Goal: Browse casually: Explore the website without a specific task or goal

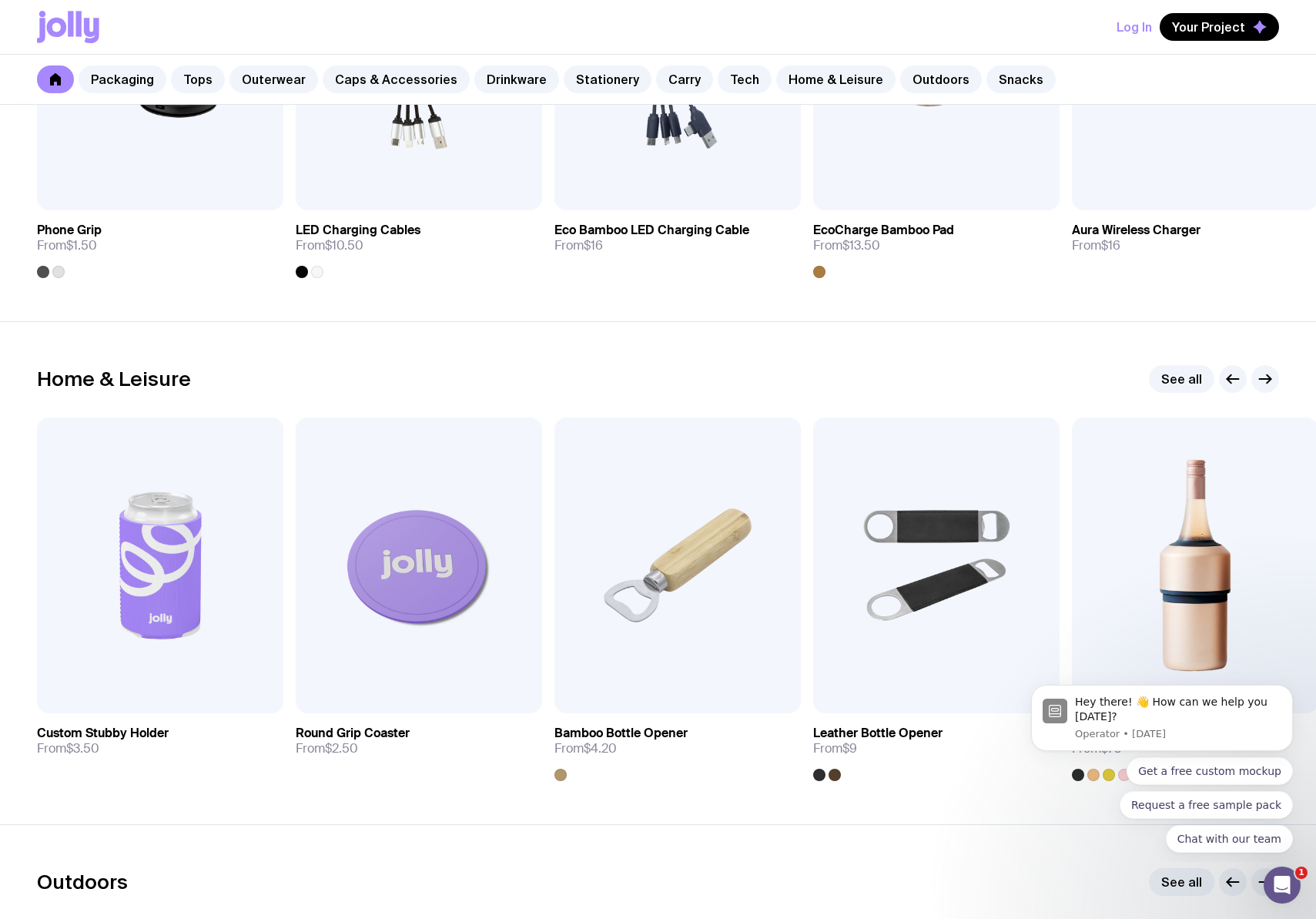
scroll to position [4019, 0]
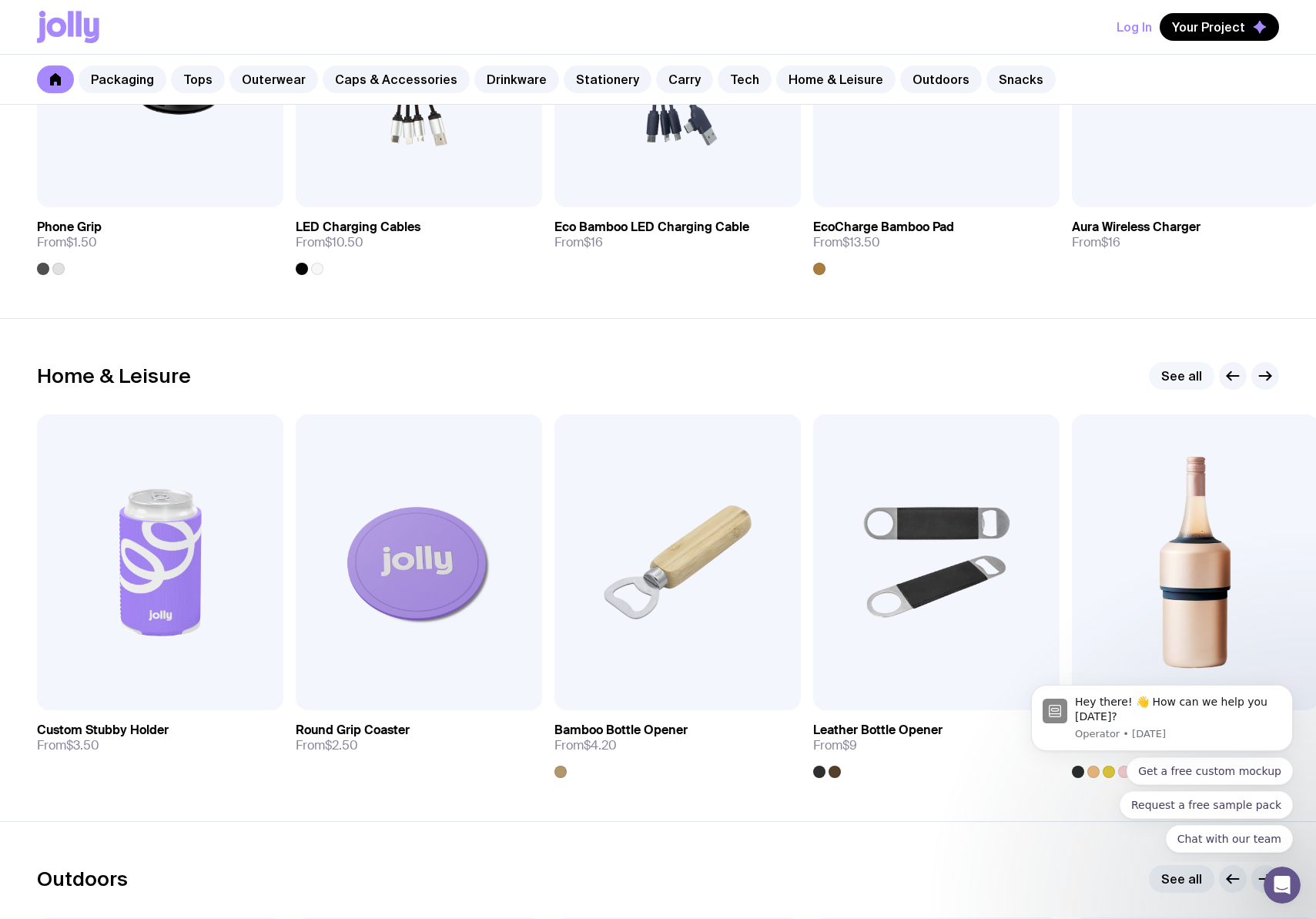
click at [1176, 379] on link "See all" at bounding box center [1182, 376] width 66 height 28
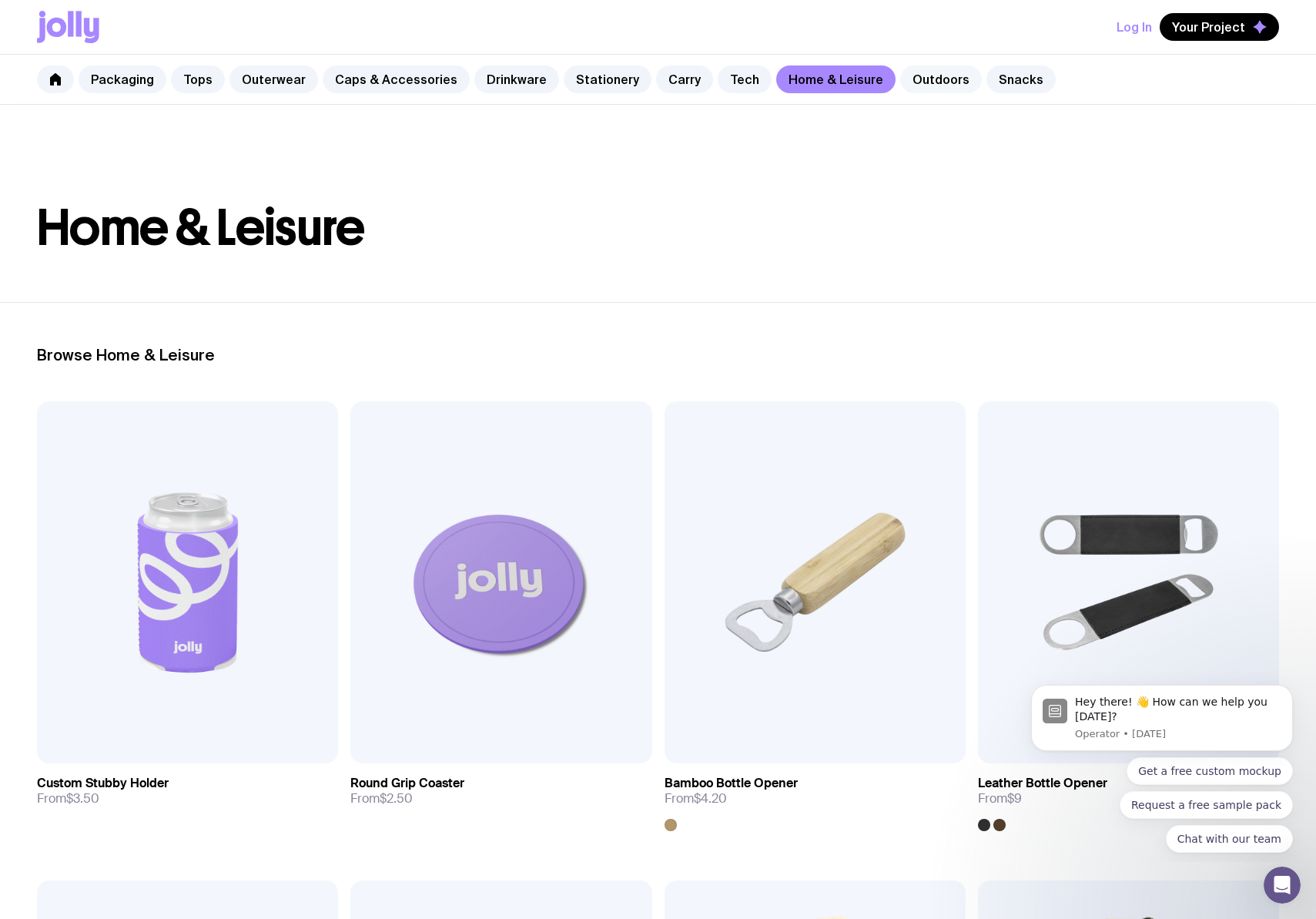
click at [900, 66] on link "Outdoors" at bounding box center [941, 80] width 82 height 28
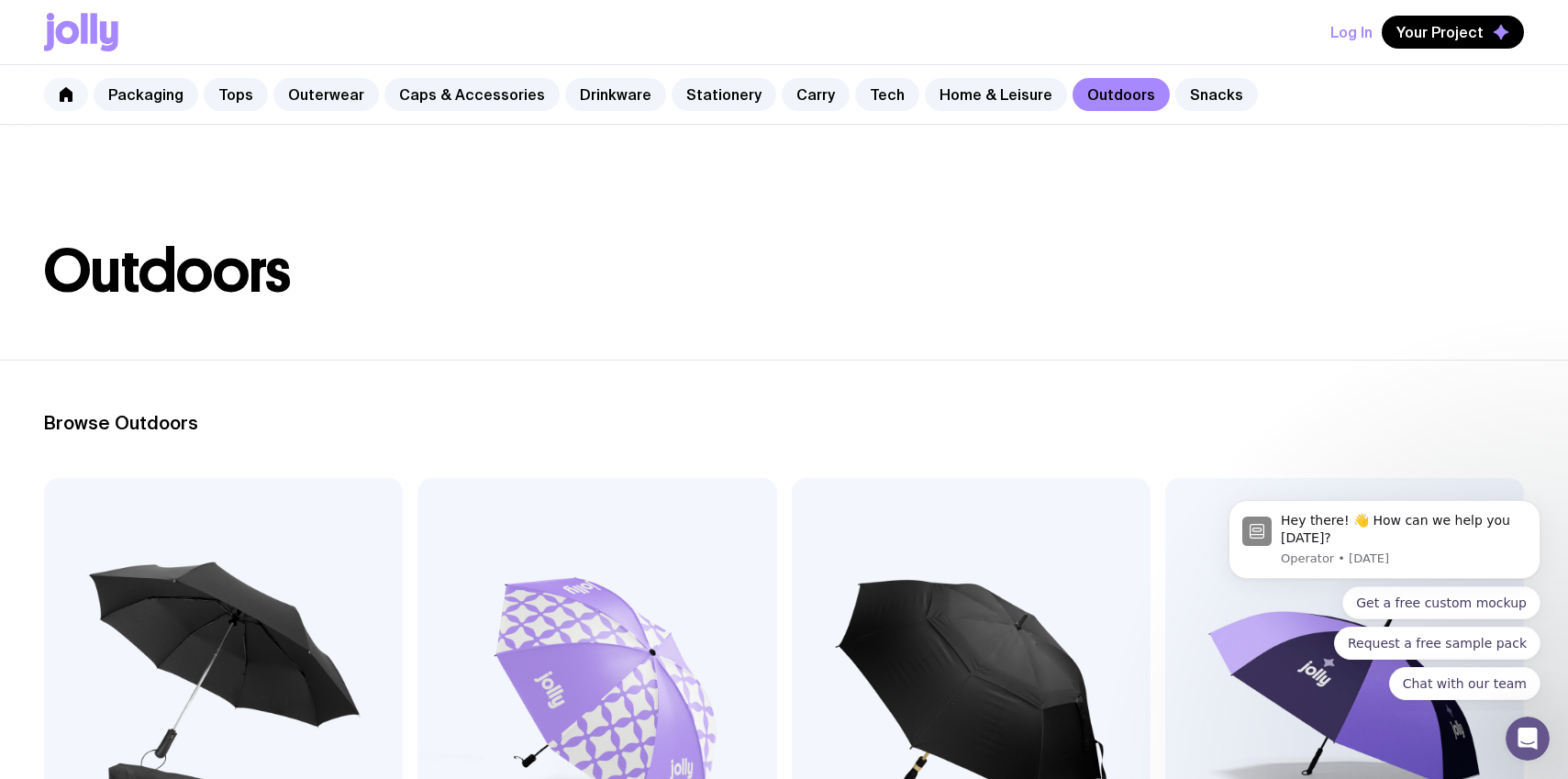
click at [77, 90] on link at bounding box center [65, 95] width 44 height 33
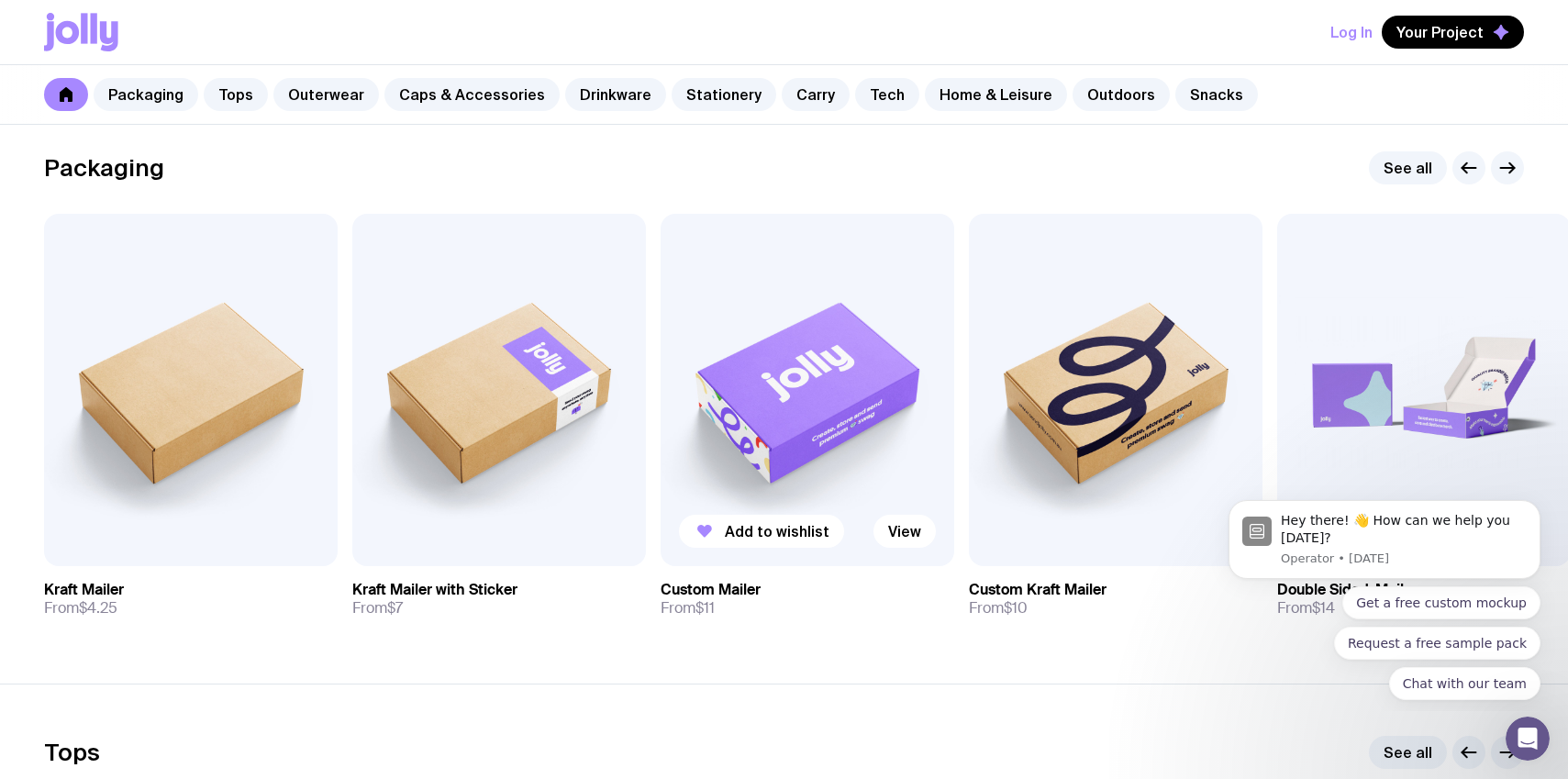
scroll to position [287, 0]
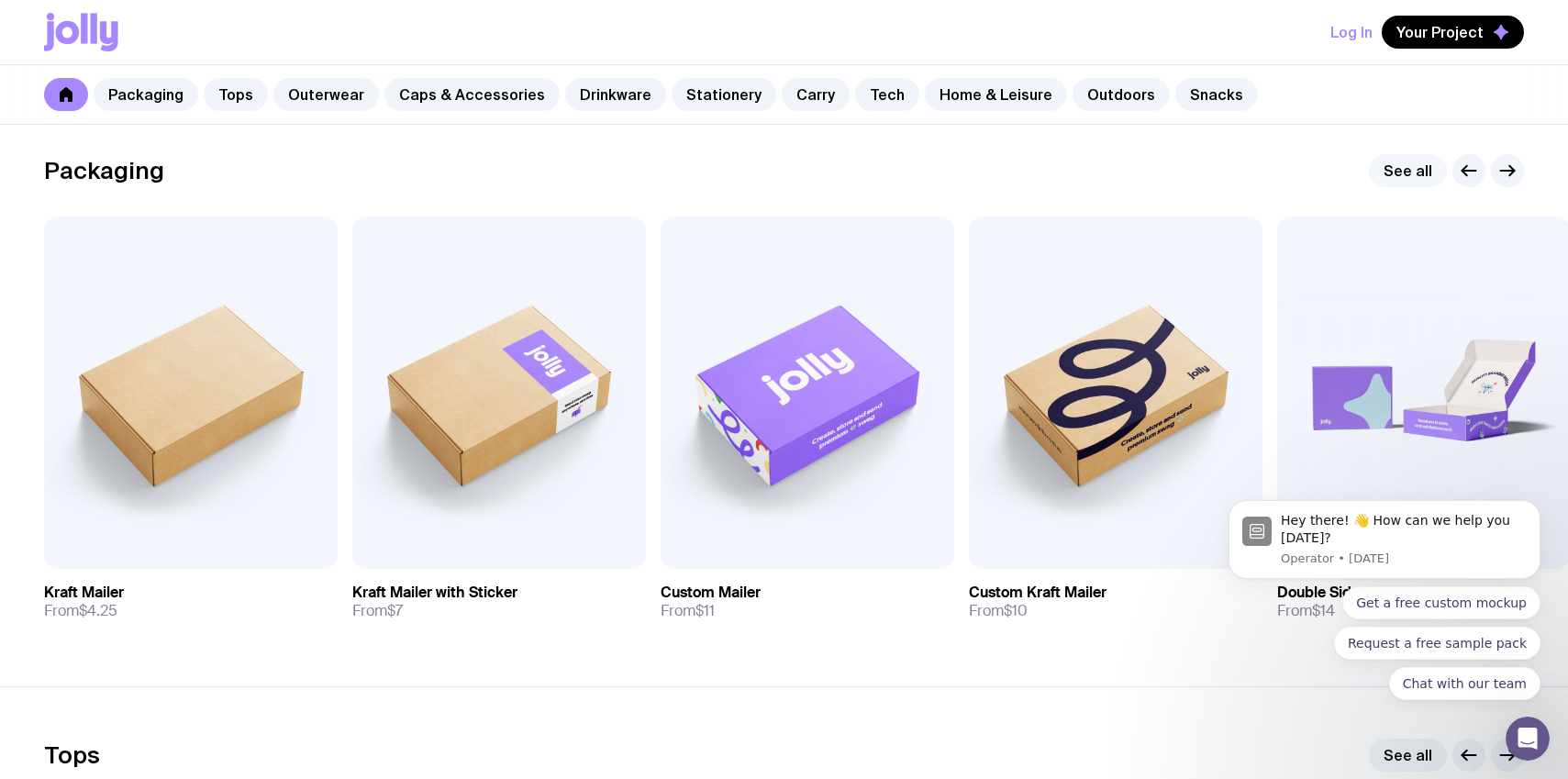
click at [1401, 160] on link "See all" at bounding box center [1408, 171] width 78 height 33
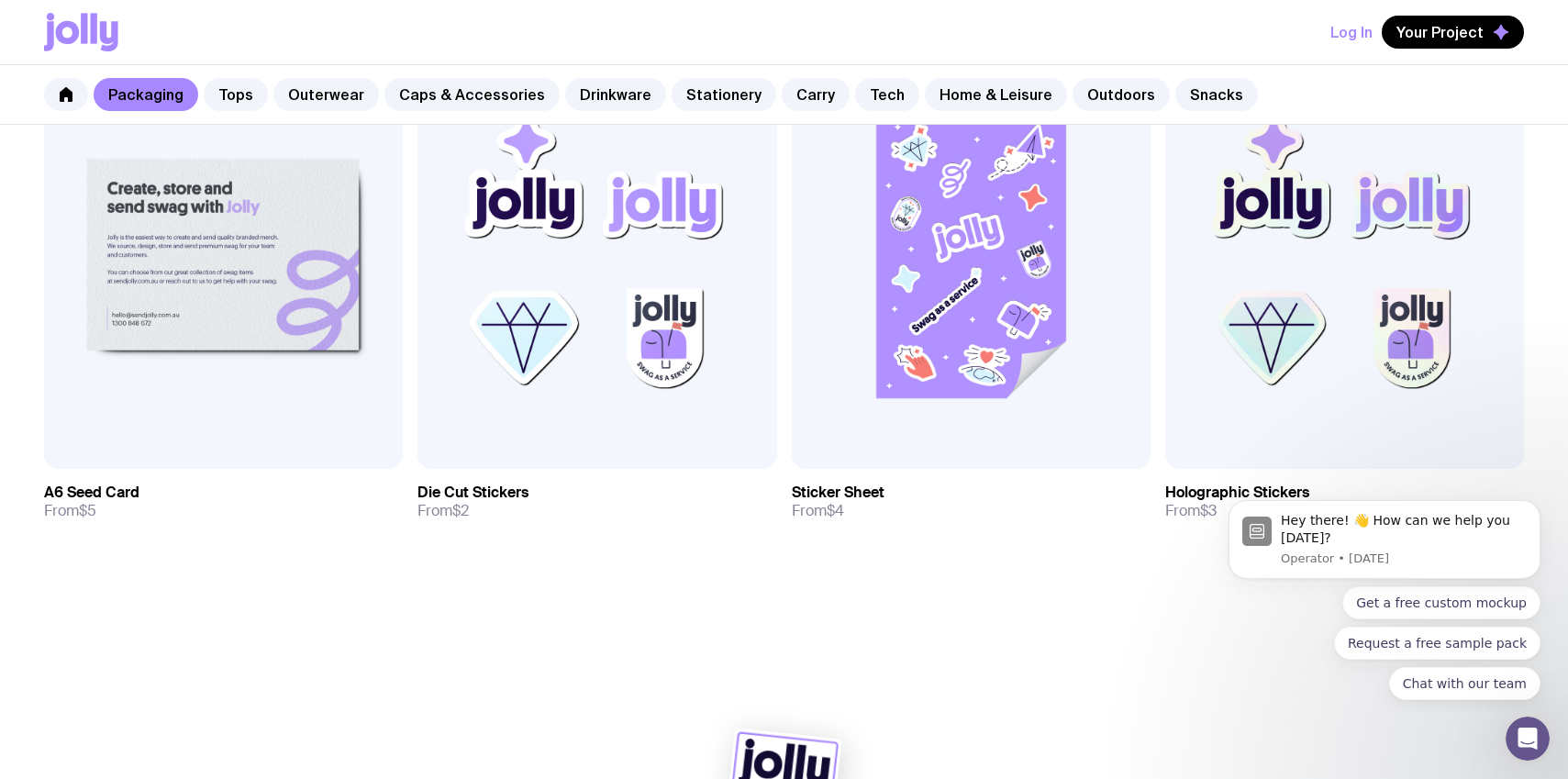
scroll to position [2122, 0]
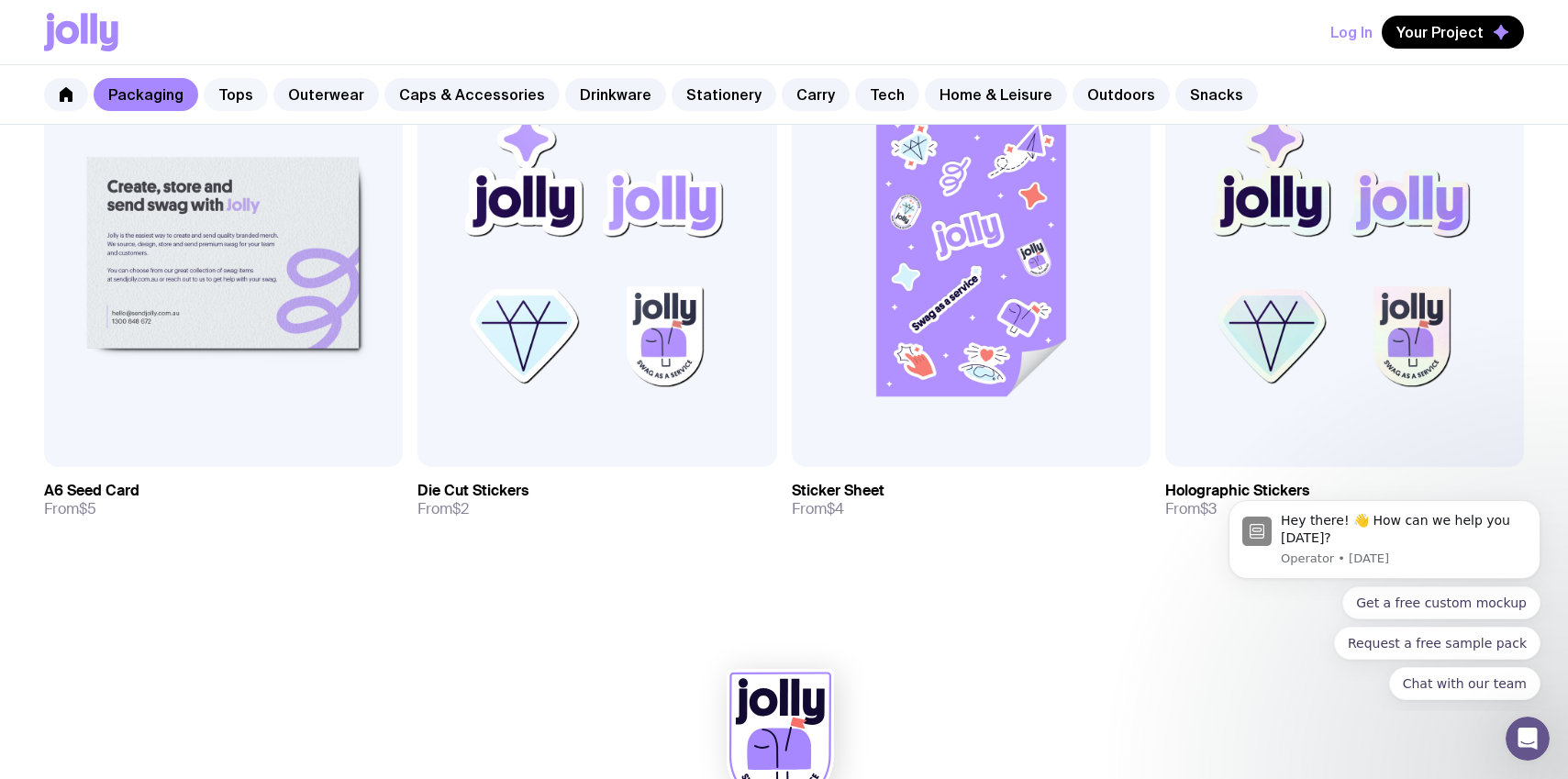
click at [230, 101] on link "Tops" at bounding box center [236, 95] width 64 height 33
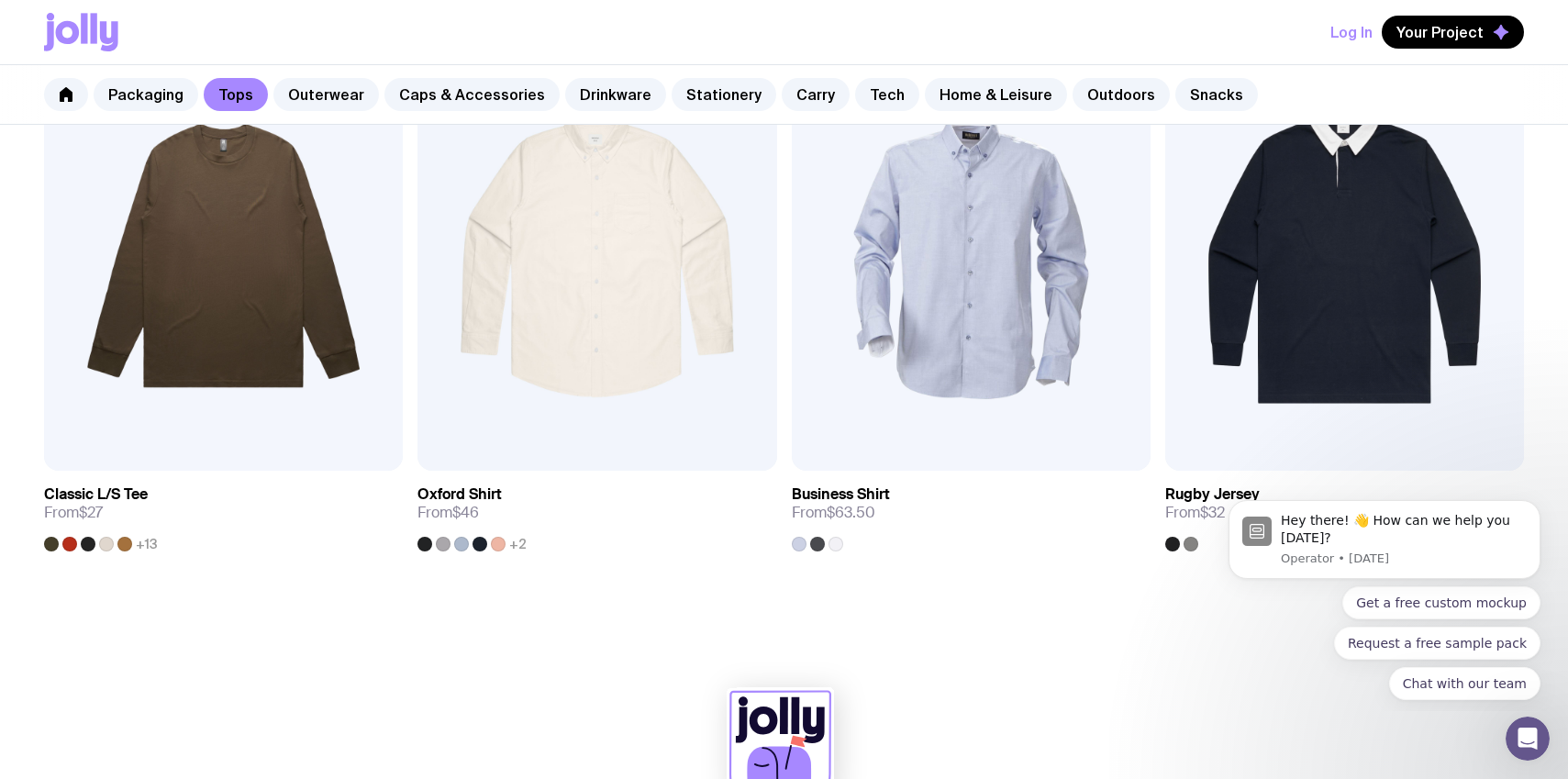
scroll to position [2233, 0]
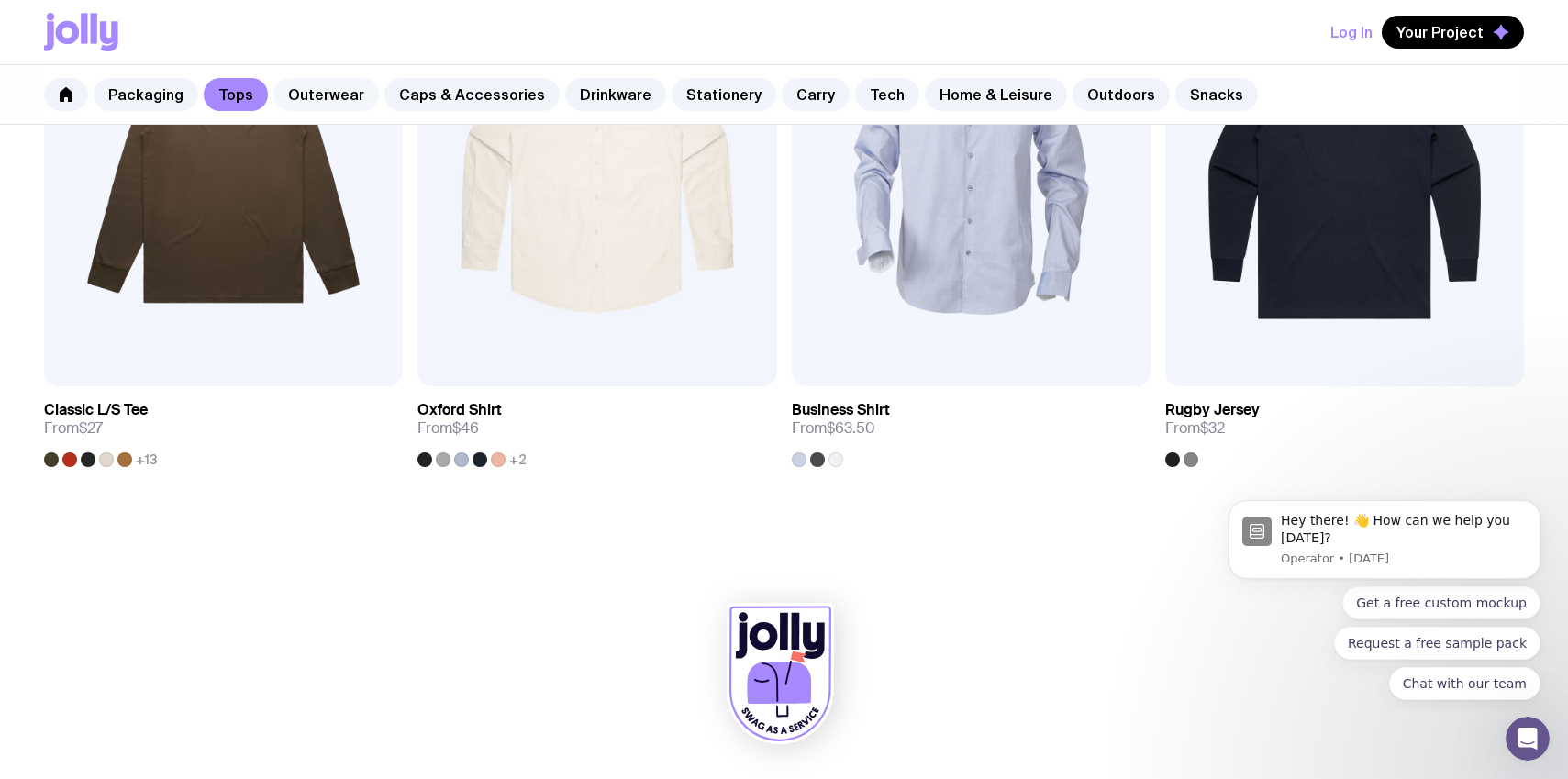
click at [336, 93] on link "Outerwear" at bounding box center [326, 95] width 105 height 33
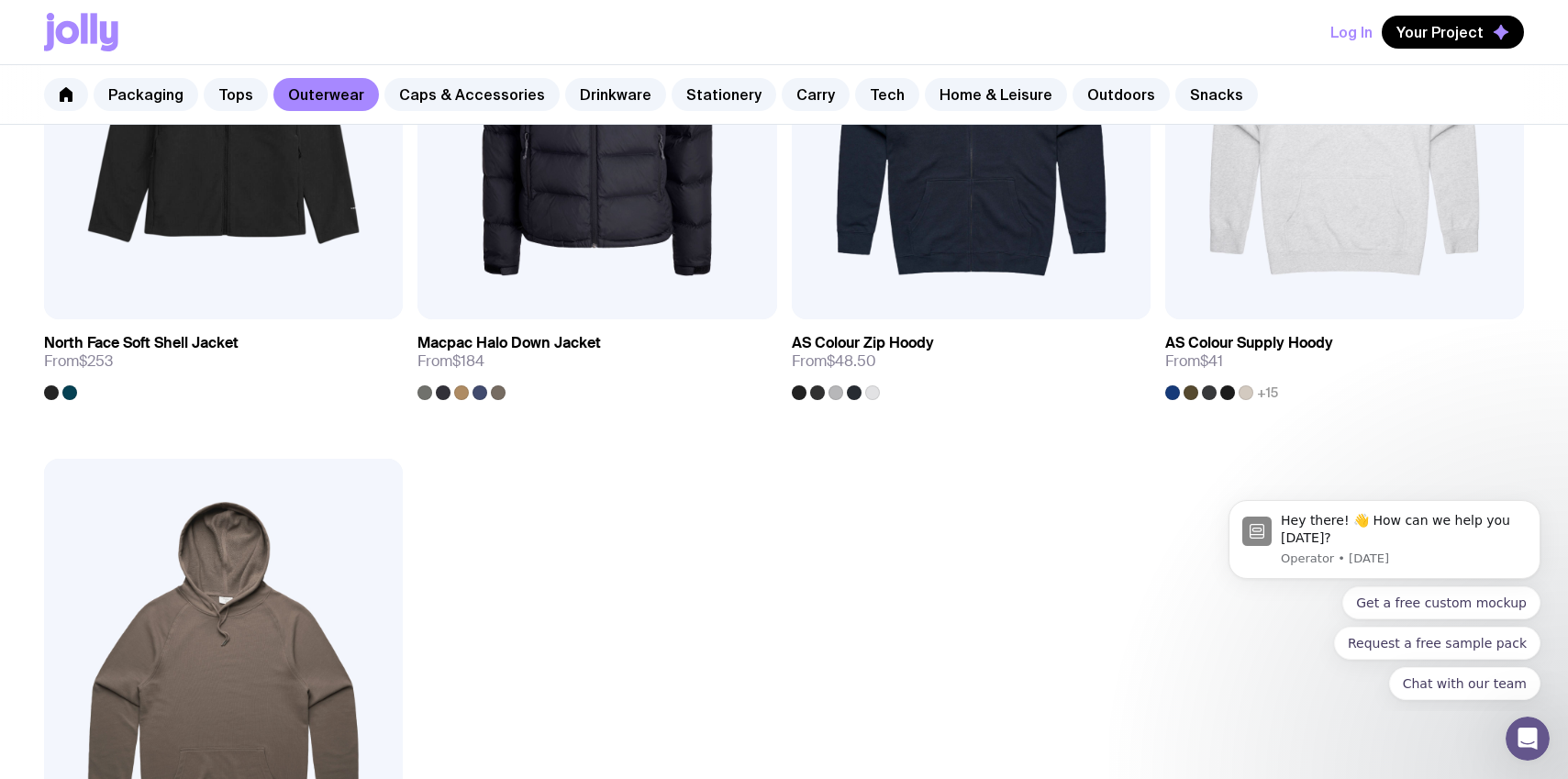
scroll to position [2879, 0]
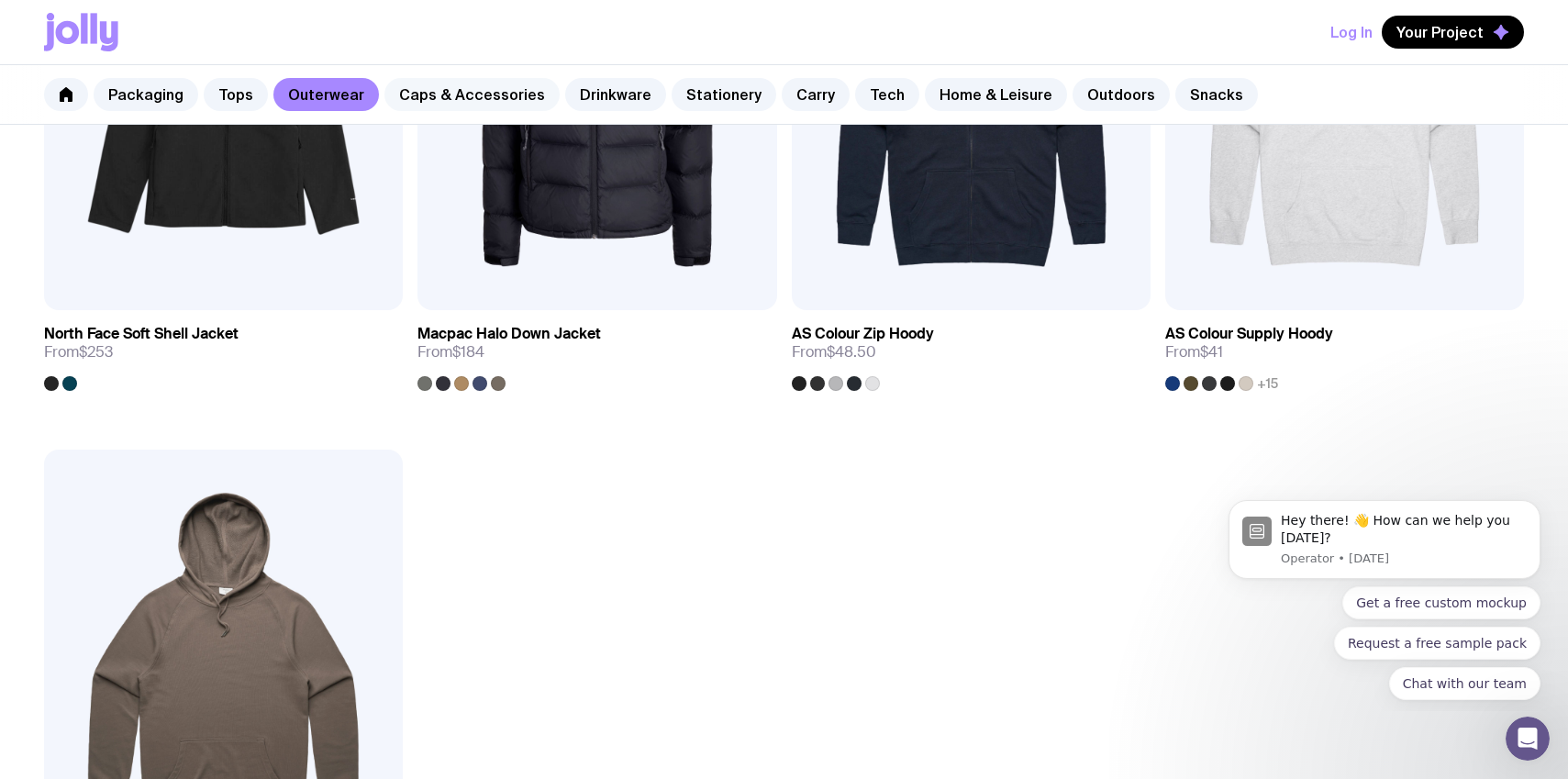
click at [462, 103] on link "Caps & Accessories" at bounding box center [472, 95] width 175 height 33
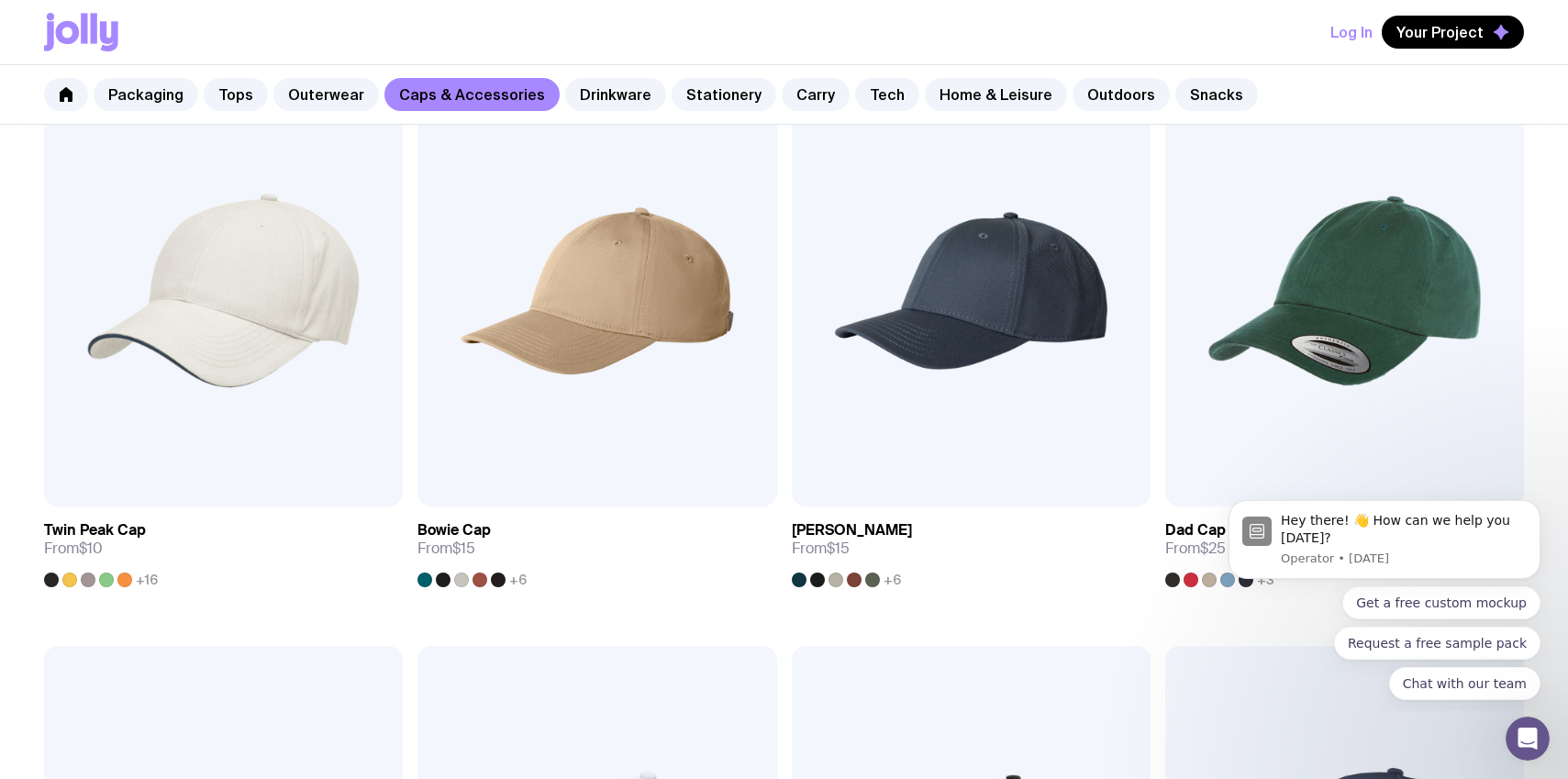
scroll to position [413, 0]
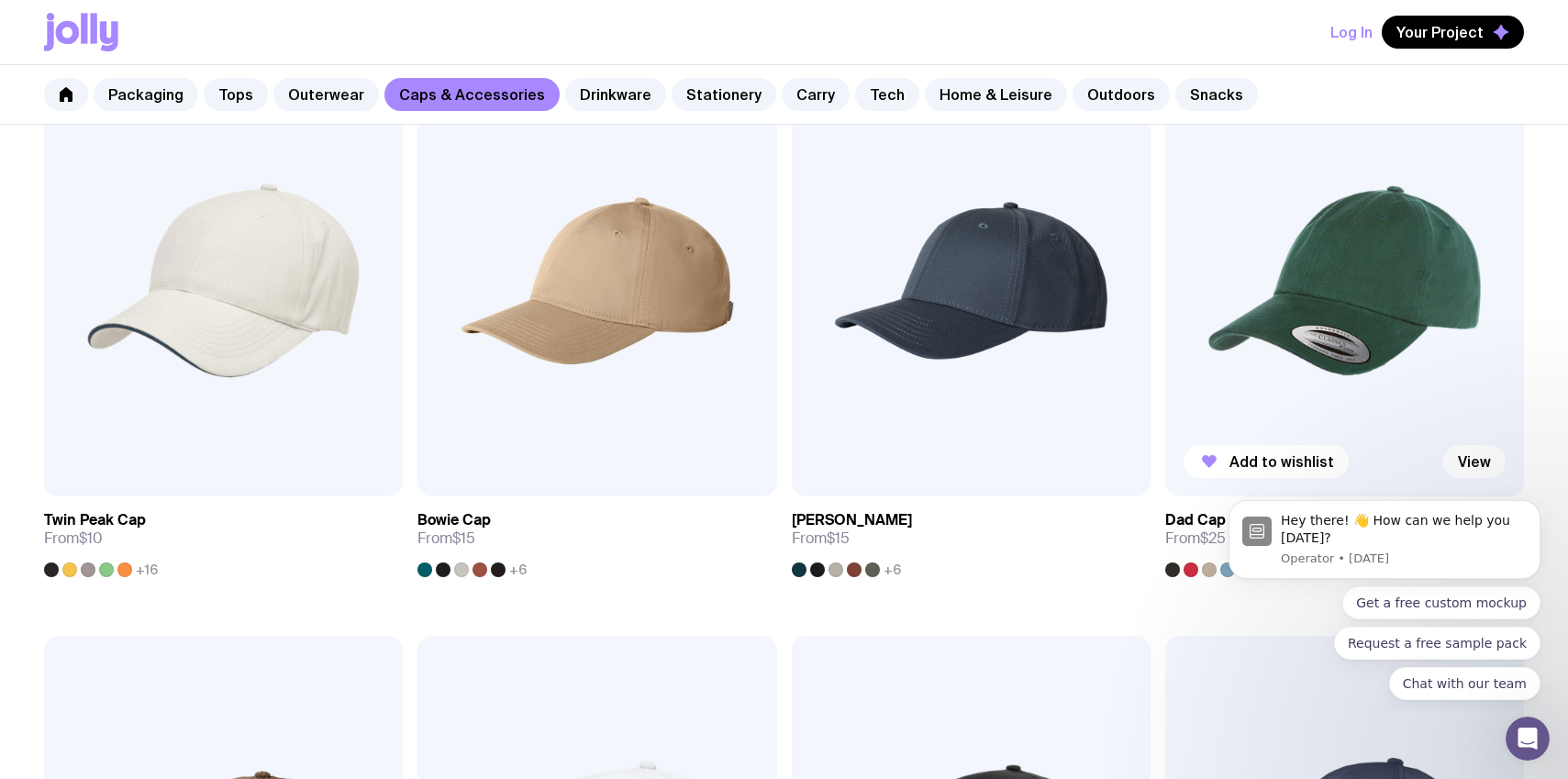
click at [1318, 332] on img at bounding box center [1343, 281] width 358 height 431
click at [527, 409] on img at bounding box center [596, 281] width 358 height 431
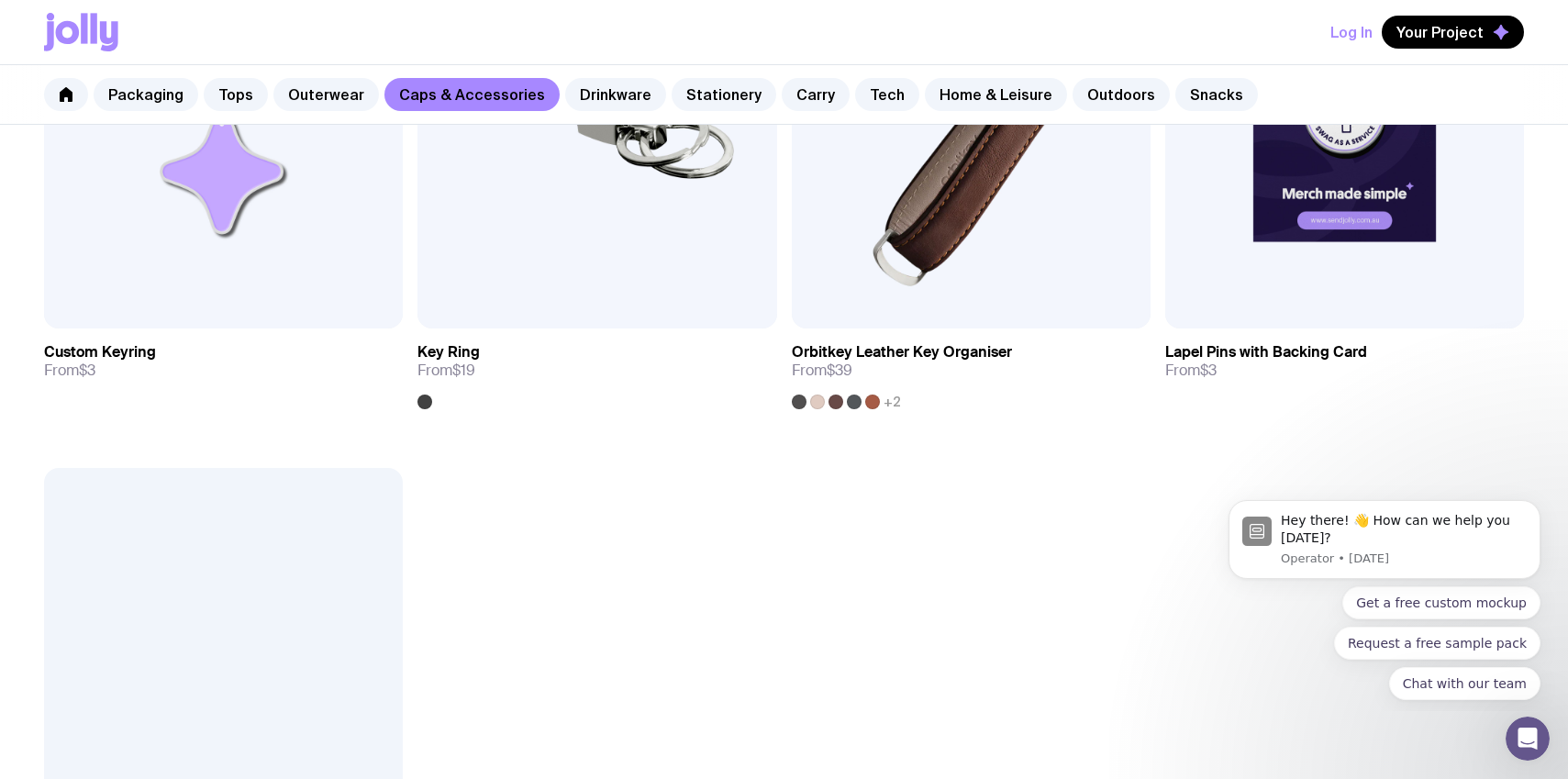
scroll to position [3431, 0]
click at [727, 100] on link "Stationery" at bounding box center [723, 95] width 104 height 33
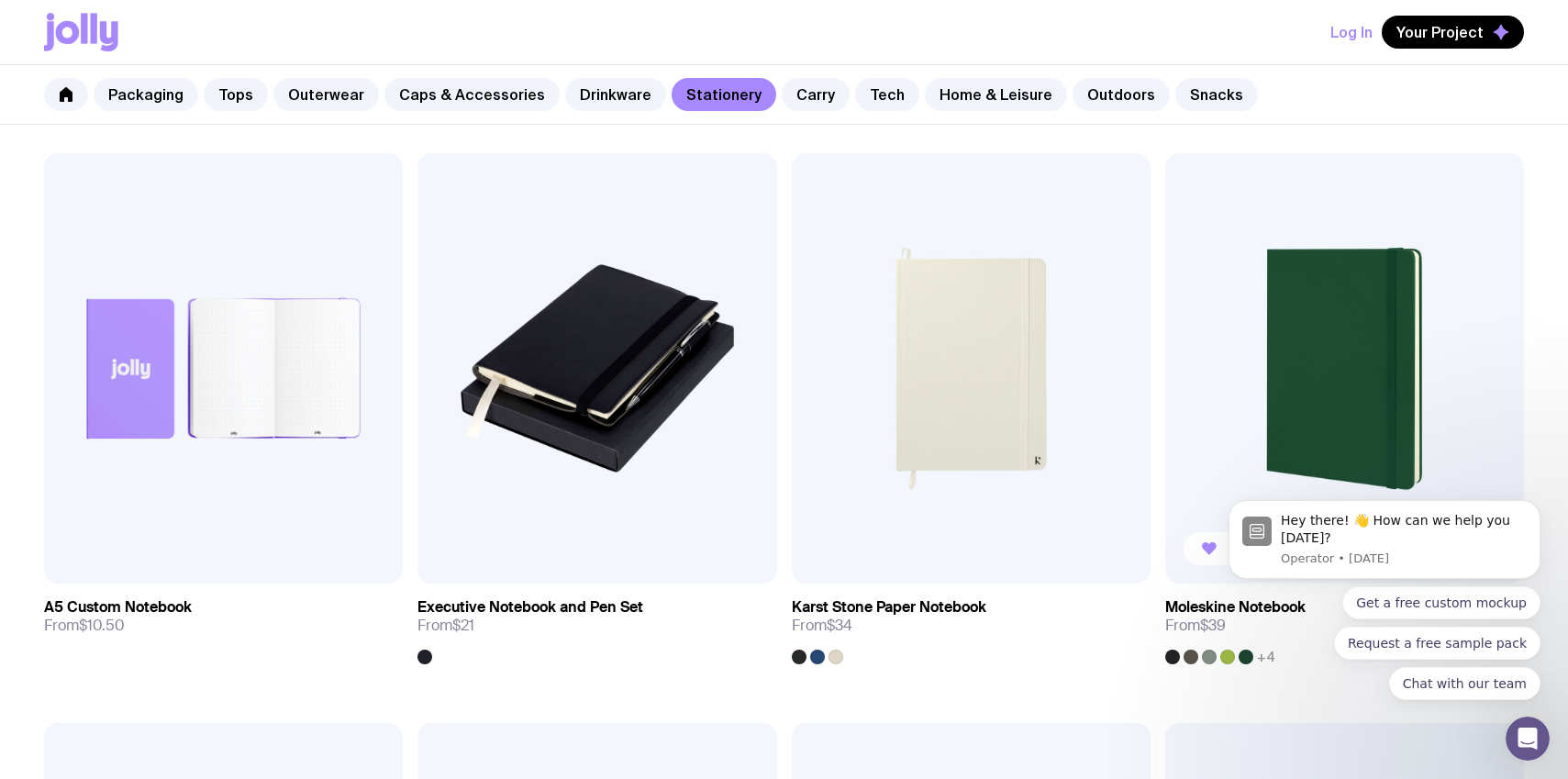
scroll to position [2028, 0]
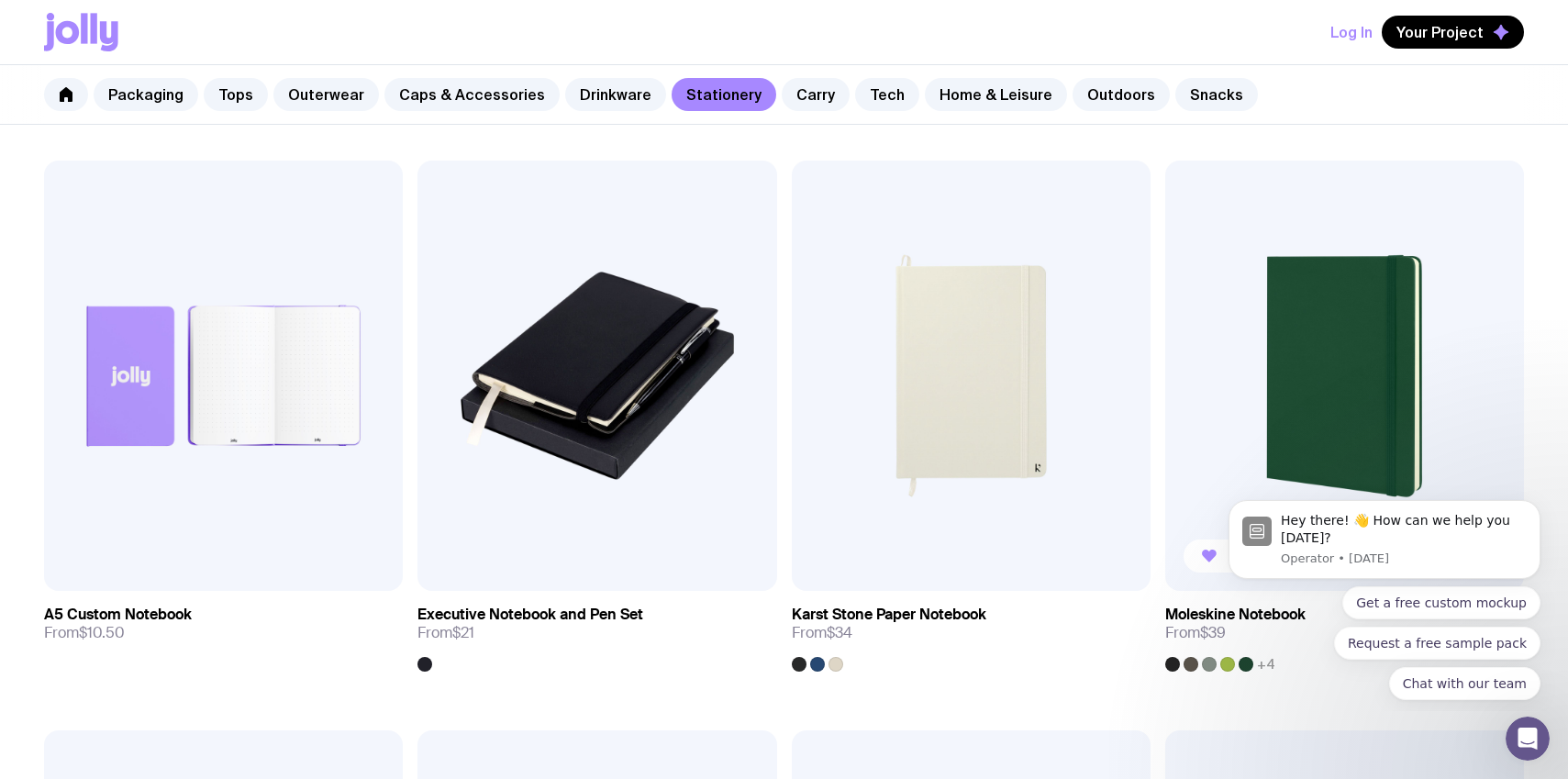
click at [1337, 405] on img at bounding box center [1343, 376] width 358 height 431
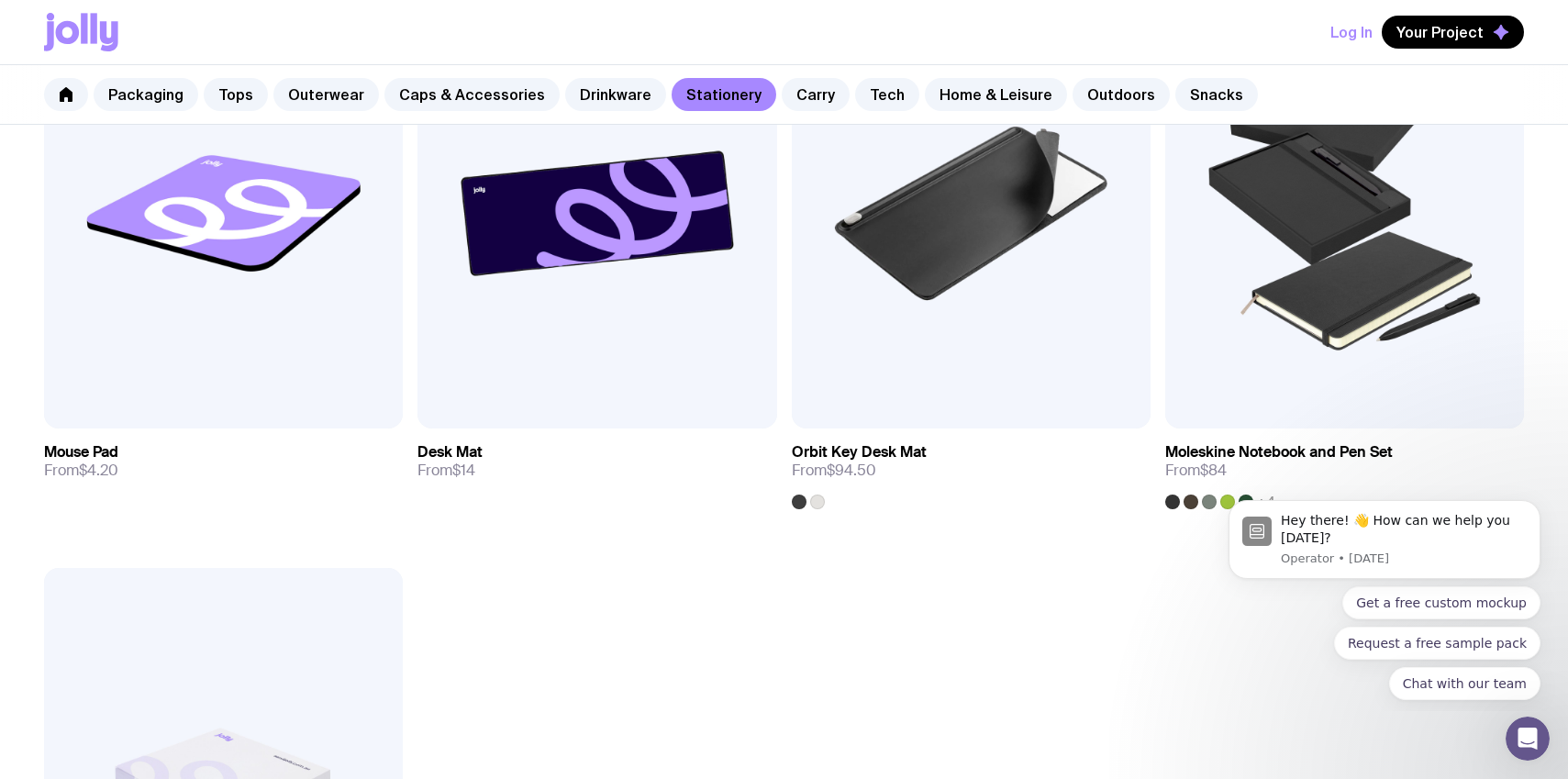
scroll to position [3345, 0]
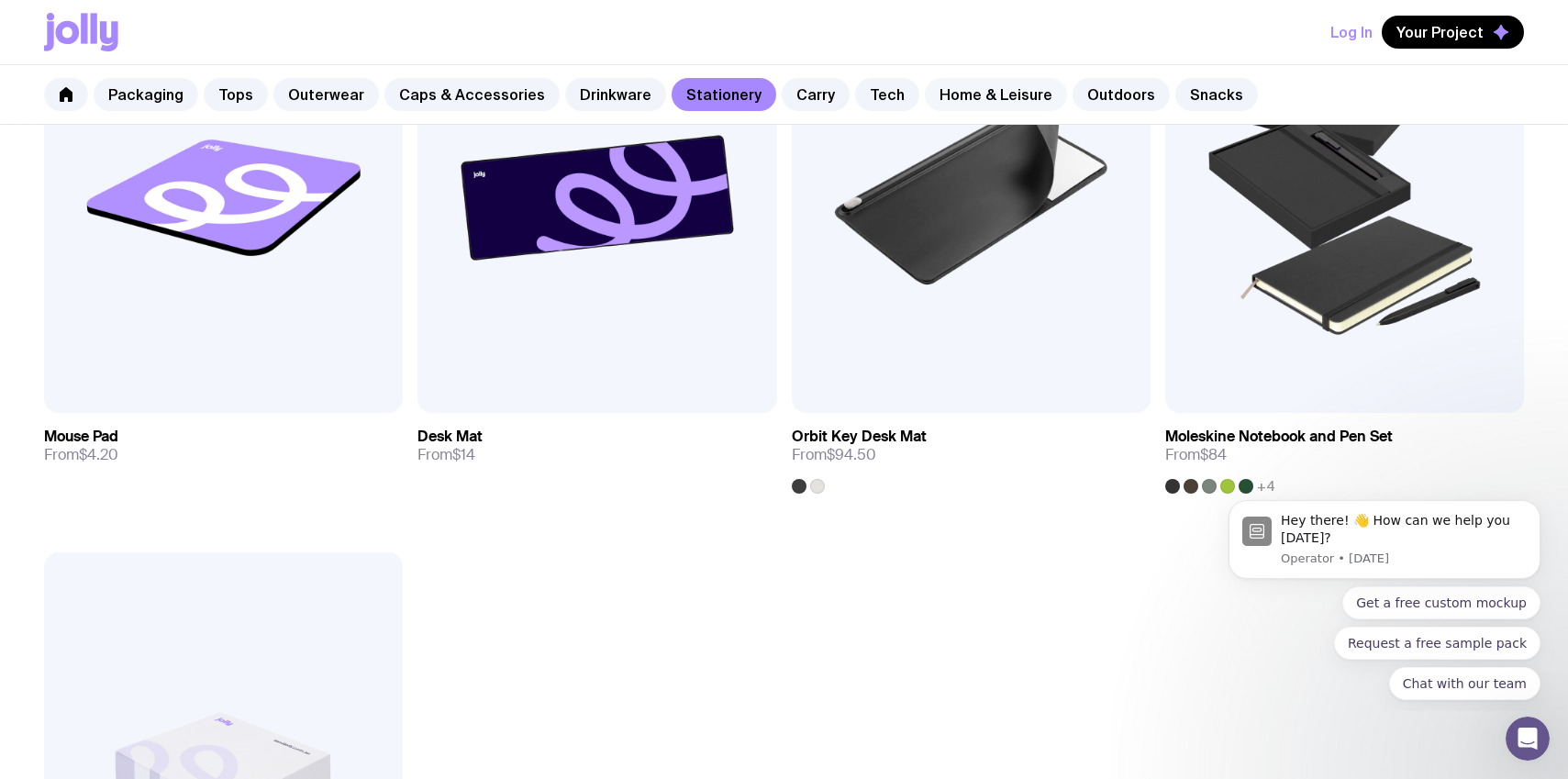
click at [974, 95] on link "Home & Leisure" at bounding box center [996, 95] width 143 height 33
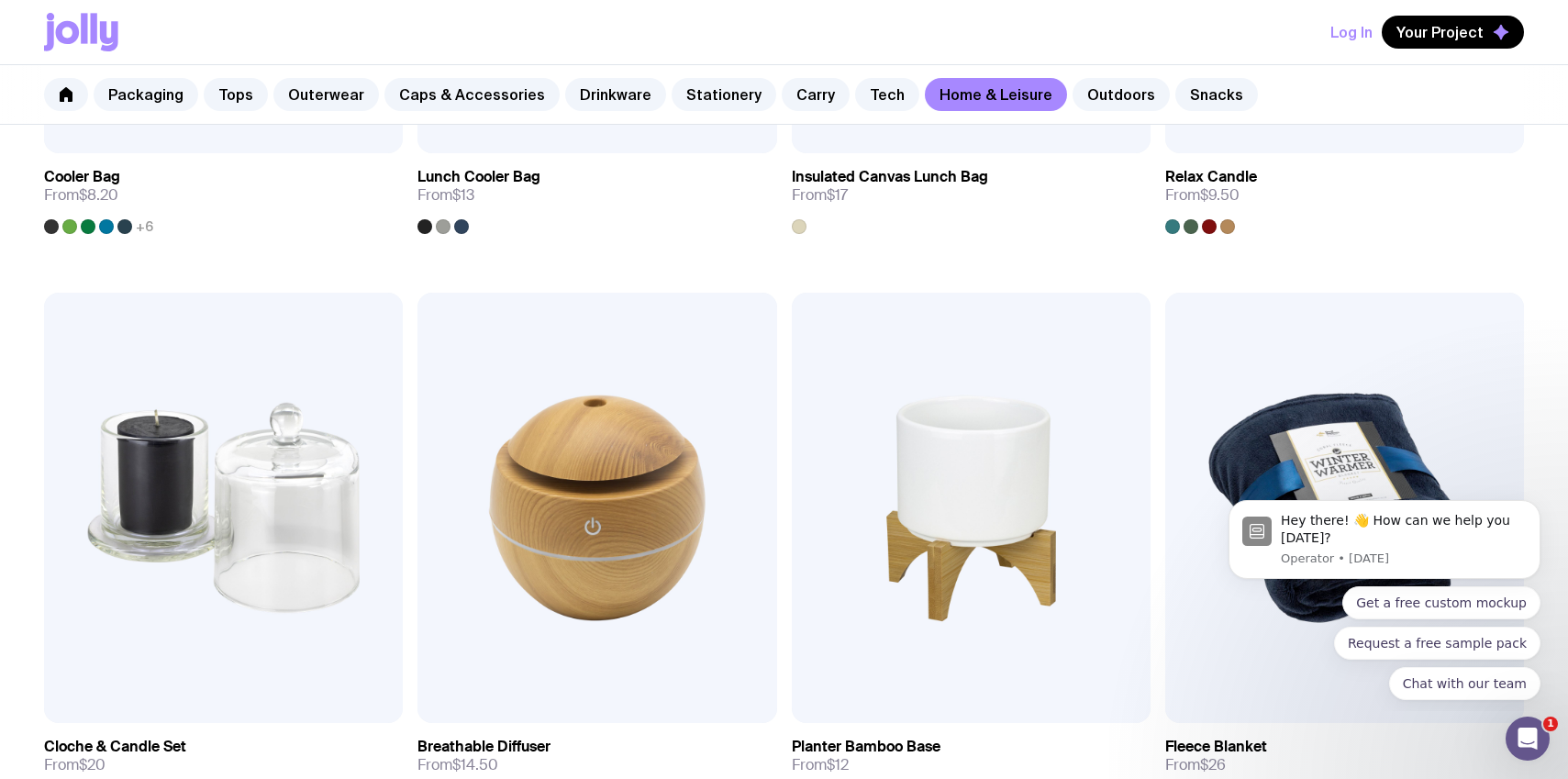
scroll to position [3025, 0]
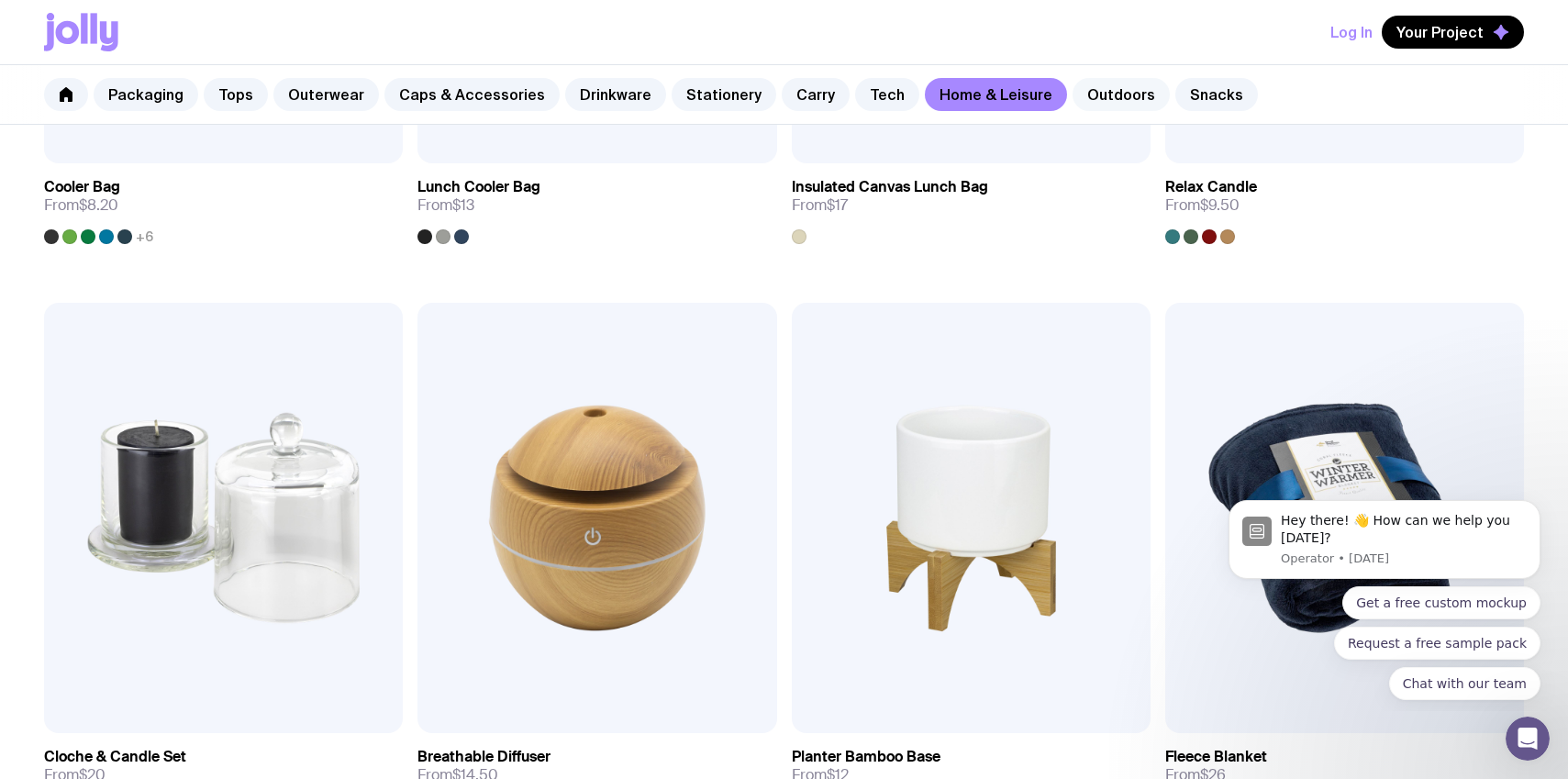
click at [1075, 80] on link "Outdoors" at bounding box center [1121, 95] width 98 height 33
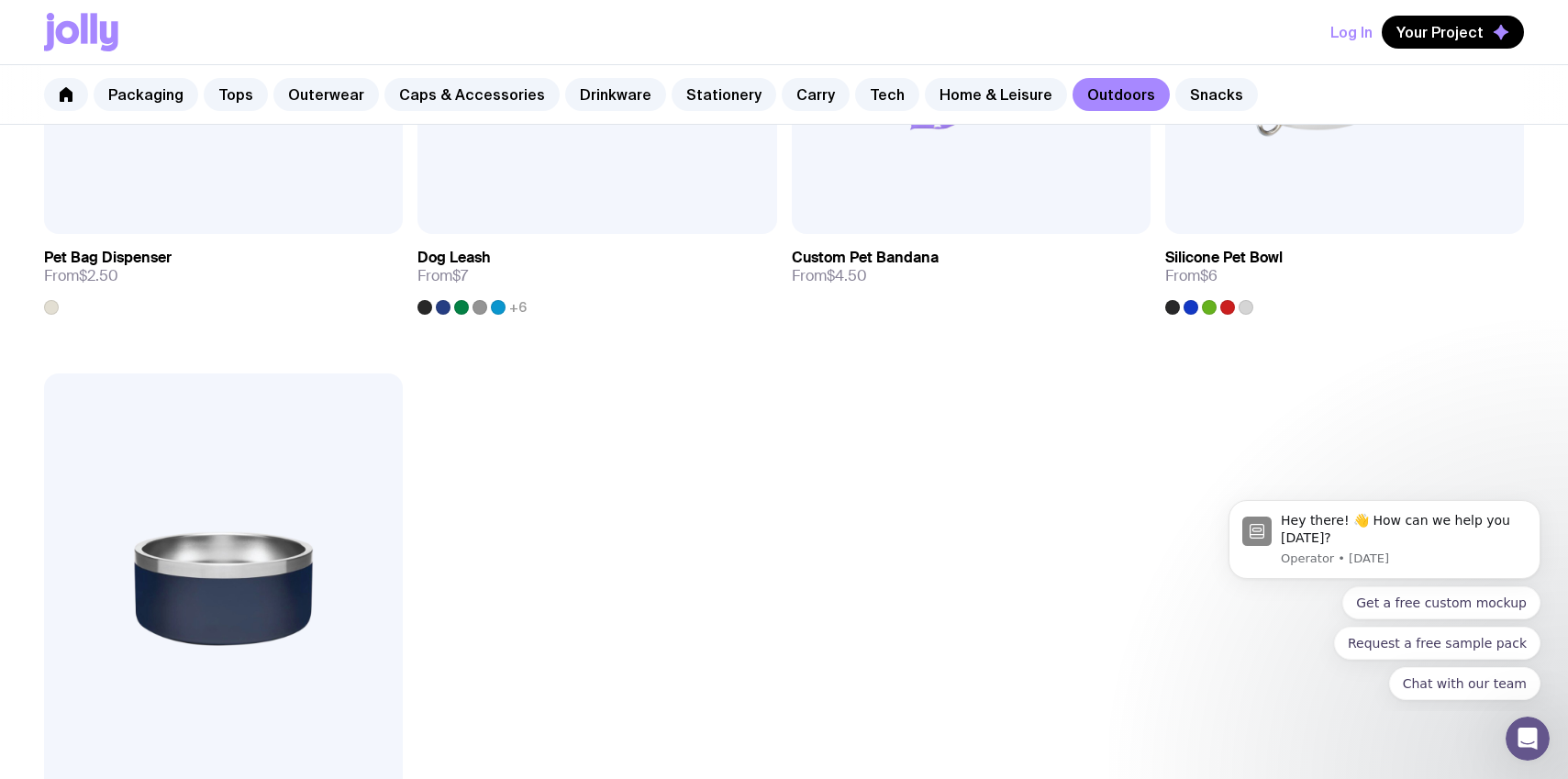
scroll to position [2977, 0]
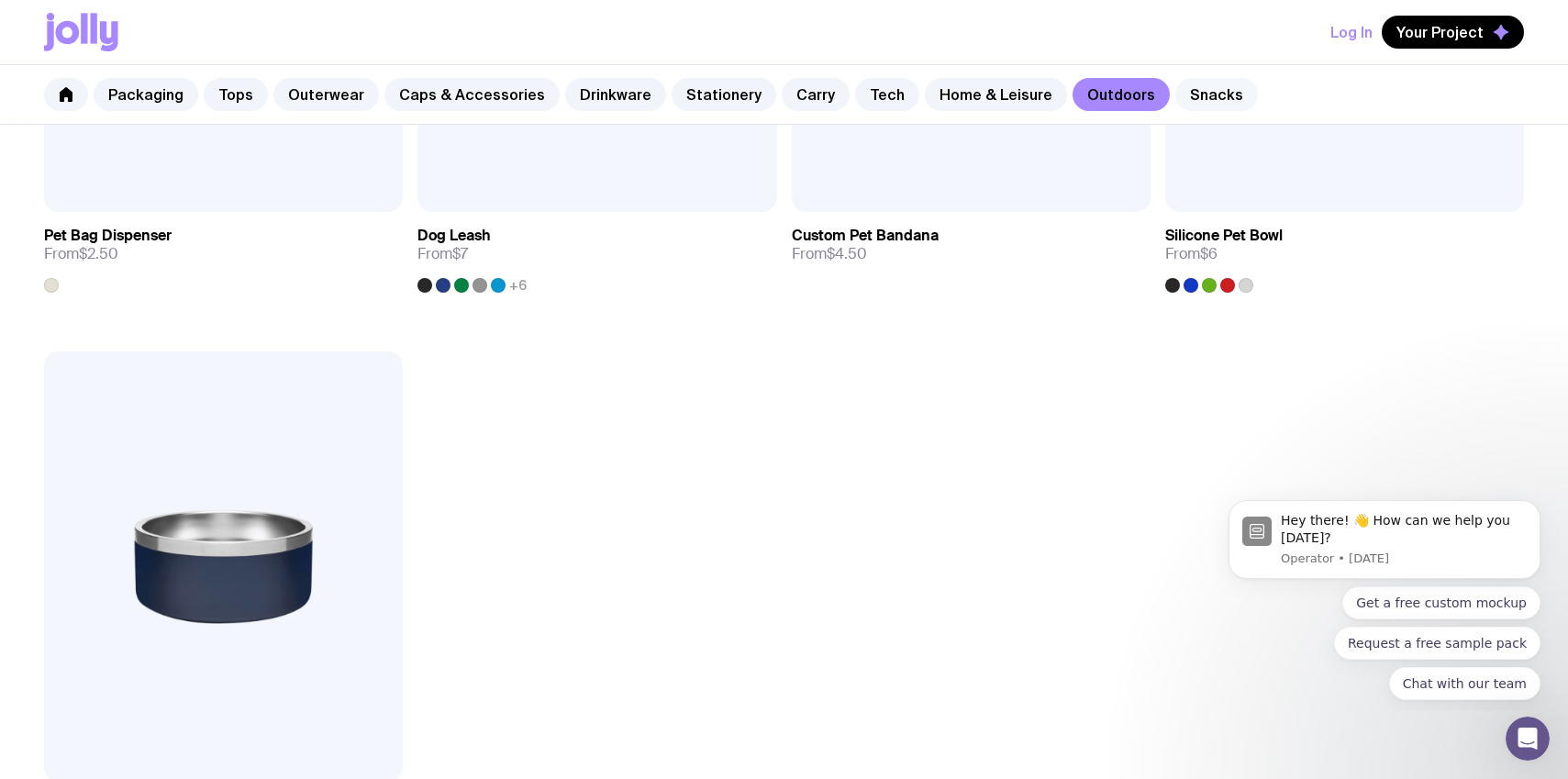
click at [1175, 95] on link "Snacks" at bounding box center [1216, 95] width 83 height 33
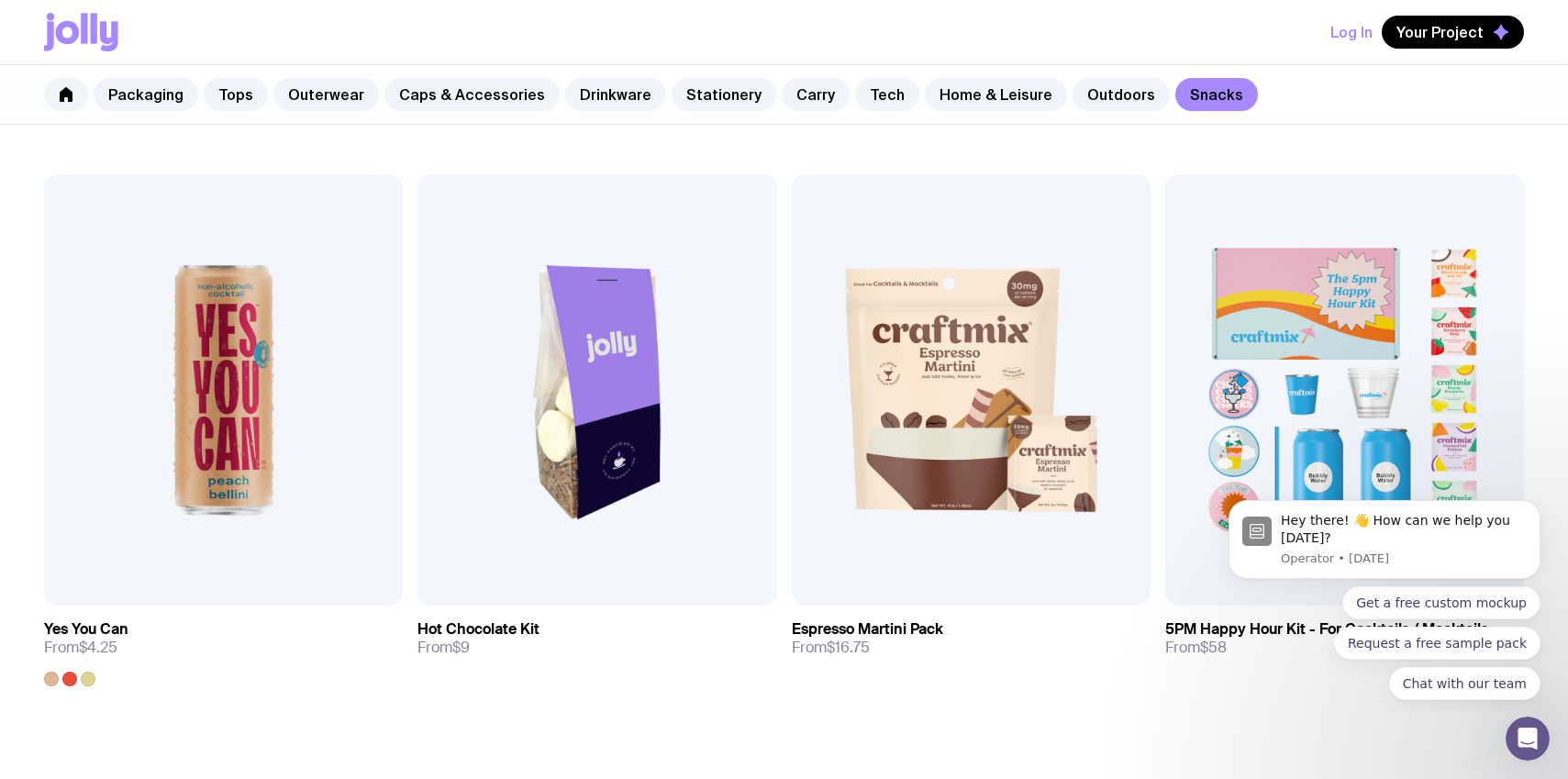
scroll to position [1420, 0]
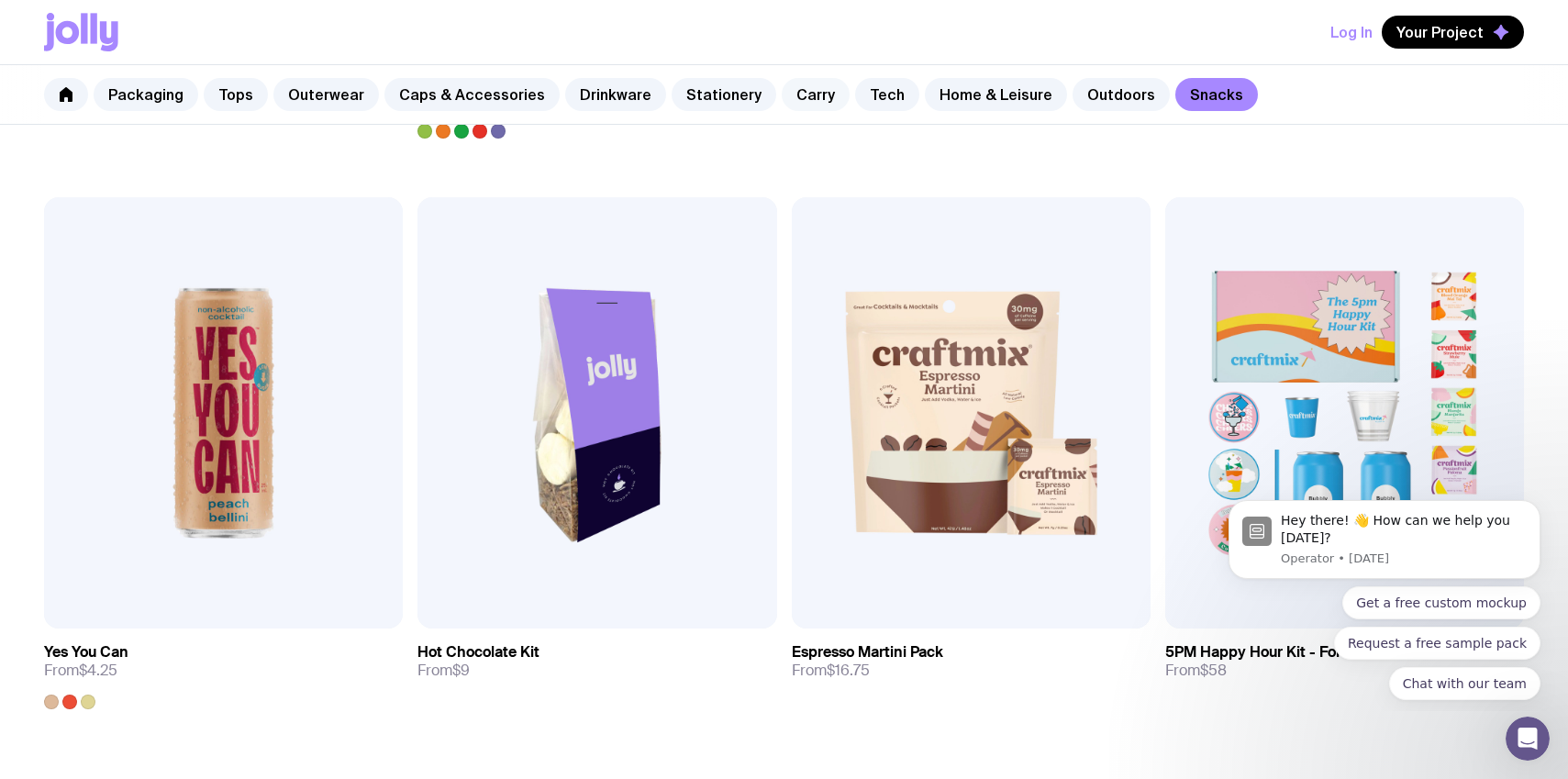
click at [781, 99] on link "Carry" at bounding box center [815, 95] width 68 height 33
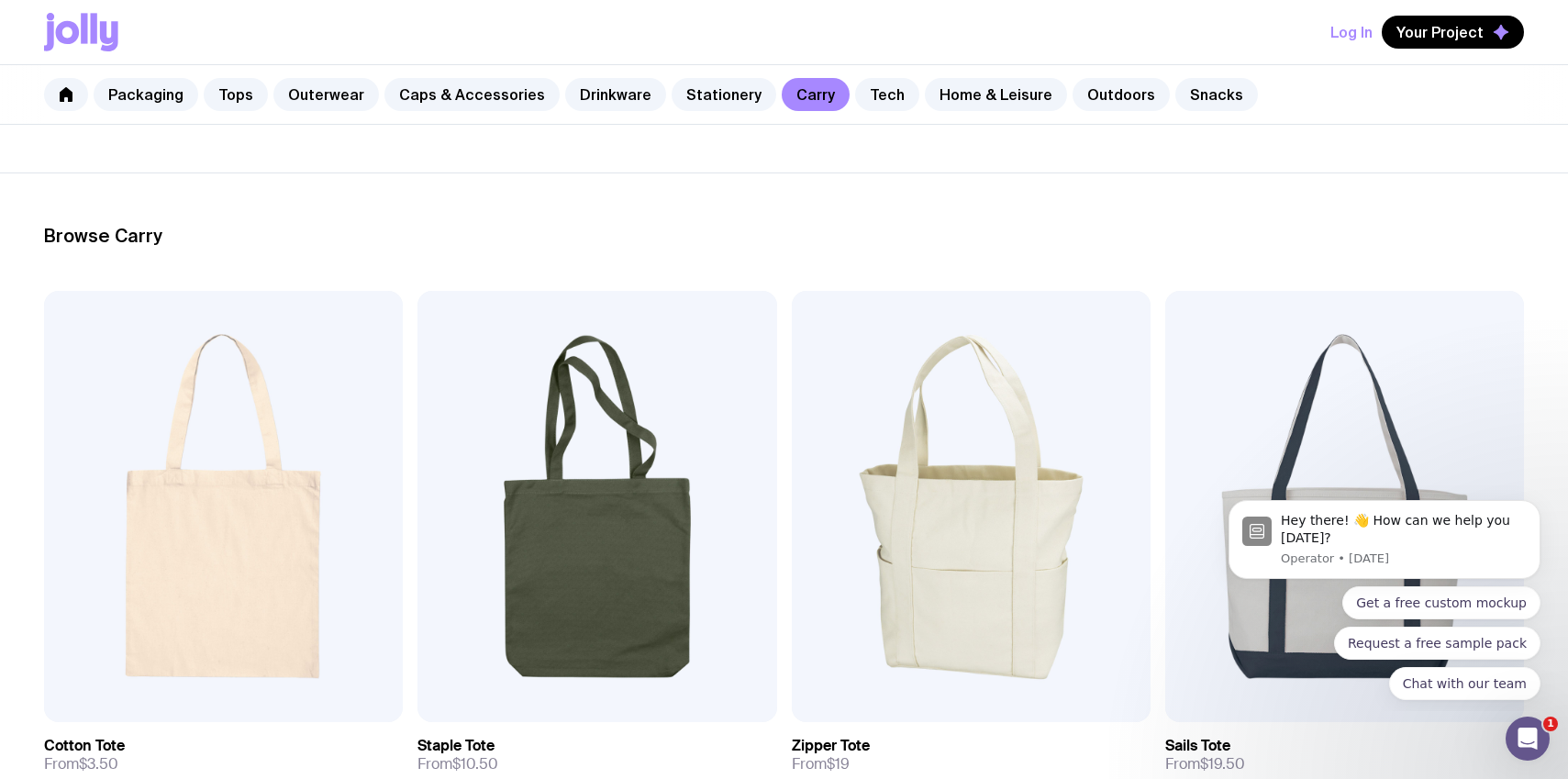
scroll to position [186, 0]
click at [861, 90] on link "Tech" at bounding box center [887, 95] width 64 height 33
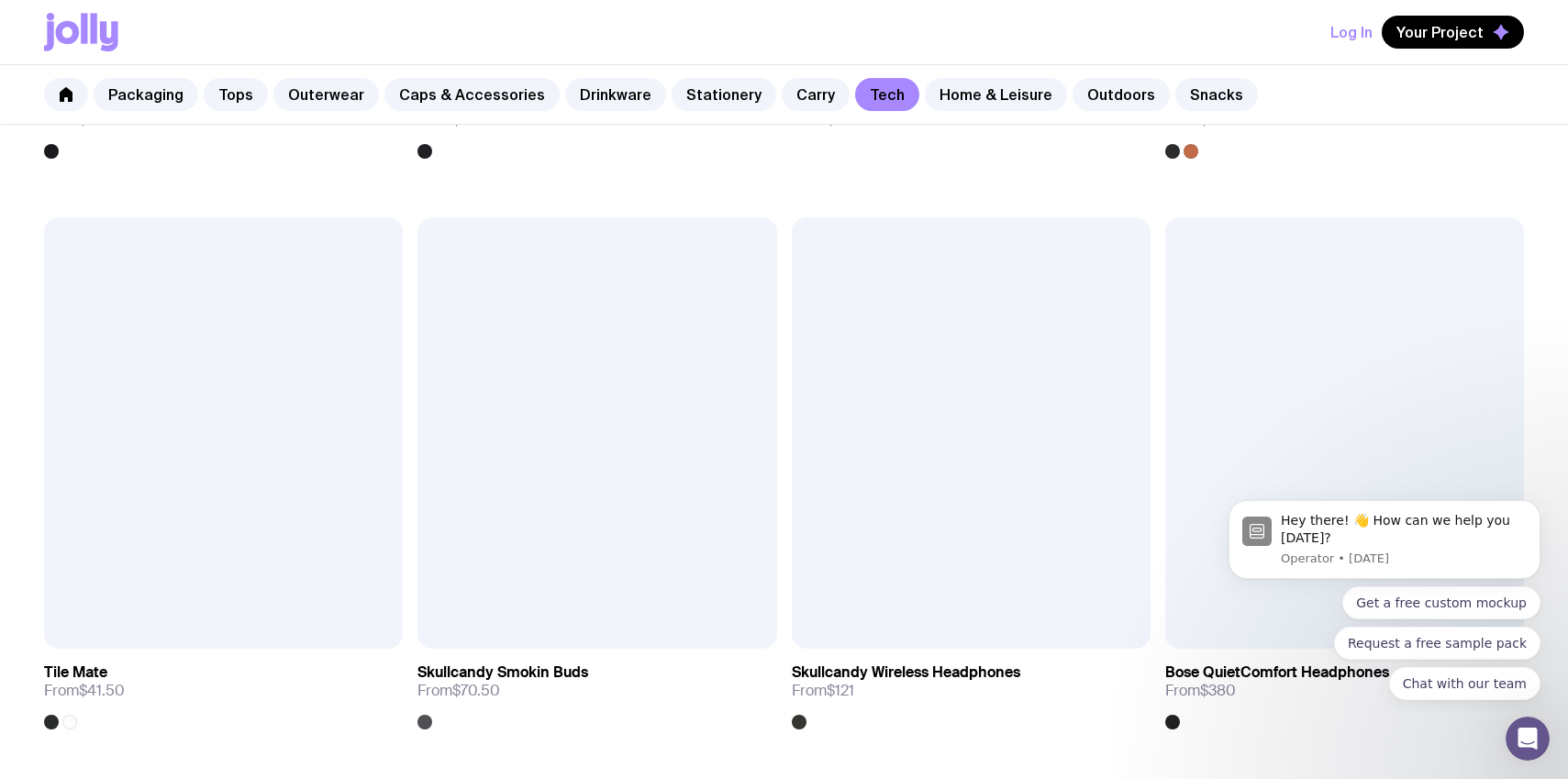
scroll to position [3706, 0]
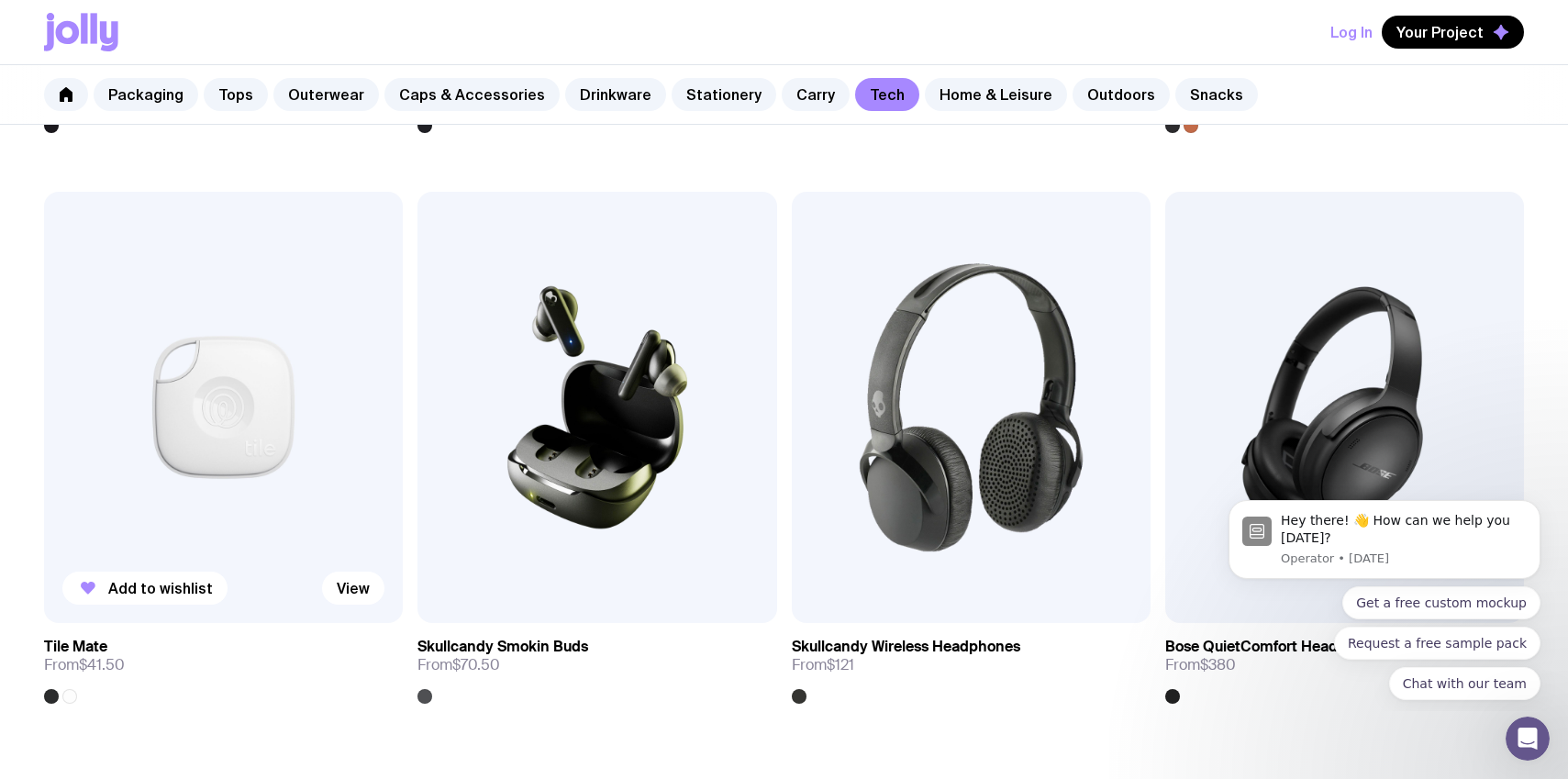
click at [243, 377] on img at bounding box center [223, 407] width 358 height 431
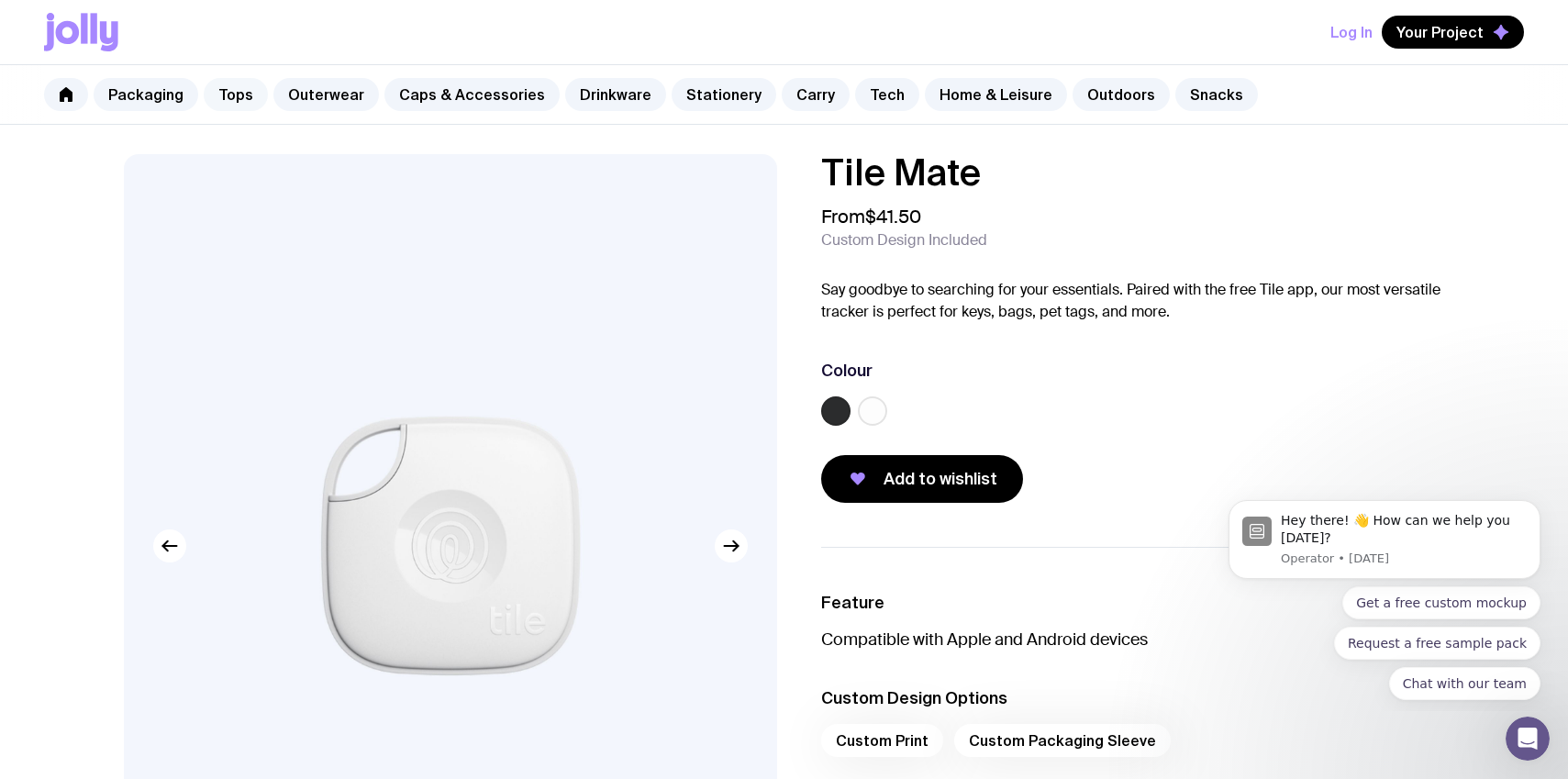
click at [222, 85] on link "Tops" at bounding box center [236, 95] width 64 height 33
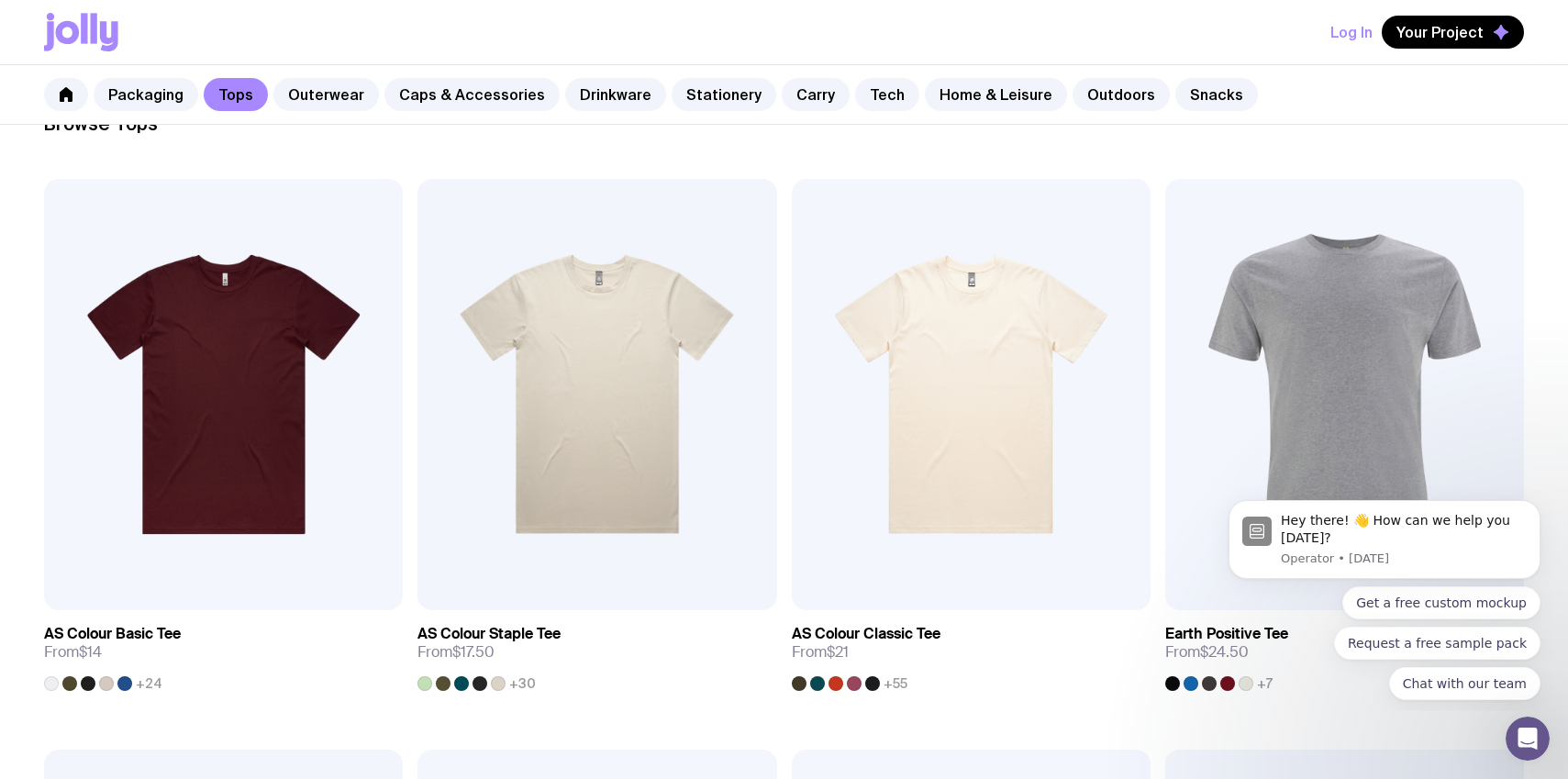
scroll to position [301, 0]
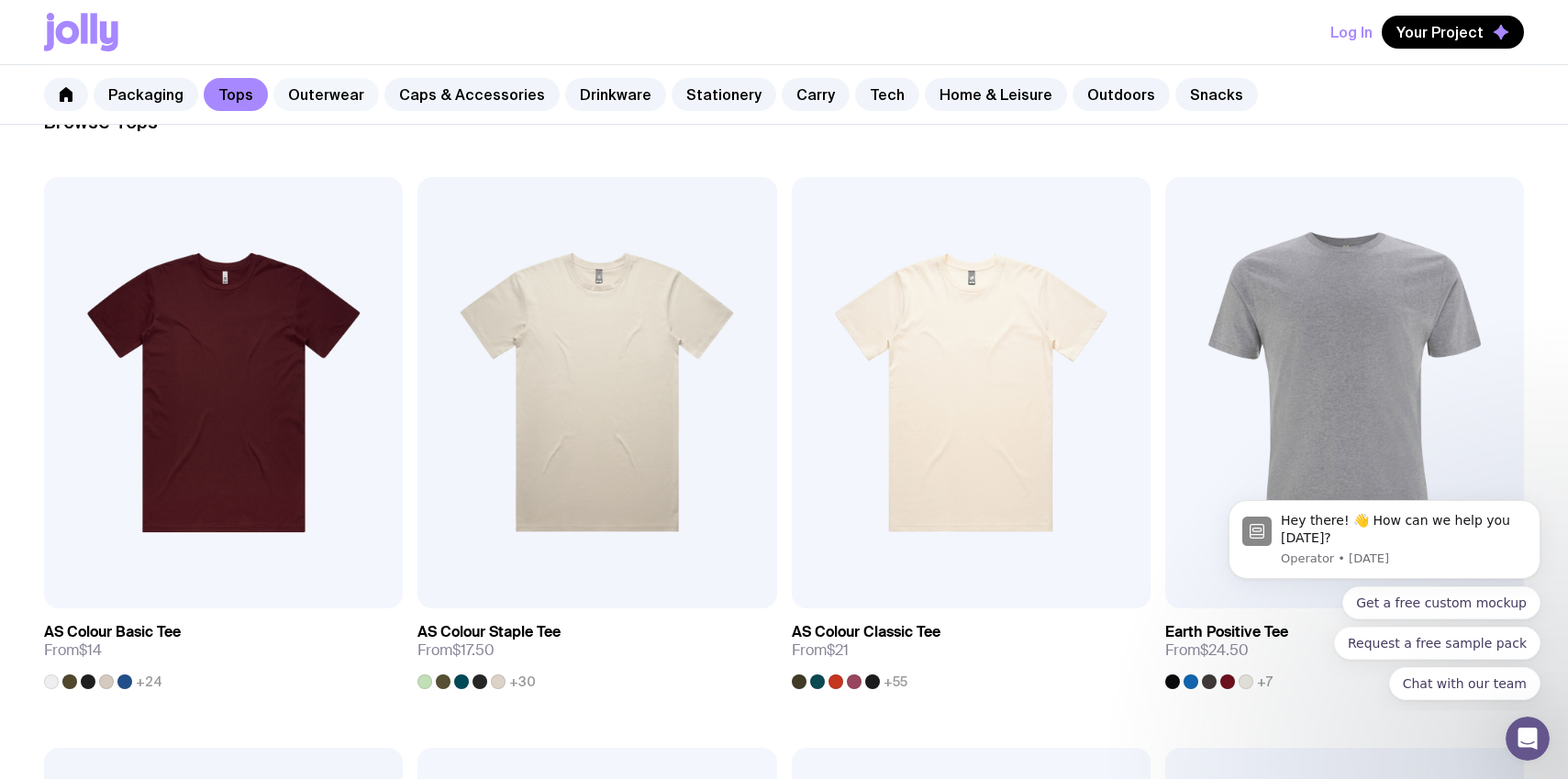
click at [318, 106] on link "Outerwear" at bounding box center [326, 95] width 105 height 33
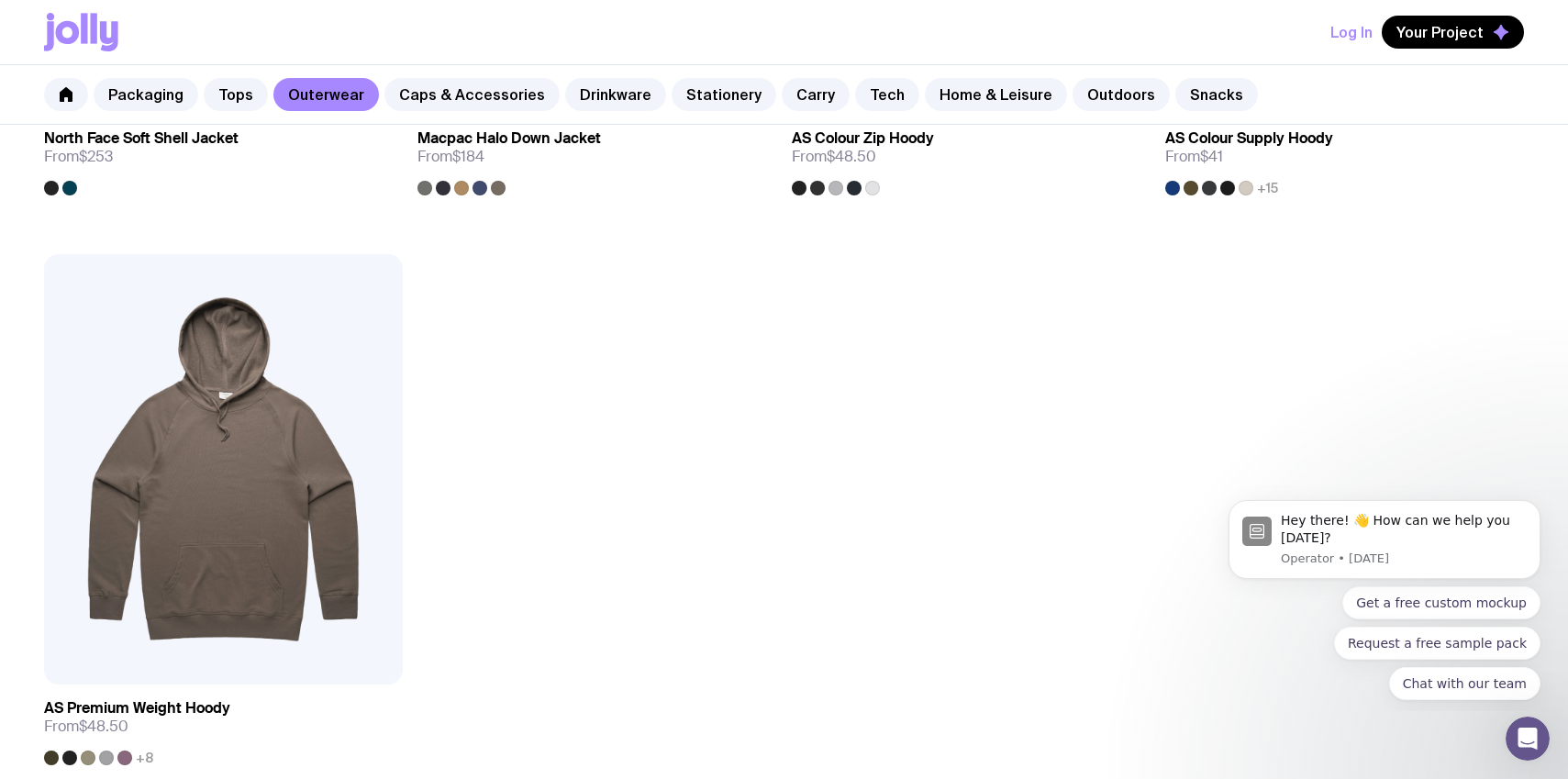
scroll to position [3076, 0]
click at [237, 92] on link "Tops" at bounding box center [236, 95] width 64 height 33
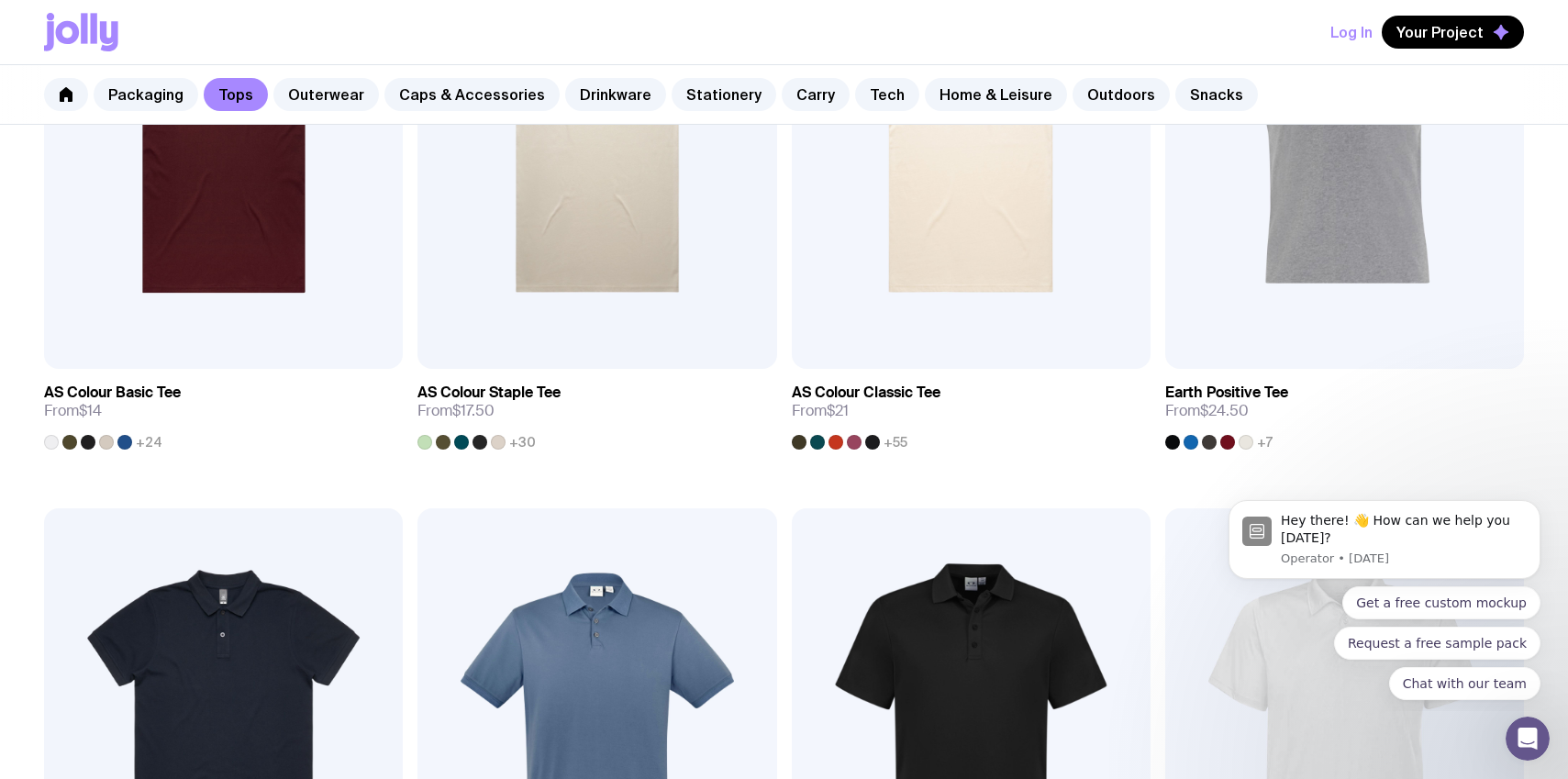
scroll to position [575, 0]
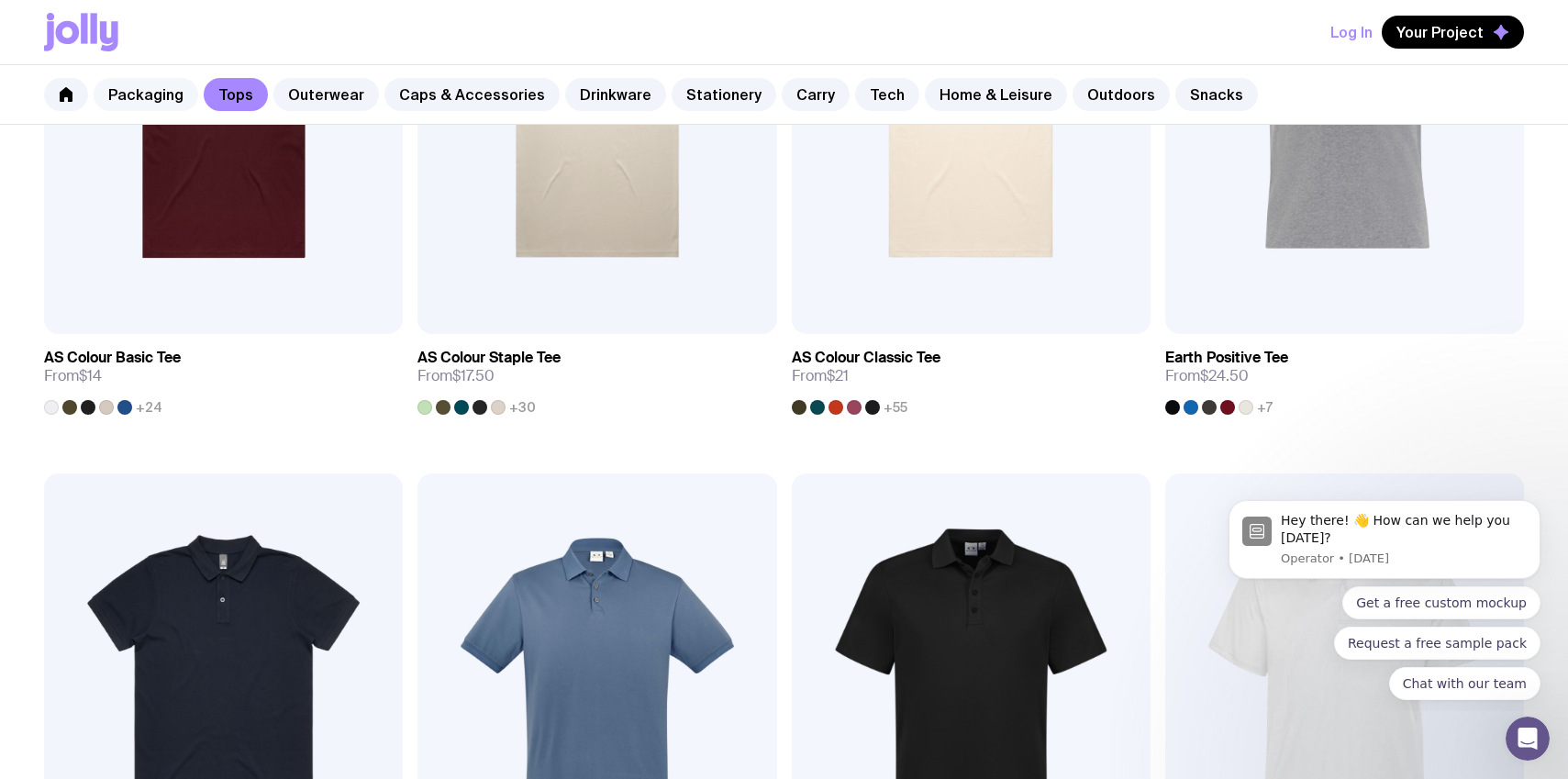
click at [135, 95] on link "Packaging" at bounding box center [145, 95] width 104 height 33
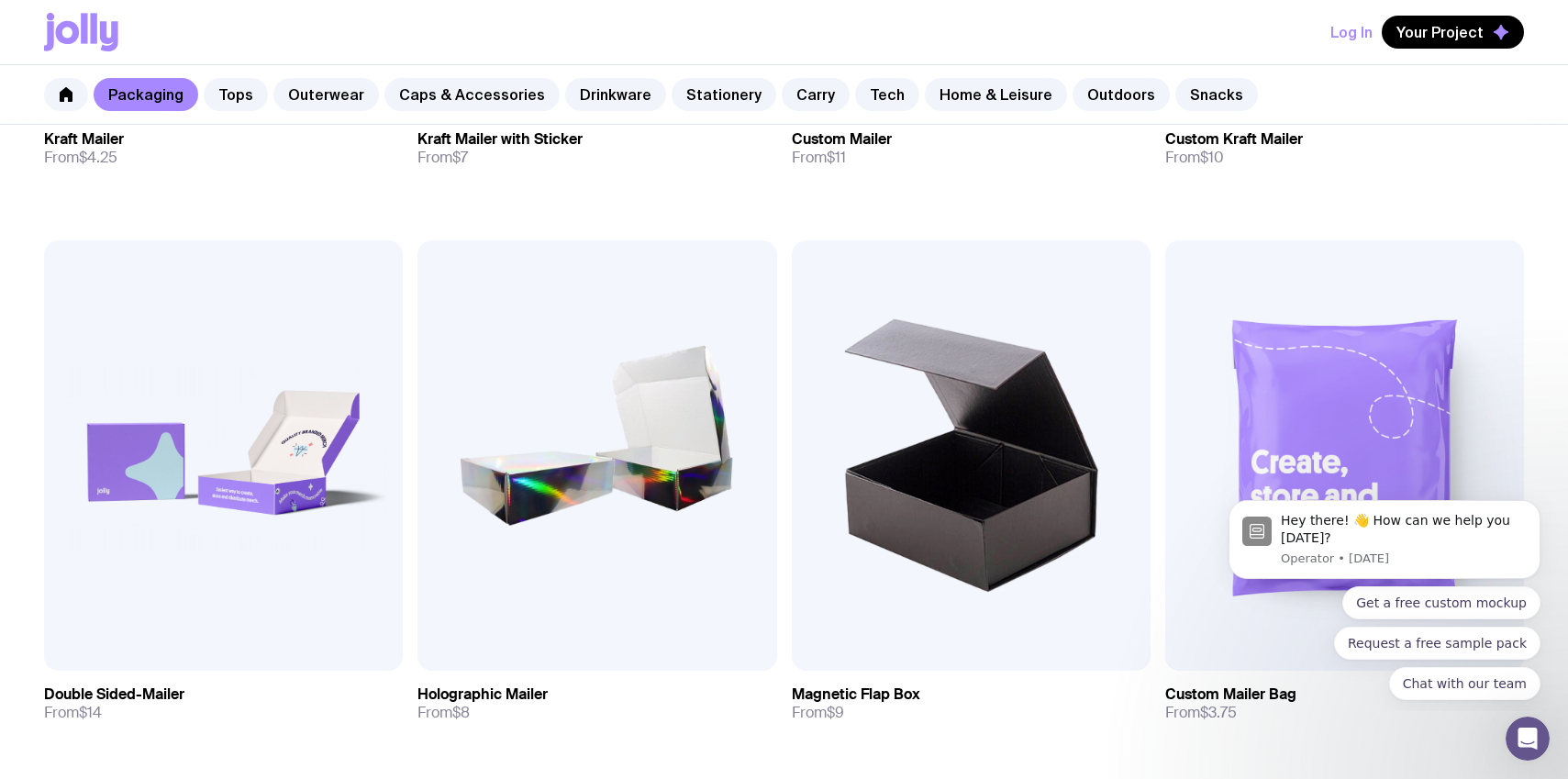
scroll to position [800, 0]
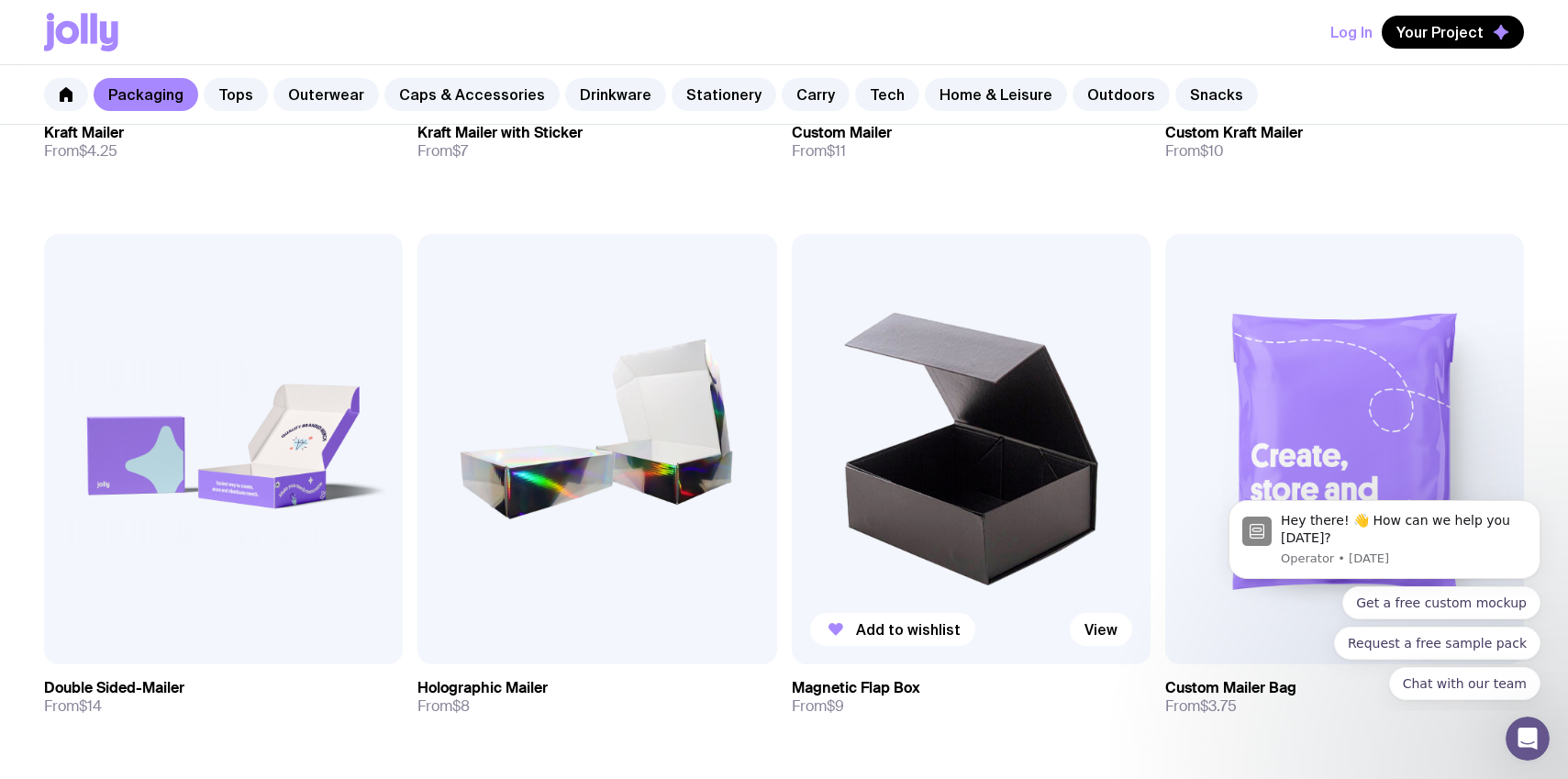
click at [971, 550] on img at bounding box center [970, 450] width 358 height 431
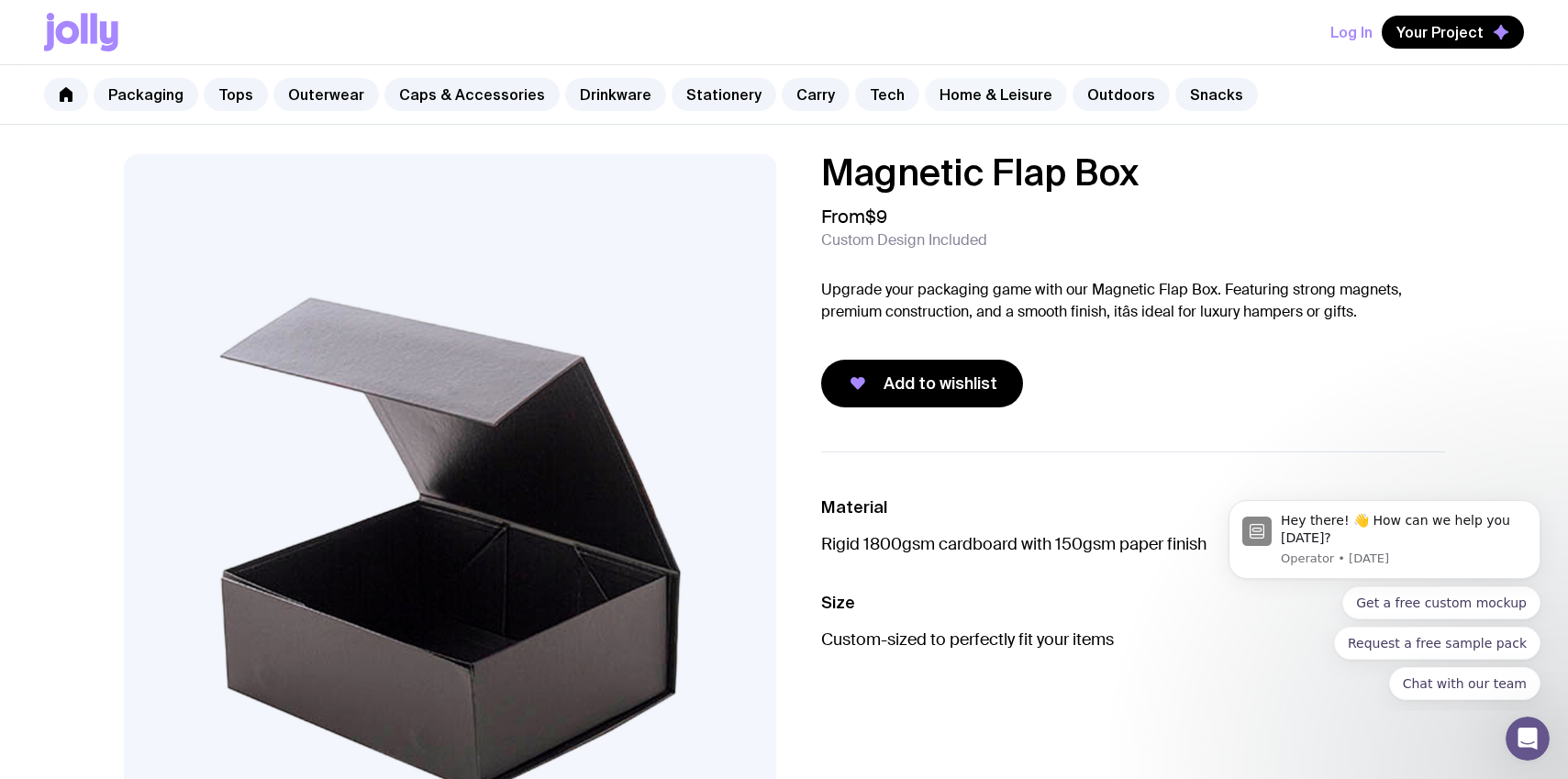
click at [963, 101] on link "Home & Leisure" at bounding box center [996, 95] width 143 height 33
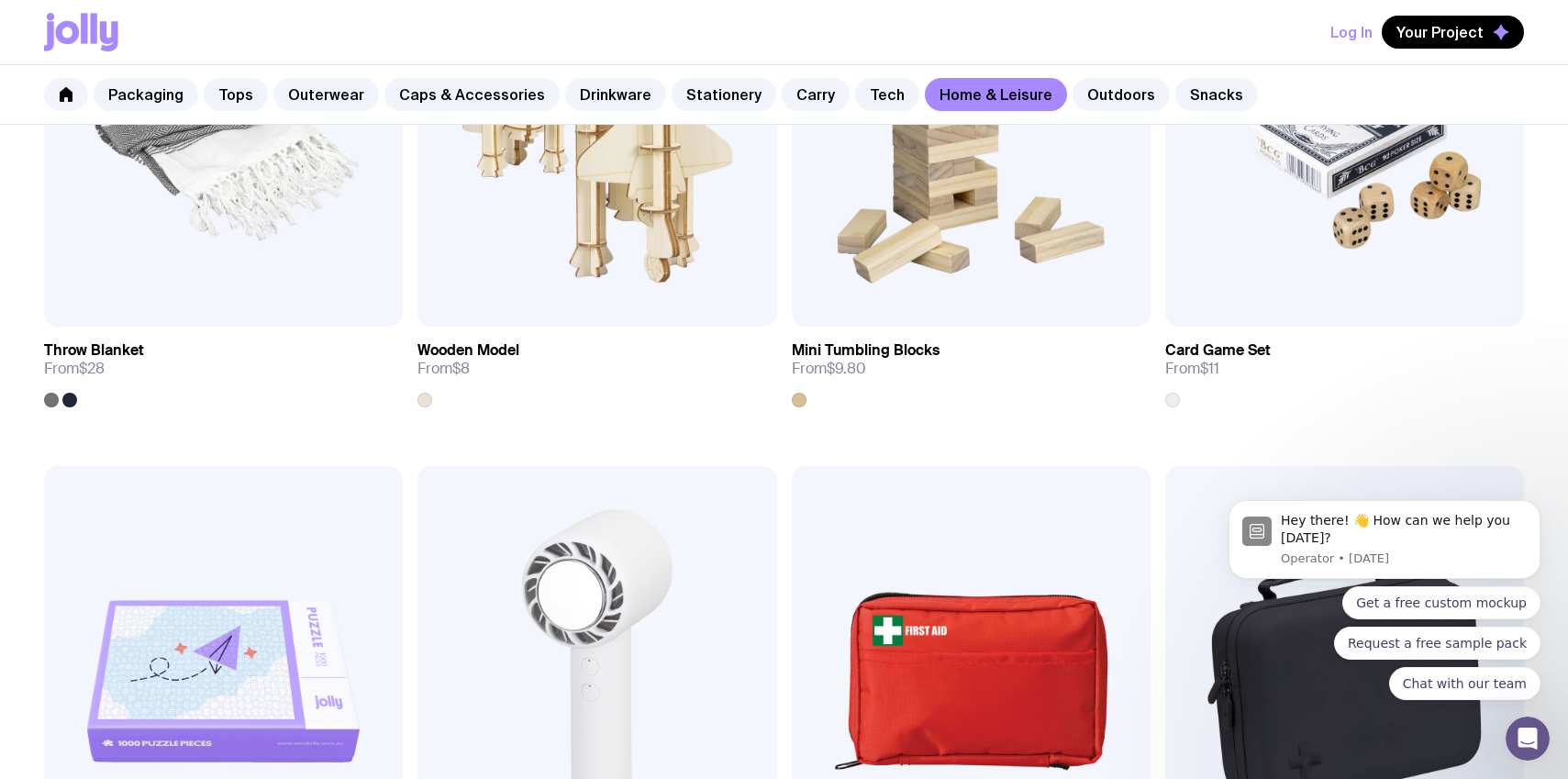
scroll to position [3965, 0]
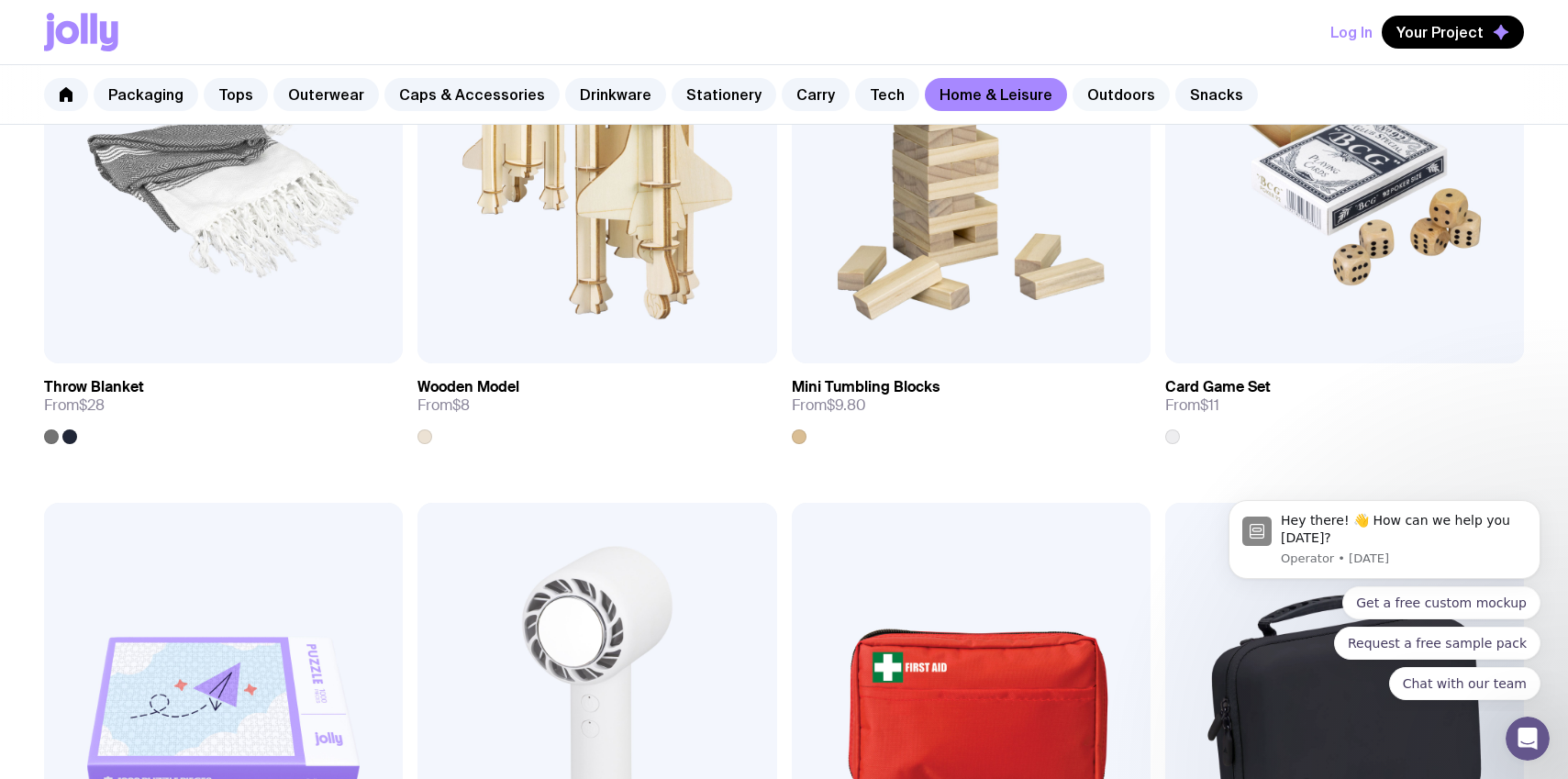
click at [1086, 81] on link "Outdoors" at bounding box center [1121, 95] width 98 height 33
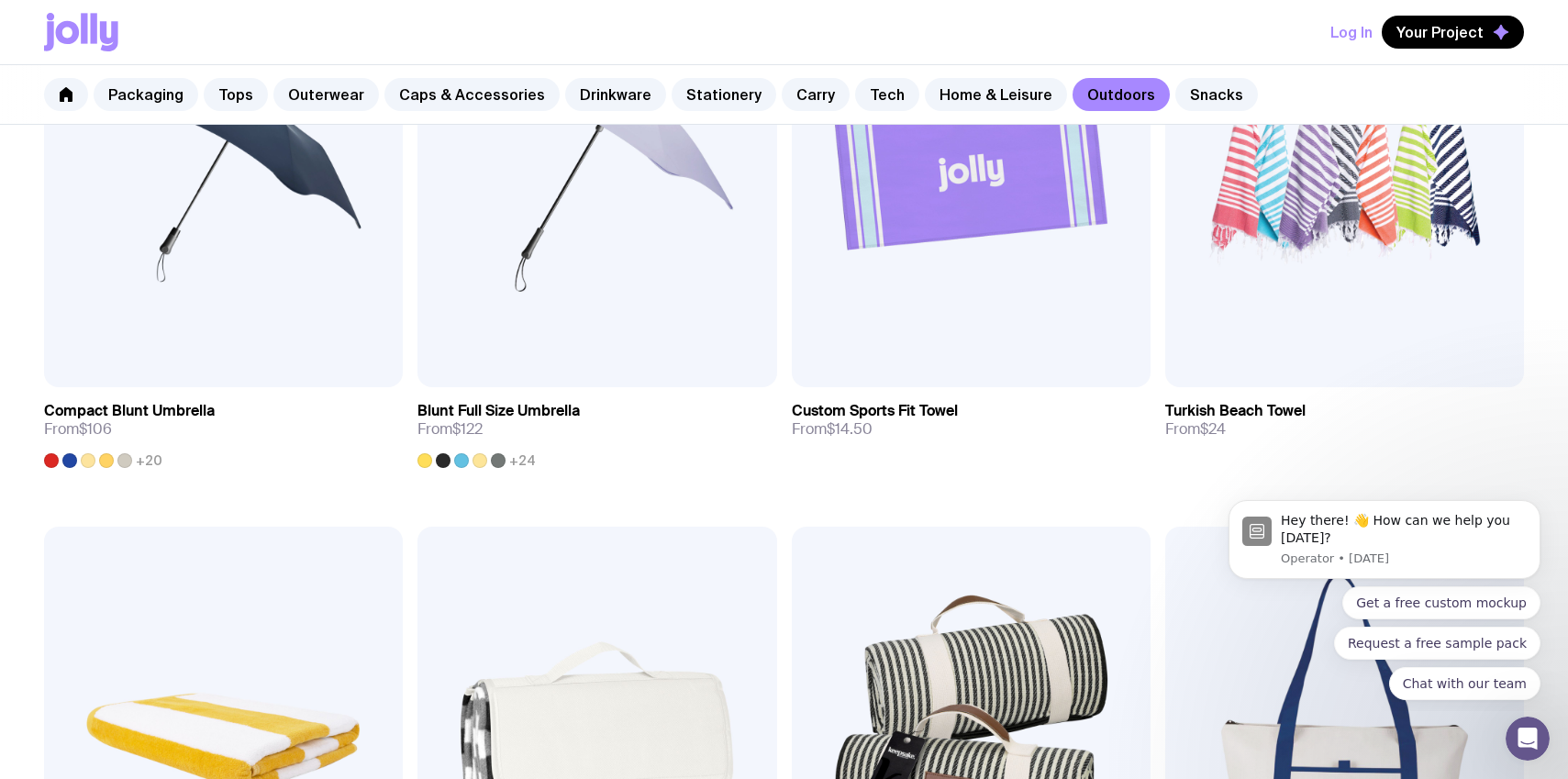
scroll to position [1107, 0]
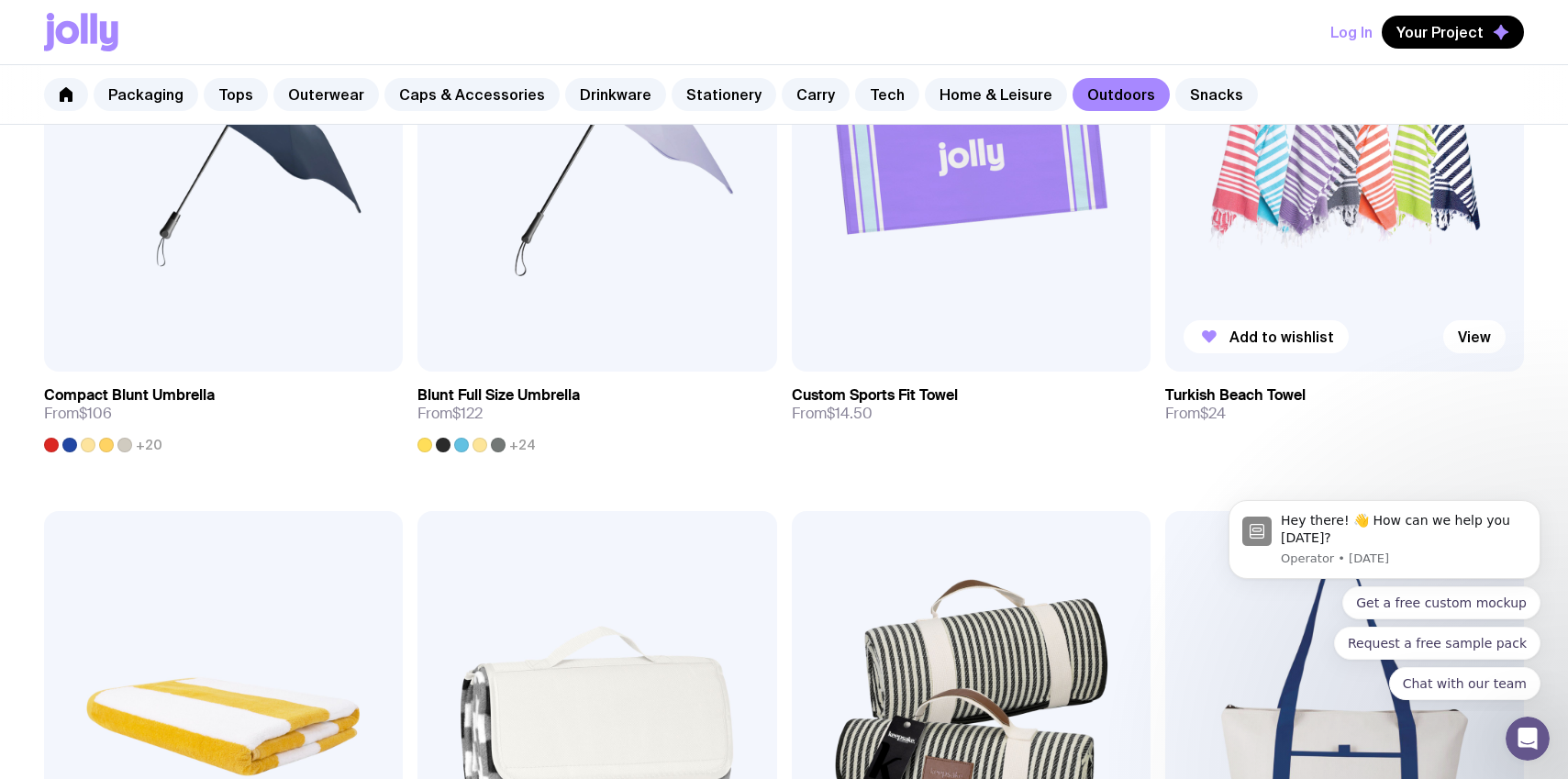
click at [1361, 259] on img at bounding box center [1343, 157] width 358 height 431
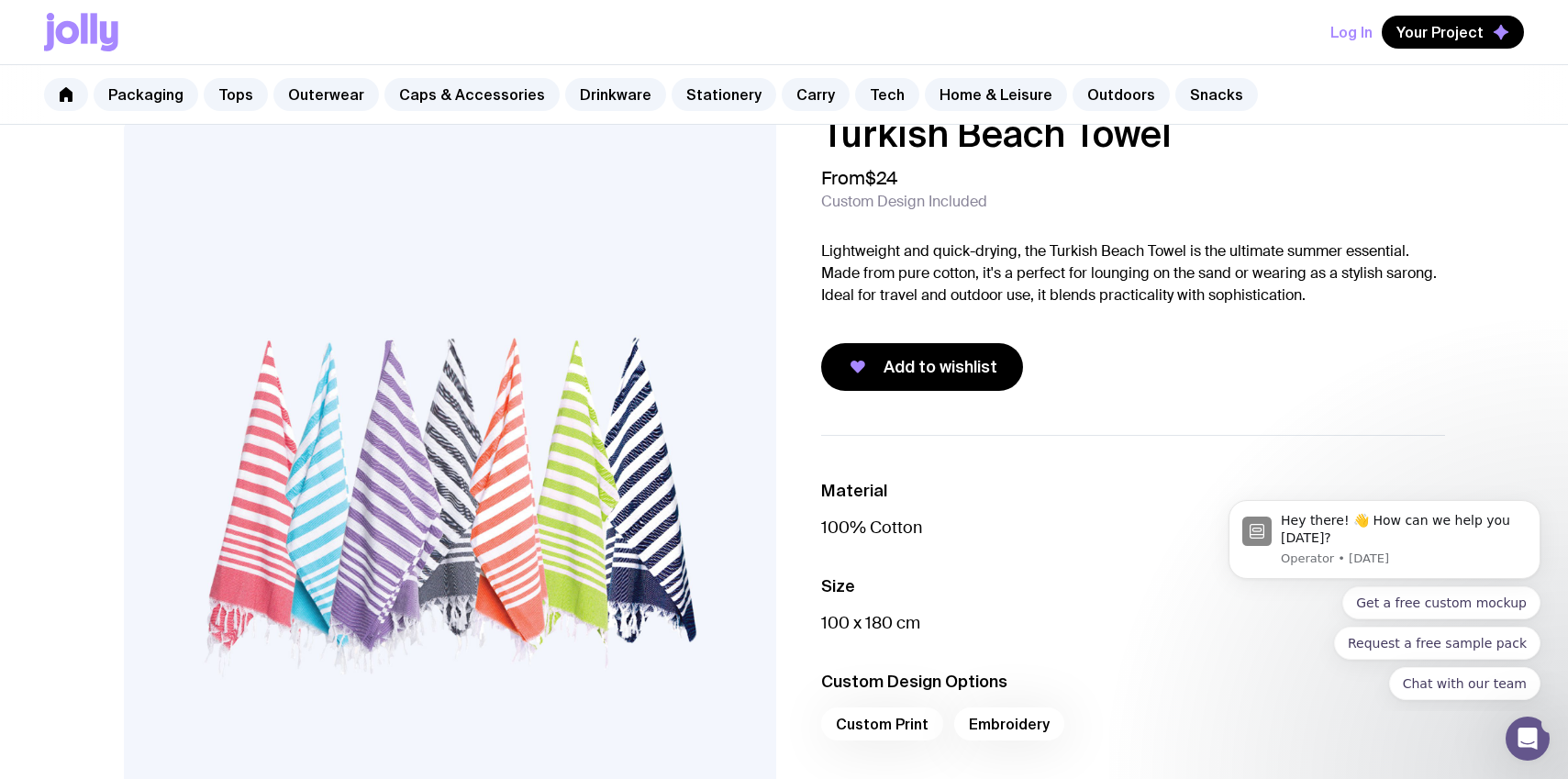
scroll to position [40, 0]
click at [53, 102] on link at bounding box center [65, 95] width 44 height 33
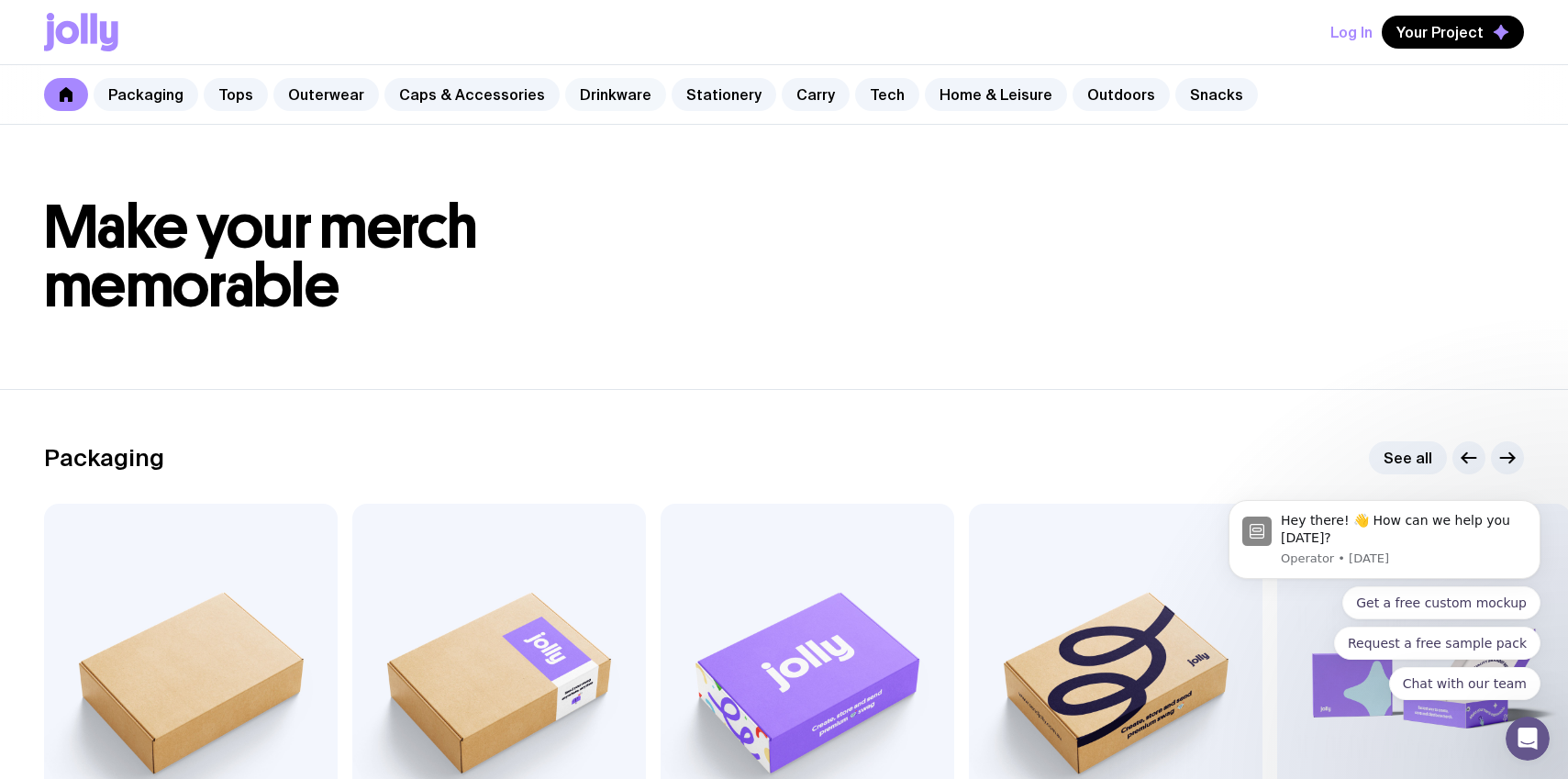
click at [602, 97] on link "Drinkware" at bounding box center [615, 95] width 101 height 33
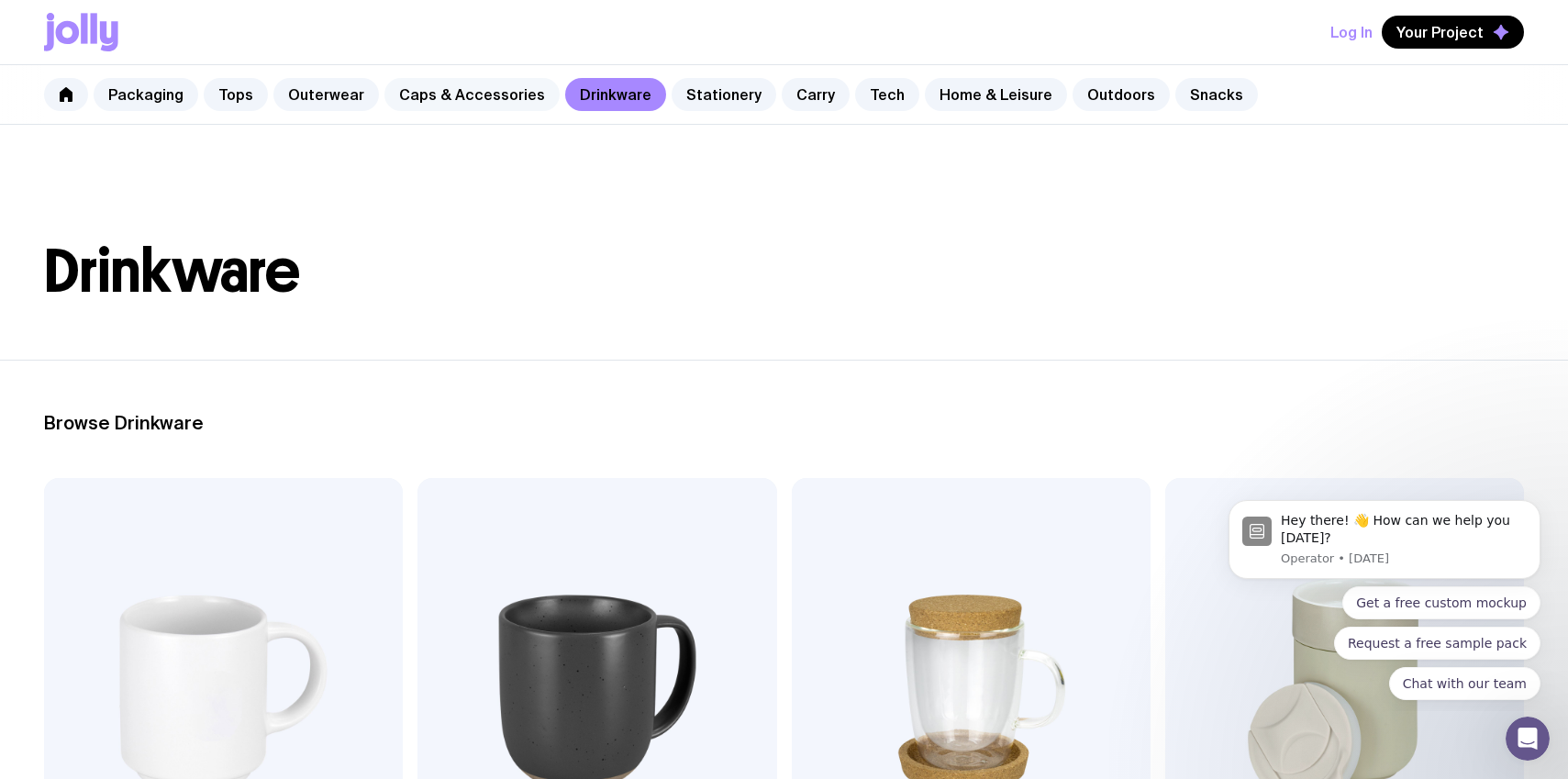
click at [437, 104] on link "Caps & Accessories" at bounding box center [472, 95] width 175 height 33
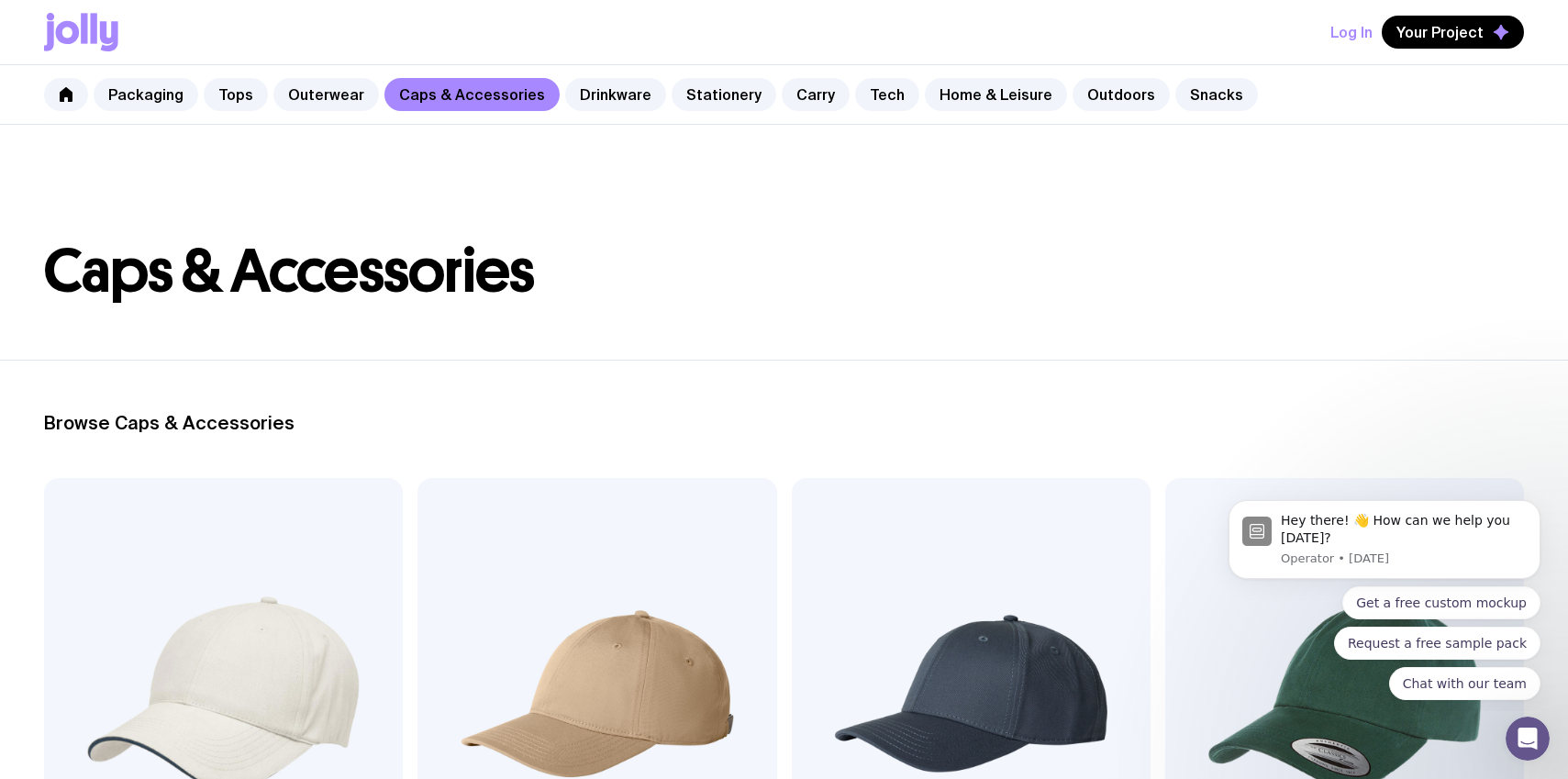
click at [634, 644] on img at bounding box center [596, 693] width 358 height 431
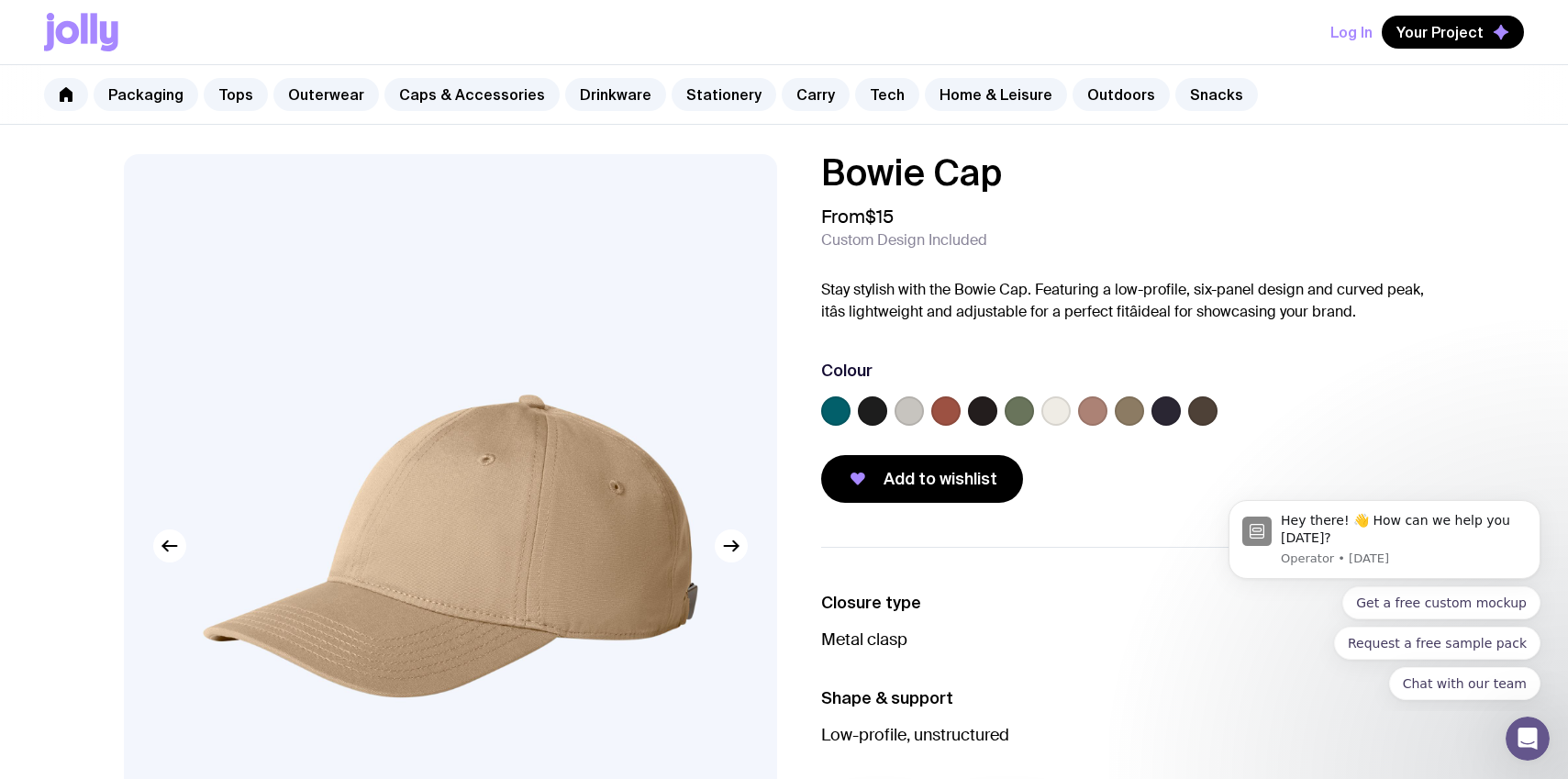
click at [908, 416] on label at bounding box center [909, 411] width 29 height 29
click at [0, 0] on input "radio" at bounding box center [0, 0] width 0 height 0
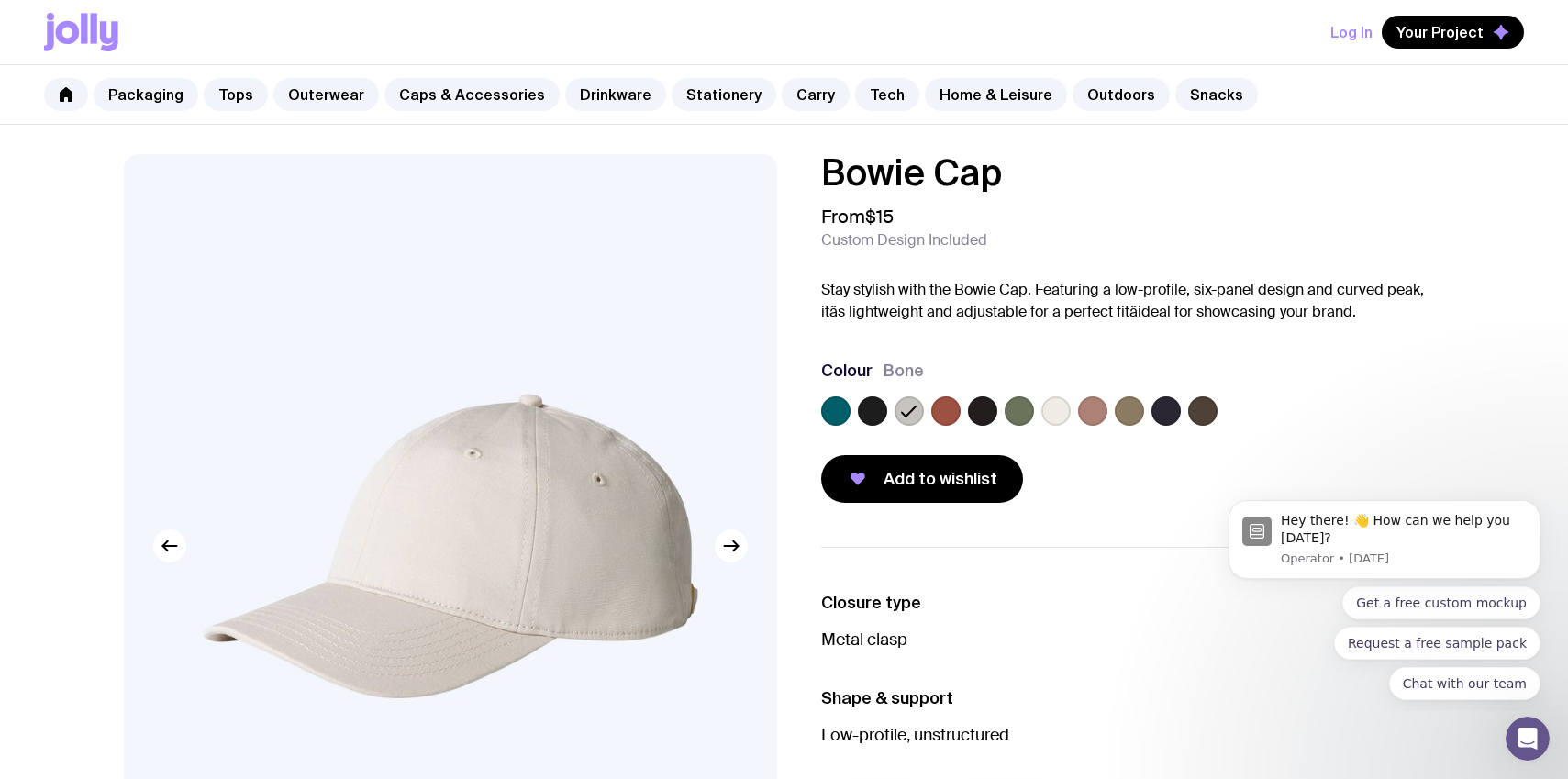
click at [1049, 418] on label at bounding box center [1055, 411] width 29 height 29
click at [0, 0] on input "radio" at bounding box center [0, 0] width 0 height 0
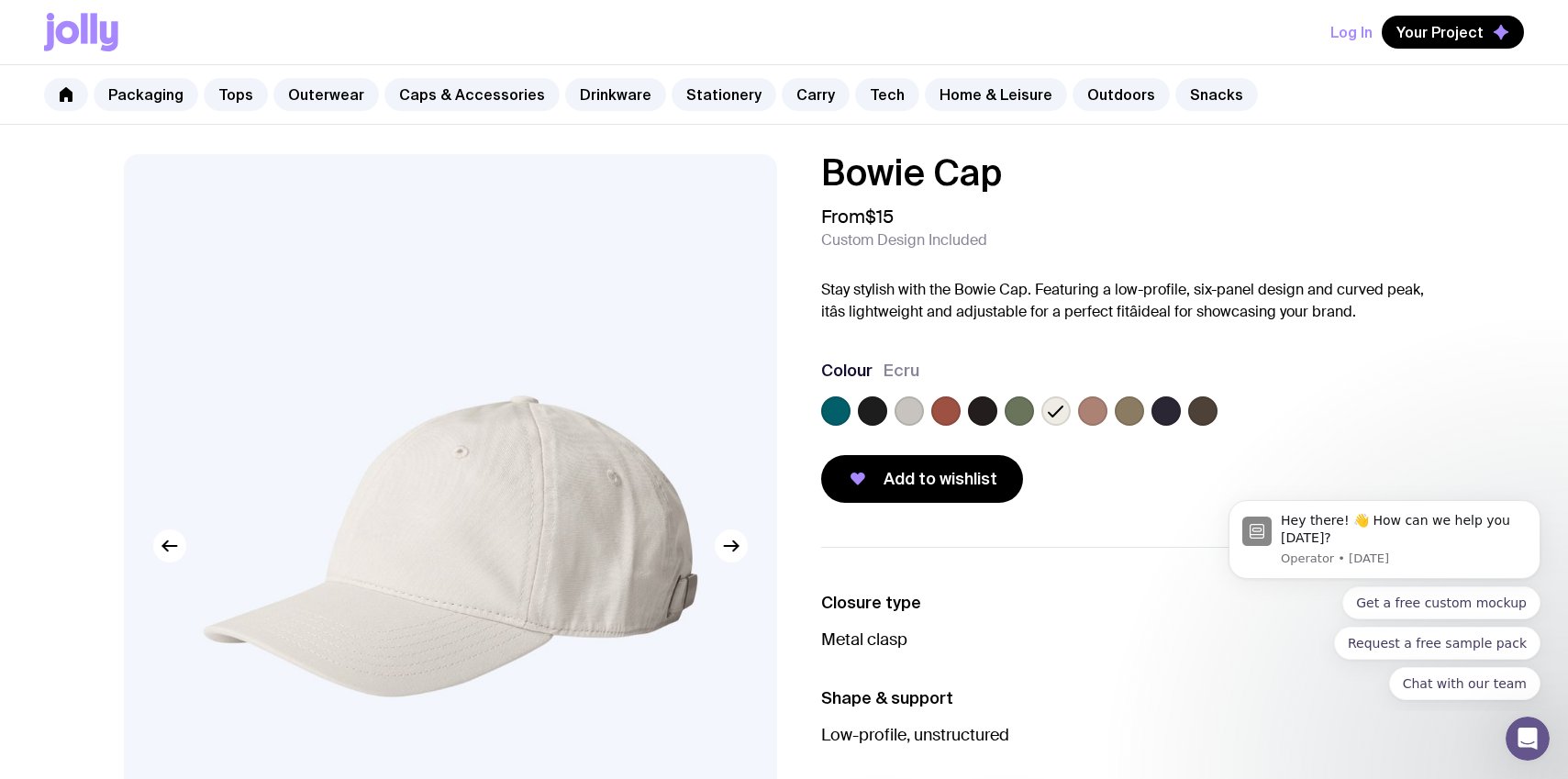
click at [1098, 418] on label at bounding box center [1093, 411] width 29 height 29
click at [0, 0] on input "radio" at bounding box center [0, 0] width 0 height 0
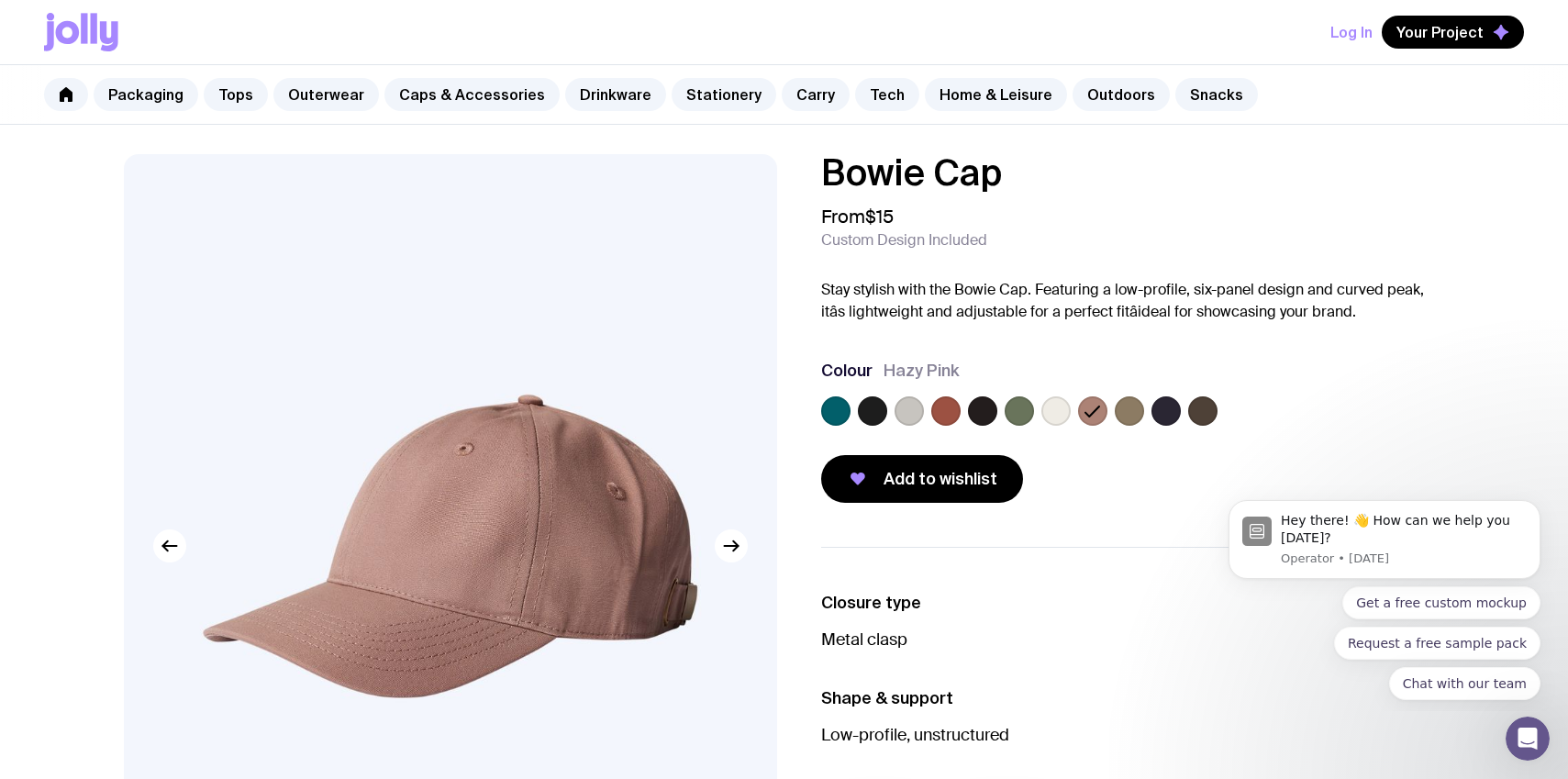
click at [1132, 418] on label at bounding box center [1129, 411] width 29 height 29
click at [0, 0] on input "radio" at bounding box center [0, 0] width 0 height 0
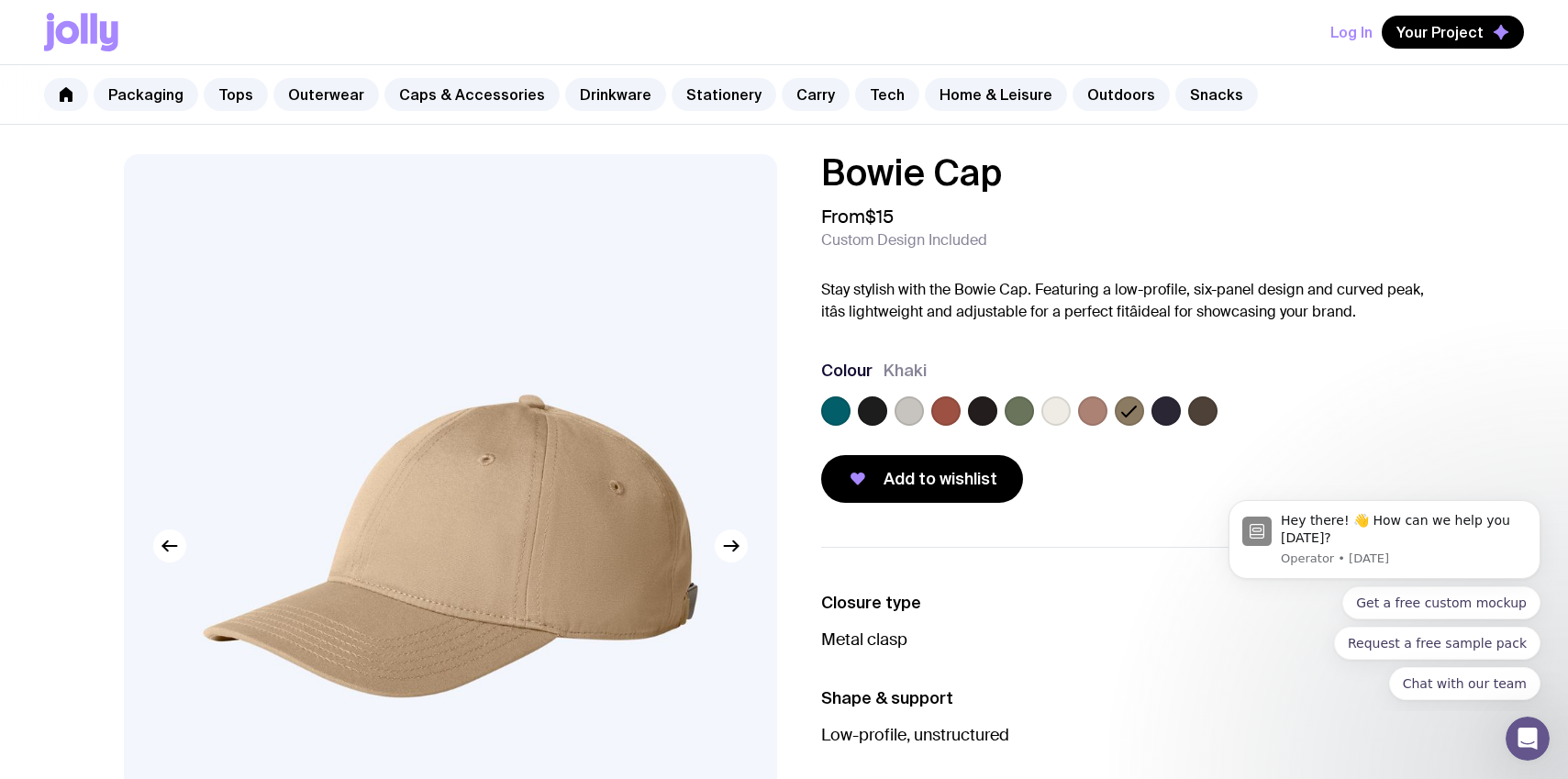
click at [1198, 406] on label at bounding box center [1203, 411] width 29 height 29
click at [0, 0] on input "radio" at bounding box center [0, 0] width 0 height 0
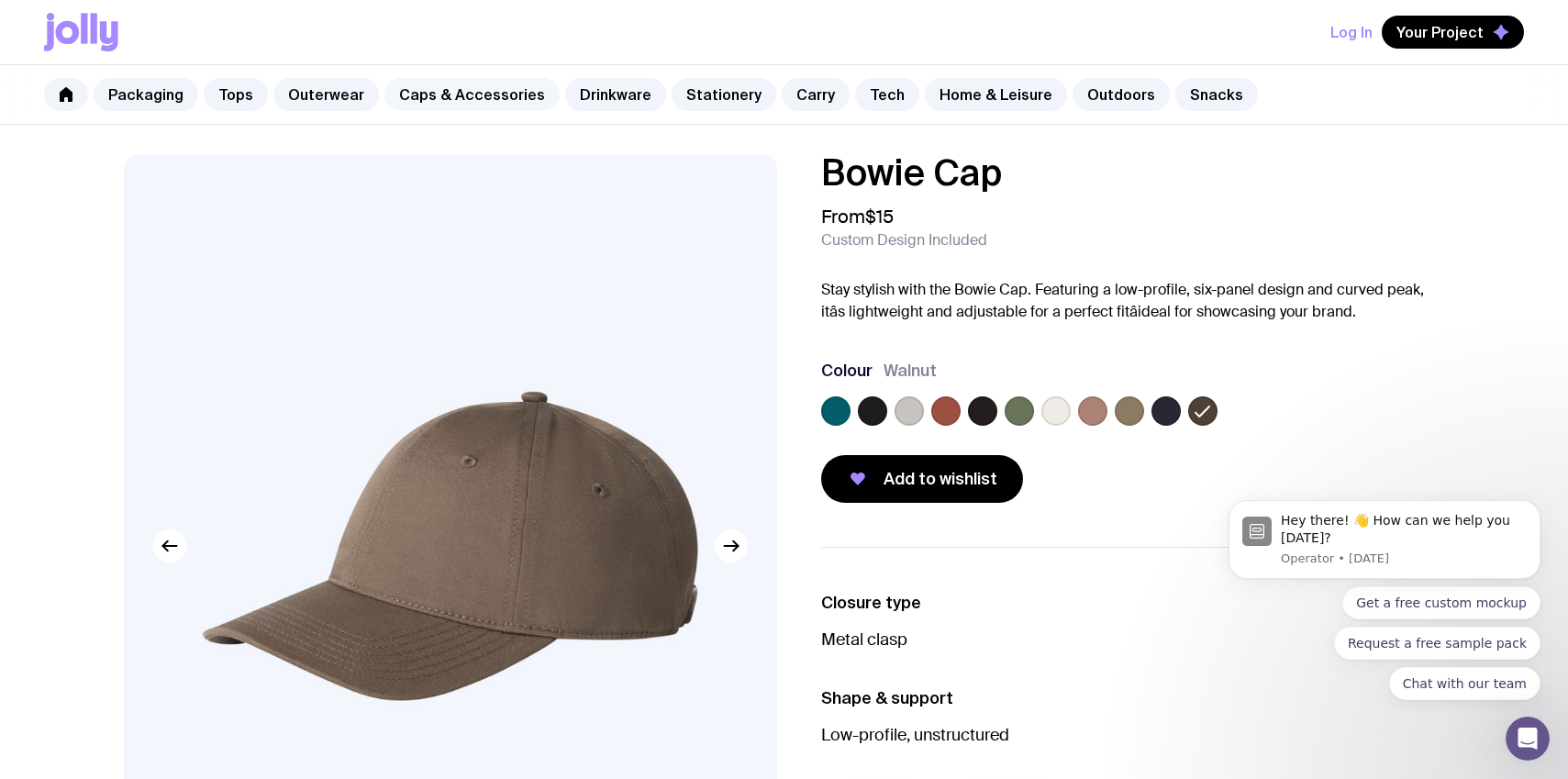
click at [468, 104] on link "Caps & Accessories" at bounding box center [472, 95] width 175 height 33
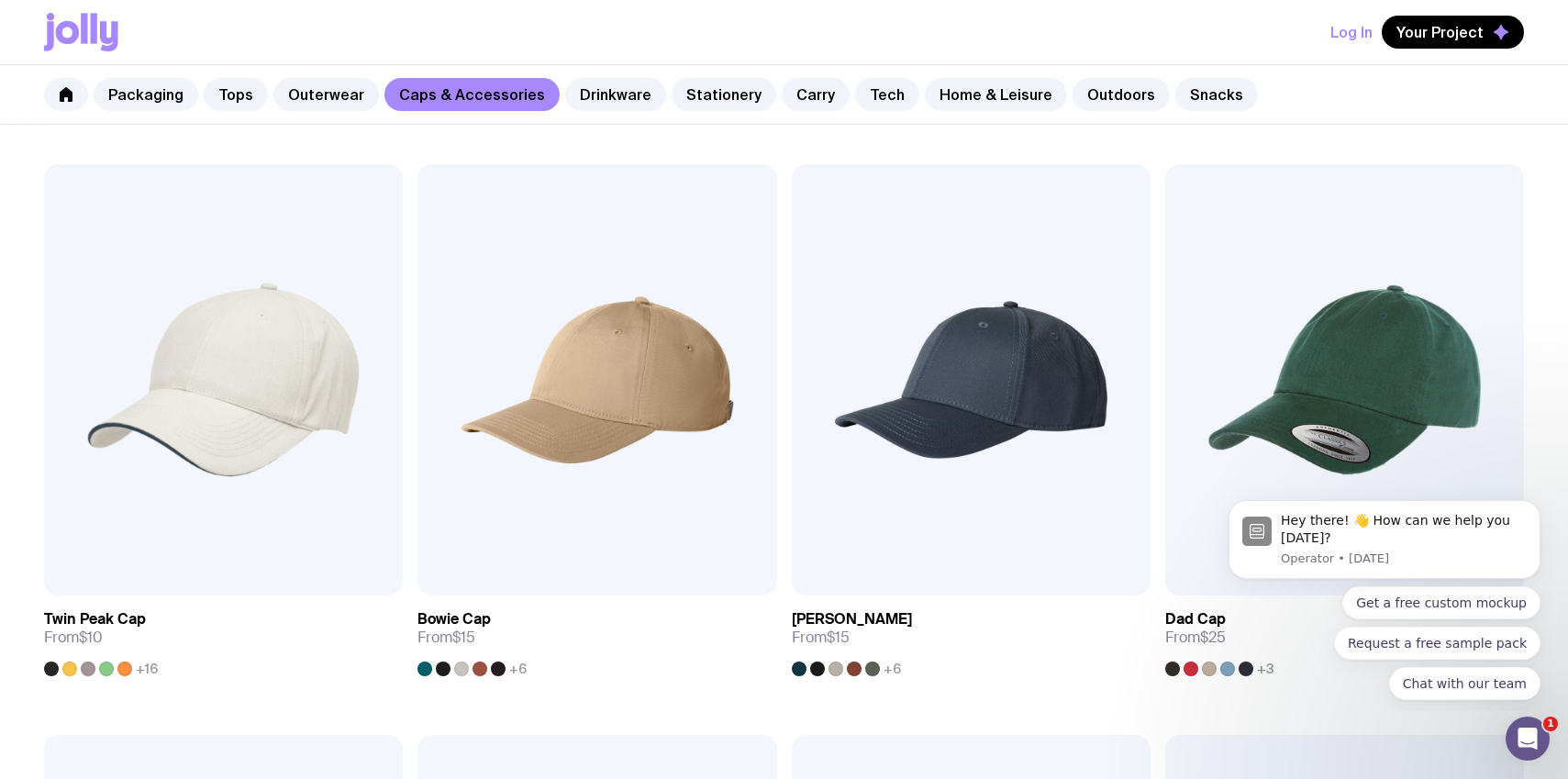
scroll to position [382, 0]
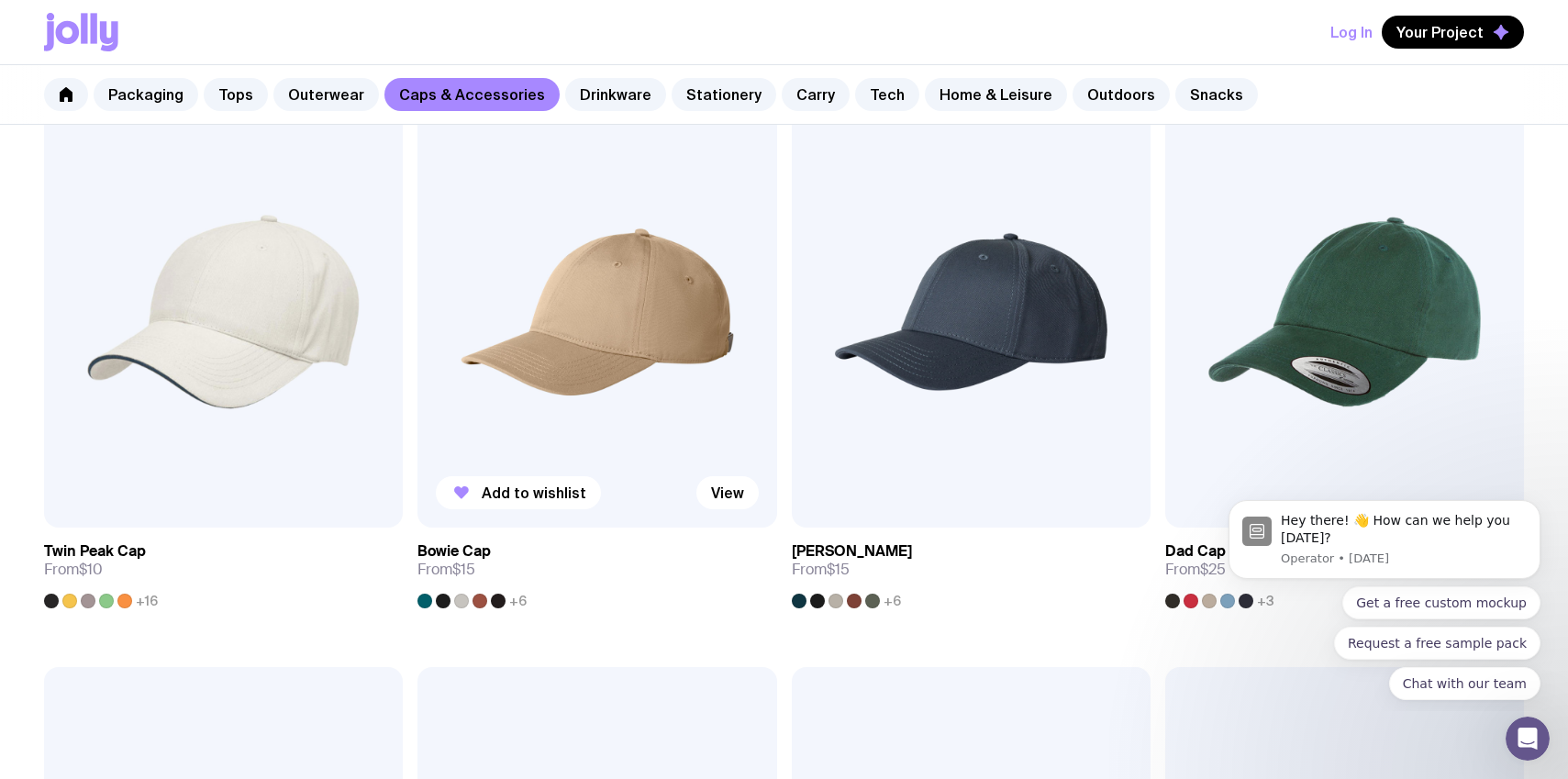
click at [604, 313] on img at bounding box center [596, 312] width 358 height 431
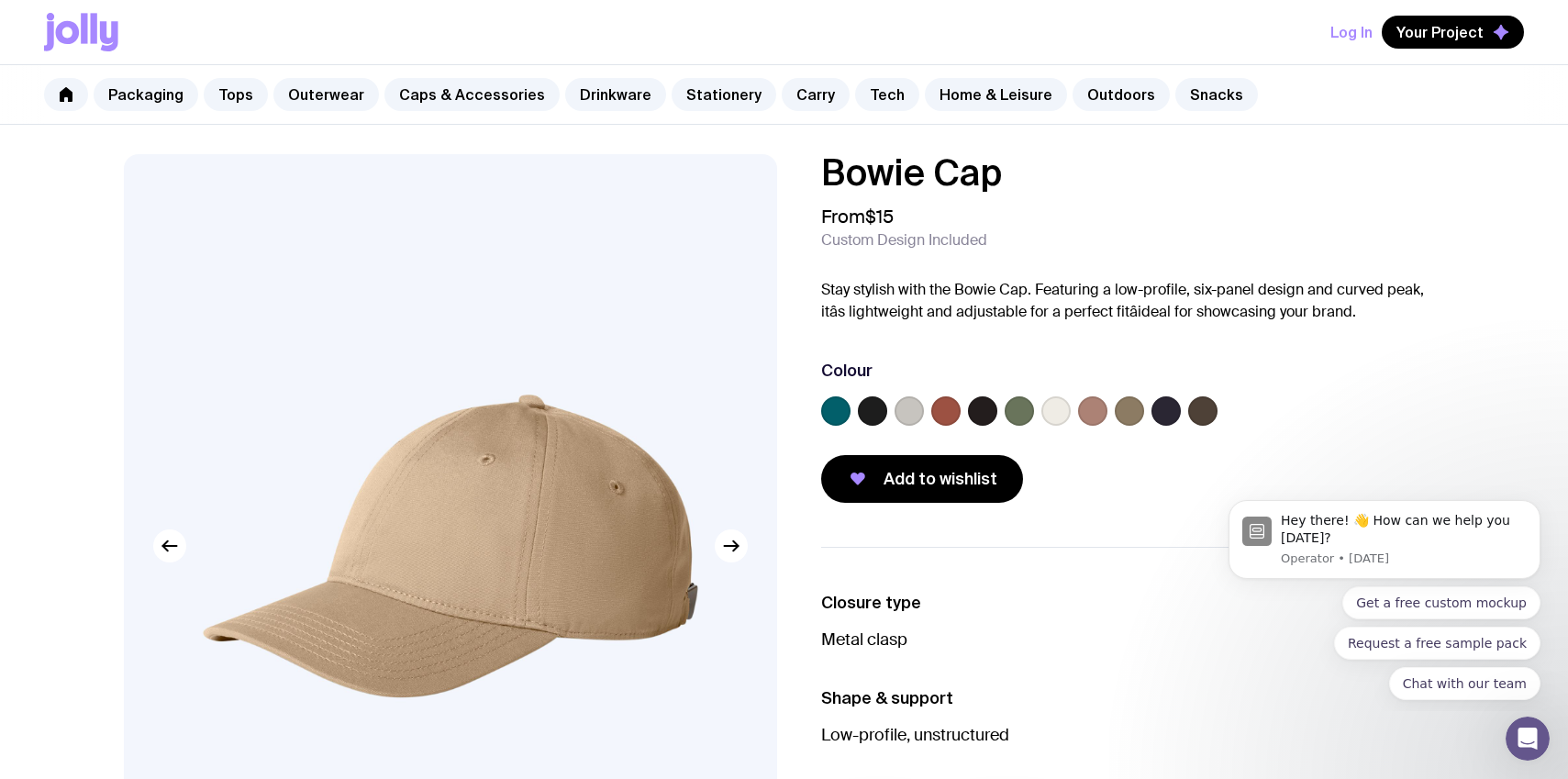
click at [874, 413] on label at bounding box center [872, 411] width 29 height 29
click at [0, 0] on input "radio" at bounding box center [0, 0] width 0 height 0
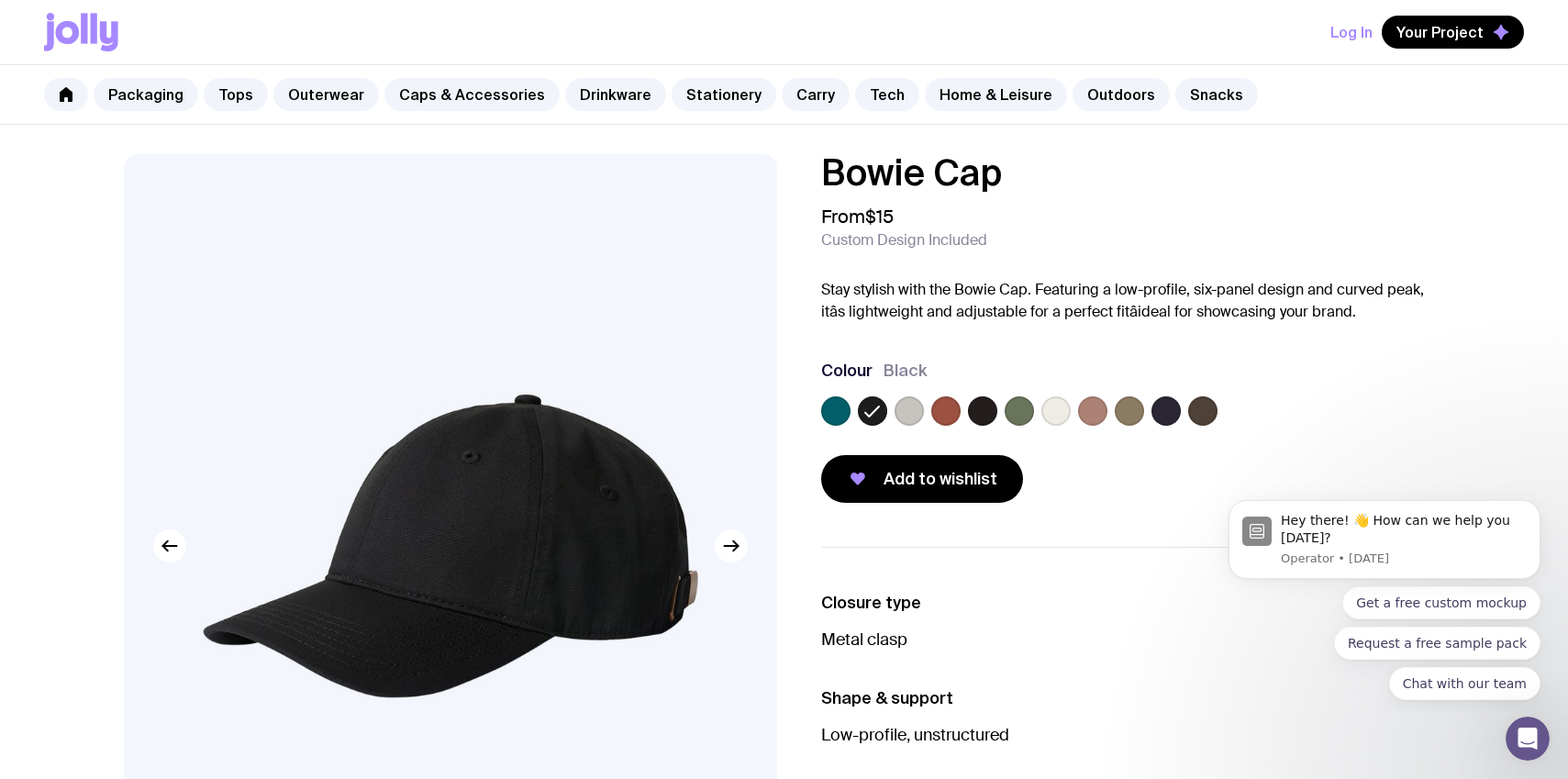
click at [829, 402] on label at bounding box center [836, 411] width 29 height 29
click at [0, 0] on input "radio" at bounding box center [0, 0] width 0 height 0
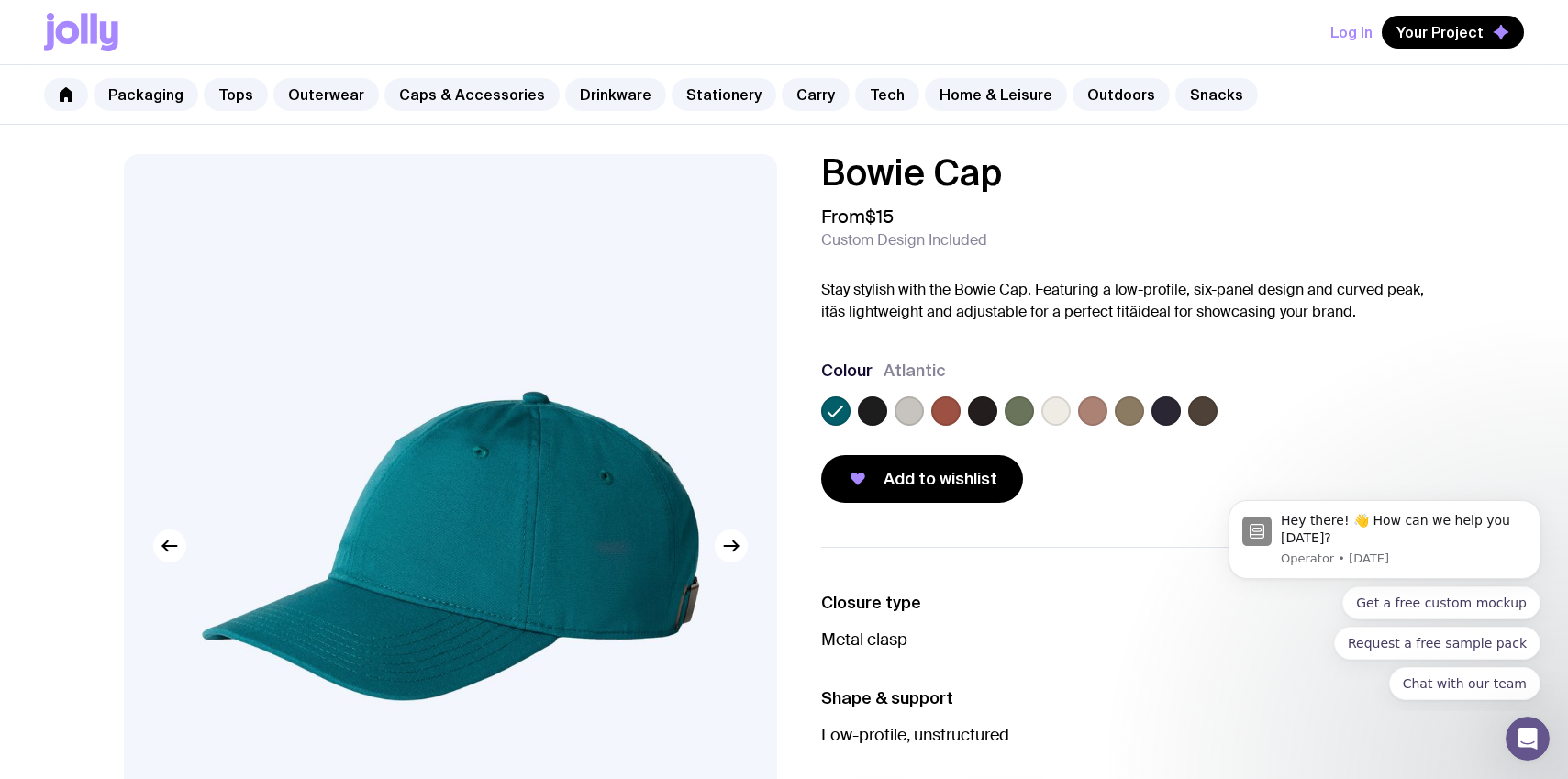
click at [911, 405] on label at bounding box center [909, 411] width 29 height 29
click at [0, 0] on input "radio" at bounding box center [0, 0] width 0 height 0
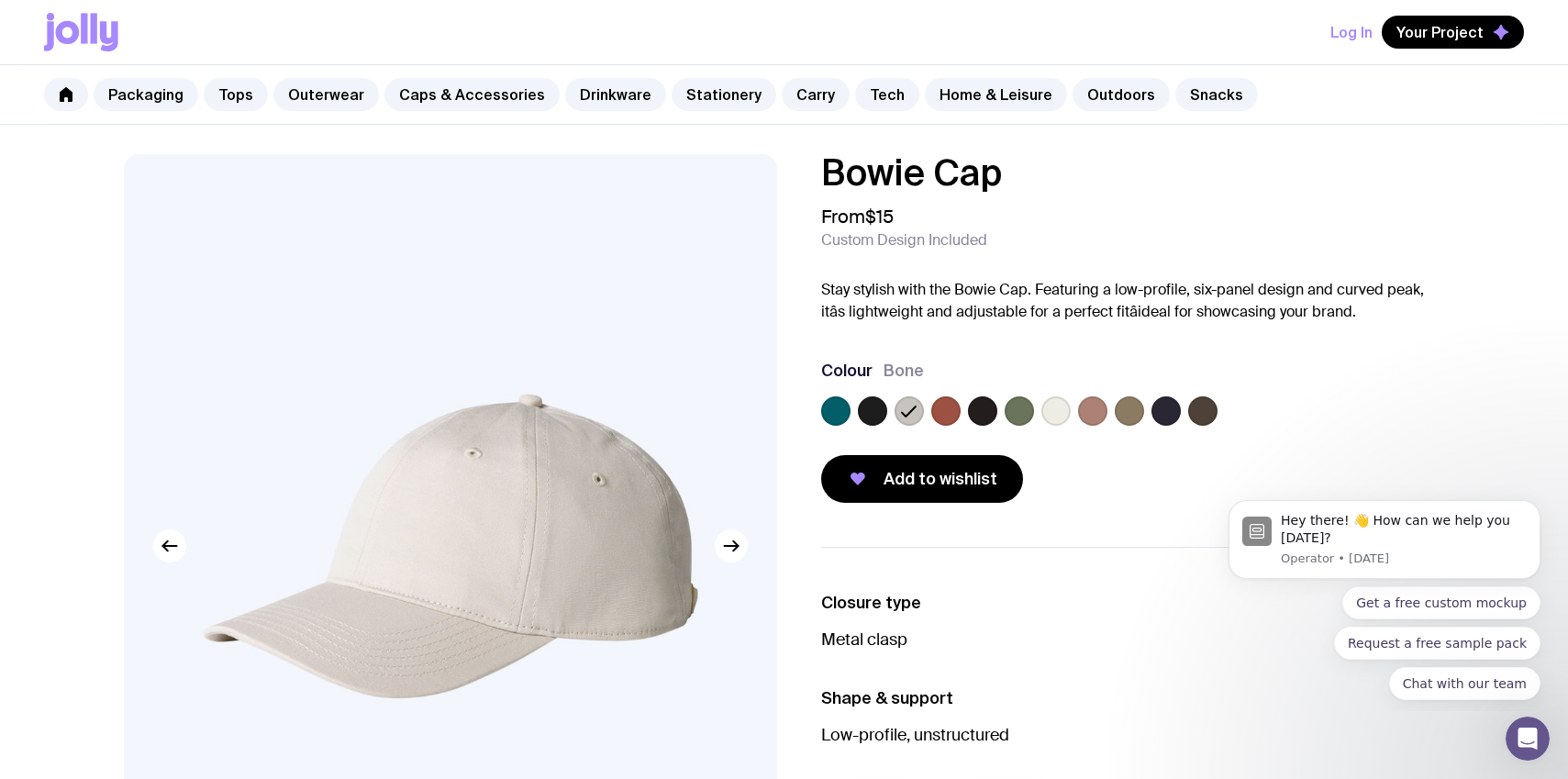
click at [949, 415] on label at bounding box center [946, 411] width 29 height 29
click at [0, 0] on input "radio" at bounding box center [0, 0] width 0 height 0
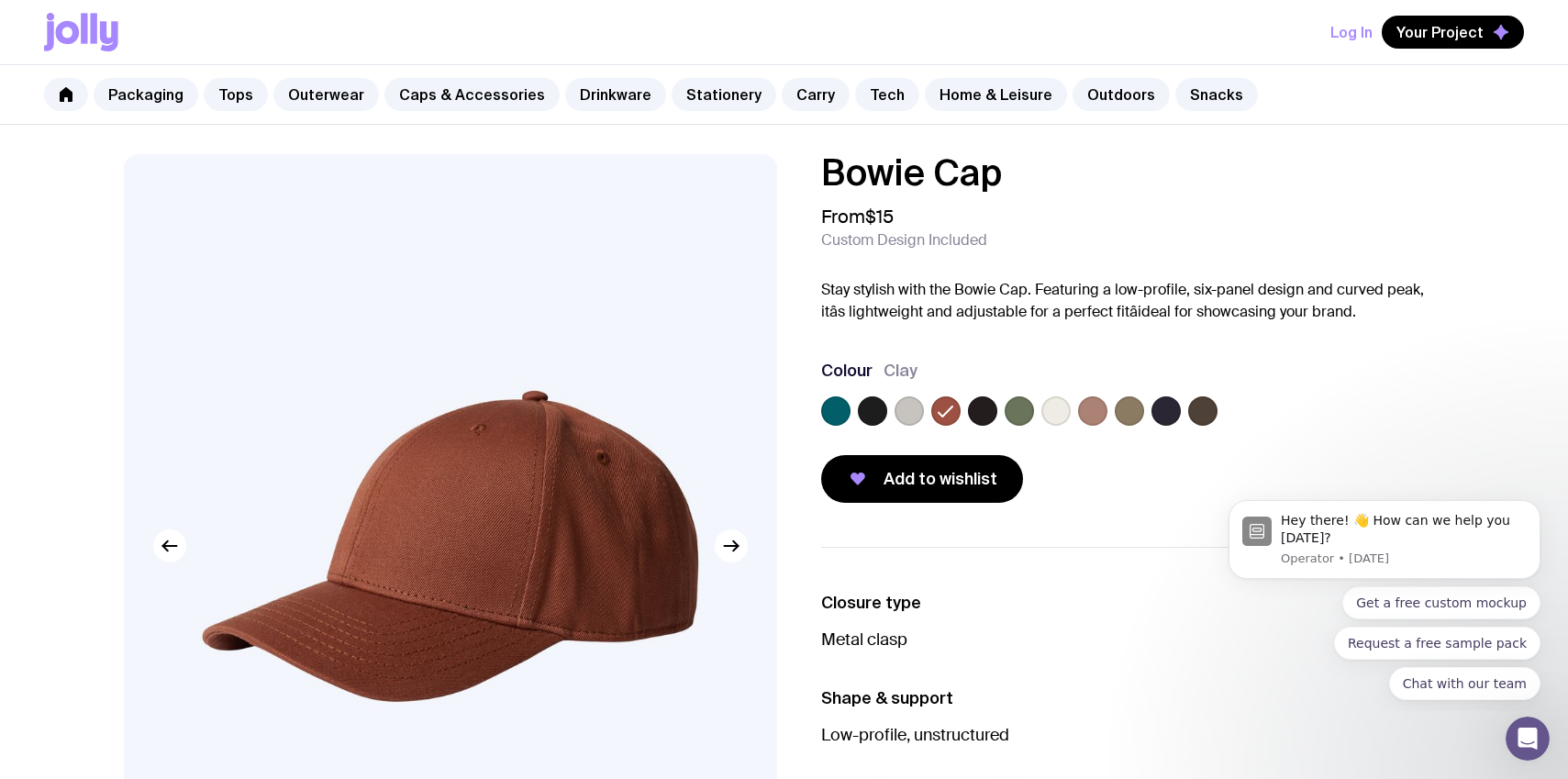
click at [993, 415] on label at bounding box center [982, 411] width 29 height 29
click at [0, 0] on input "radio" at bounding box center [0, 0] width 0 height 0
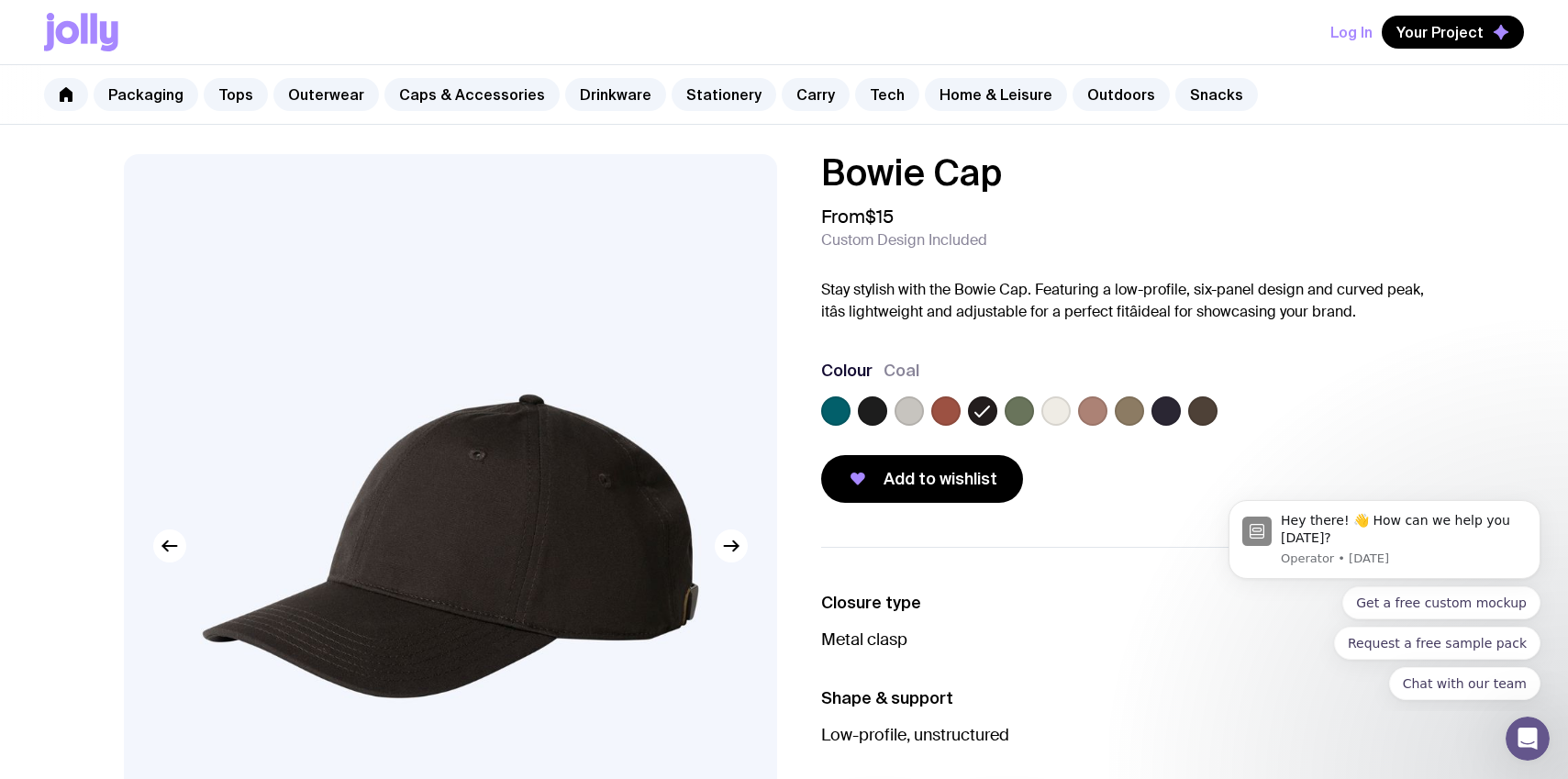
click at [1023, 419] on label at bounding box center [1019, 411] width 29 height 29
click at [0, 0] on input "radio" at bounding box center [0, 0] width 0 height 0
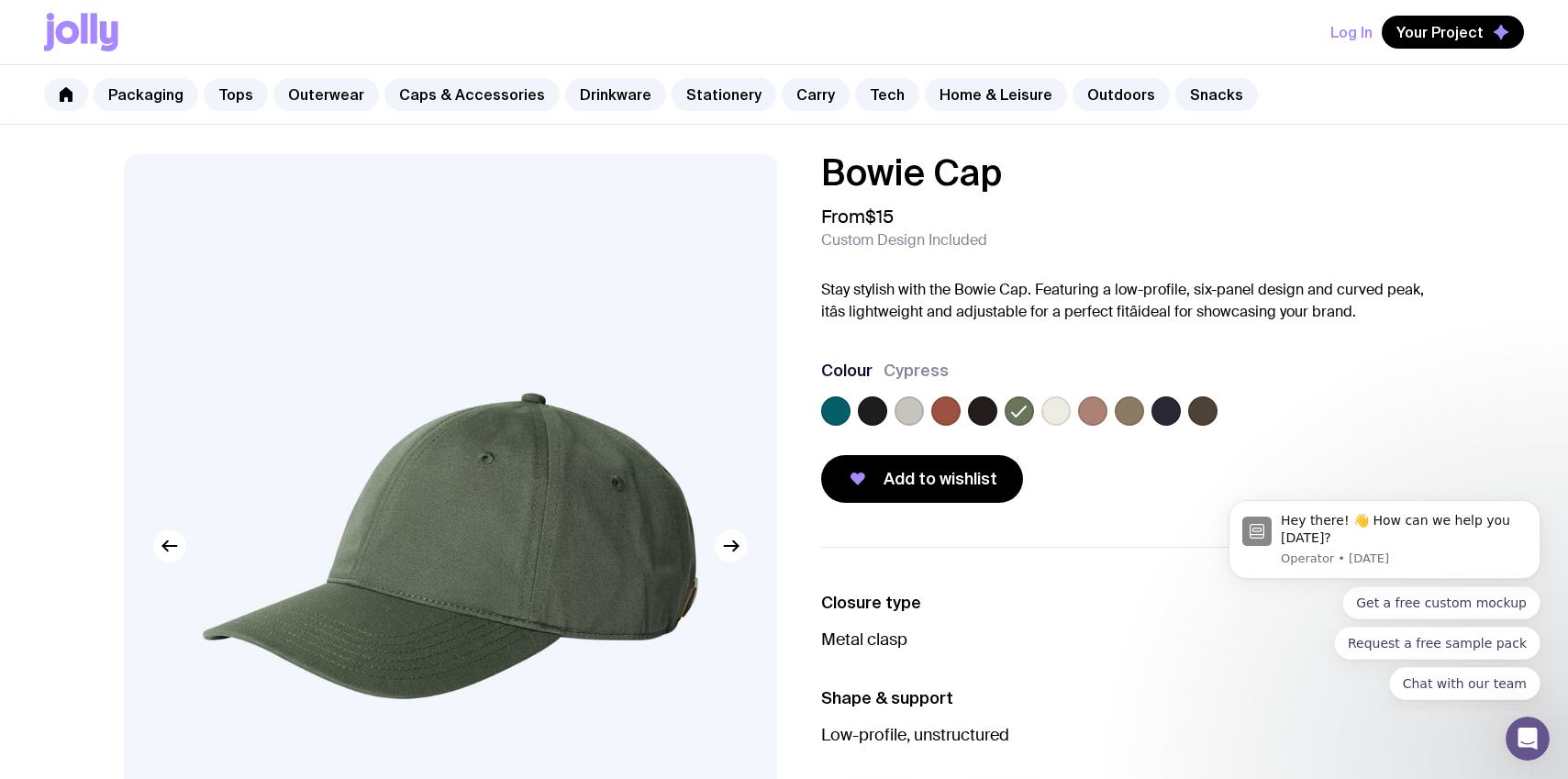
click at [1055, 412] on label at bounding box center [1055, 411] width 29 height 29
click at [0, 0] on input "radio" at bounding box center [0, 0] width 0 height 0
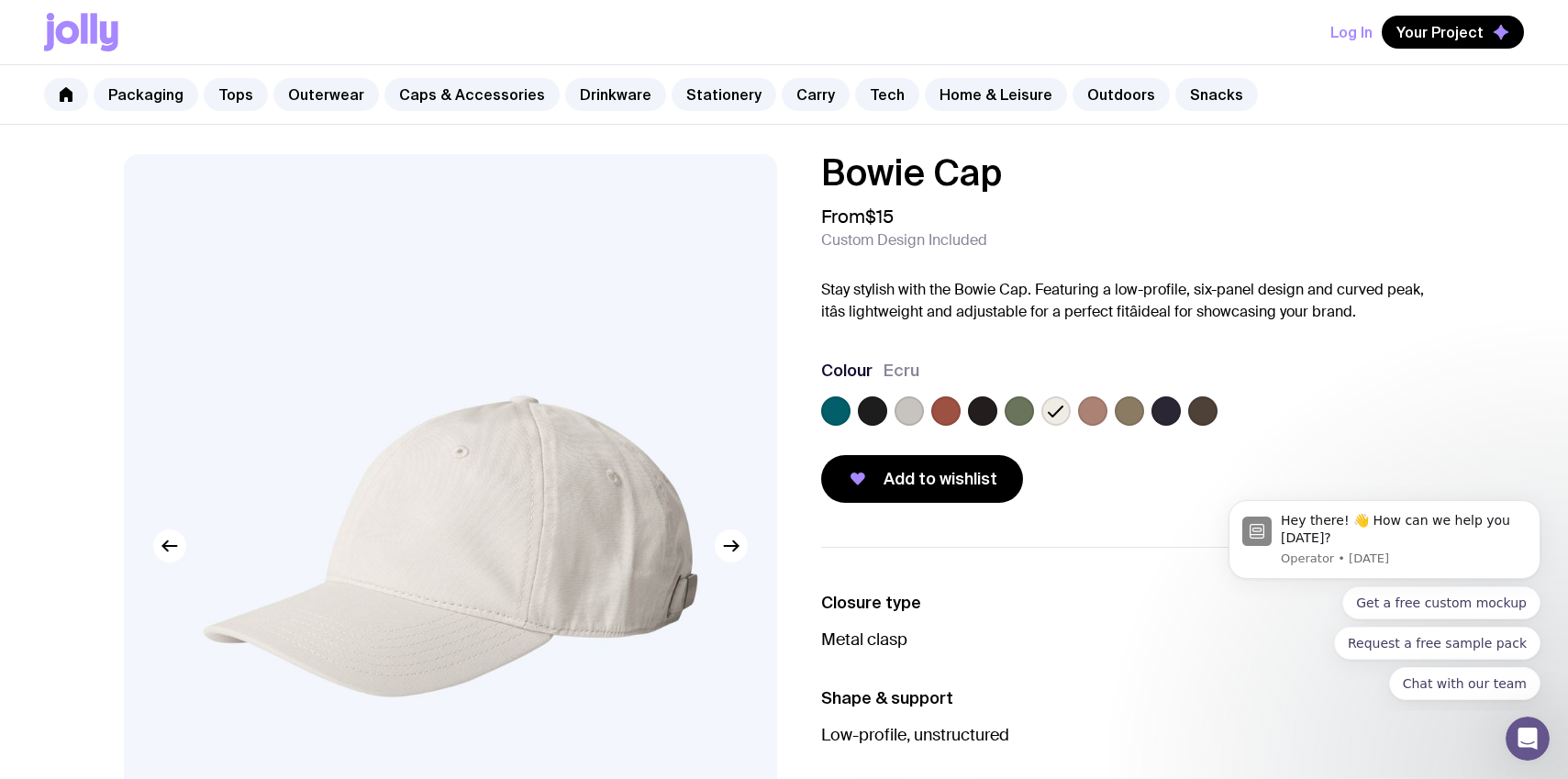
click at [1096, 414] on label at bounding box center [1093, 411] width 29 height 29
click at [0, 0] on input "radio" at bounding box center [0, 0] width 0 height 0
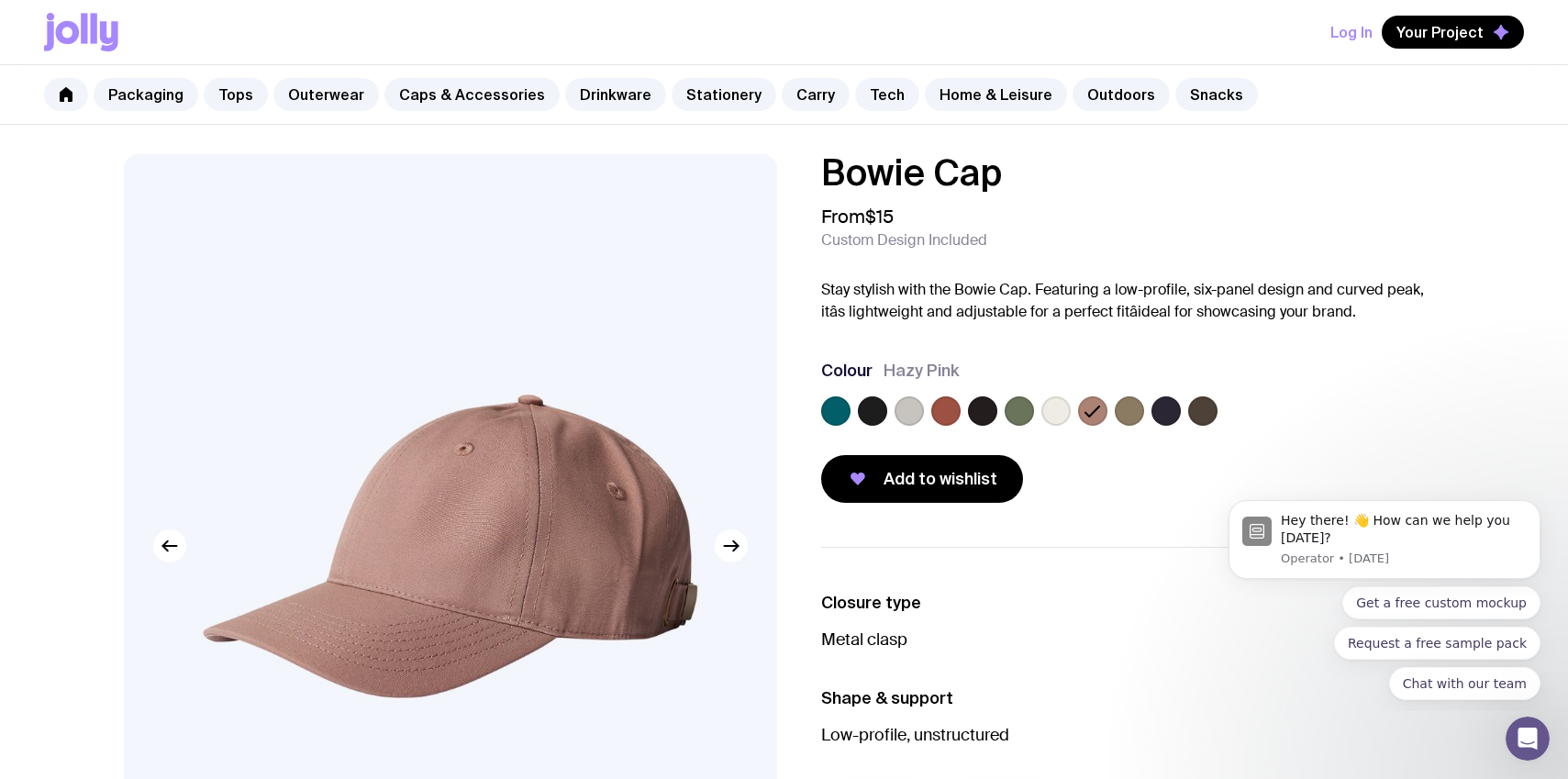
click at [1130, 411] on label at bounding box center [1129, 411] width 29 height 29
click at [0, 0] on input "radio" at bounding box center [0, 0] width 0 height 0
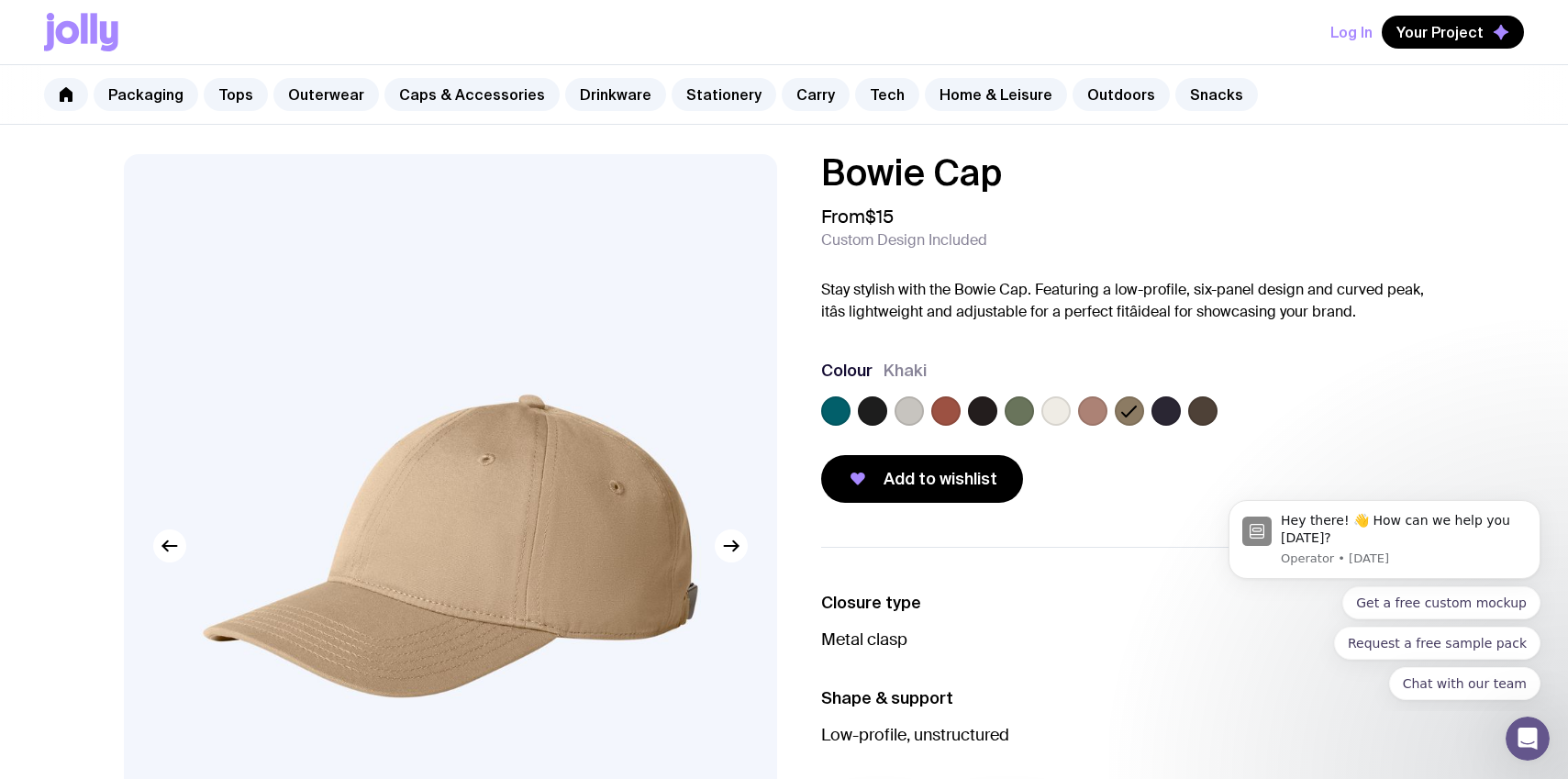
click at [1161, 414] on label at bounding box center [1166, 411] width 29 height 29
click at [0, 0] on input "radio" at bounding box center [0, 0] width 0 height 0
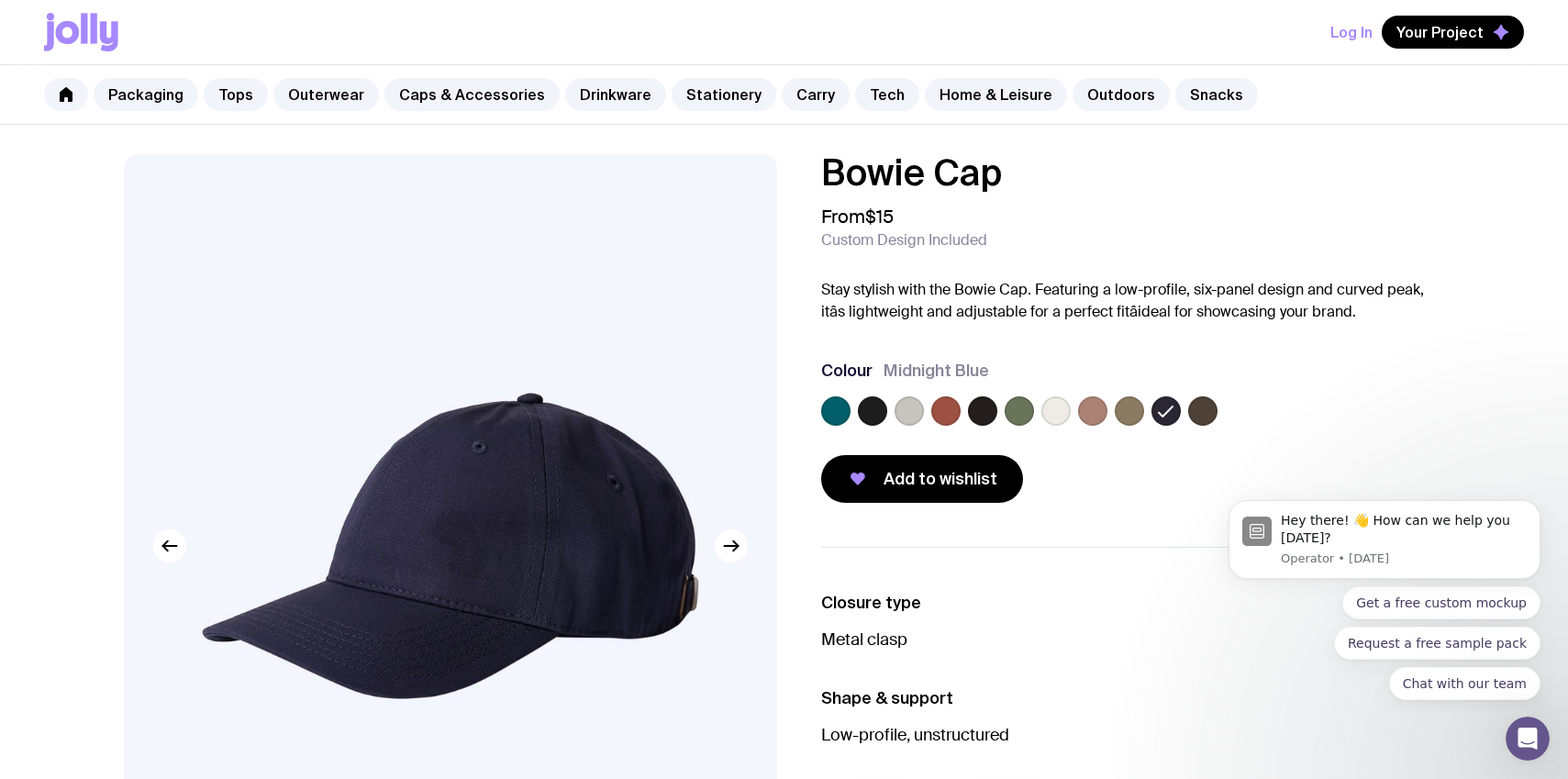
click at [1205, 417] on label at bounding box center [1203, 411] width 29 height 29
click at [0, 0] on input "radio" at bounding box center [0, 0] width 0 height 0
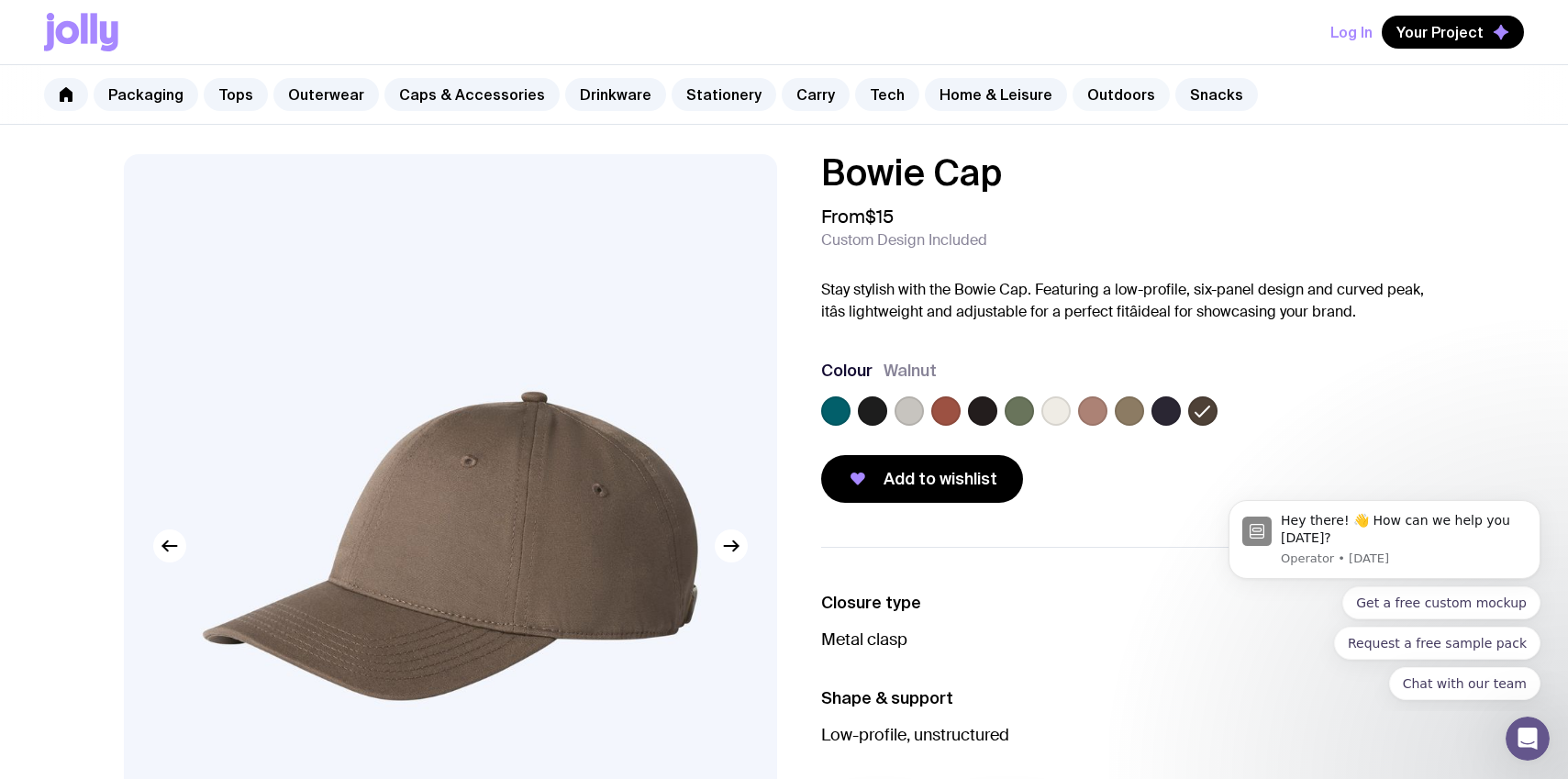
click at [1101, 94] on link "Outdoors" at bounding box center [1121, 95] width 98 height 33
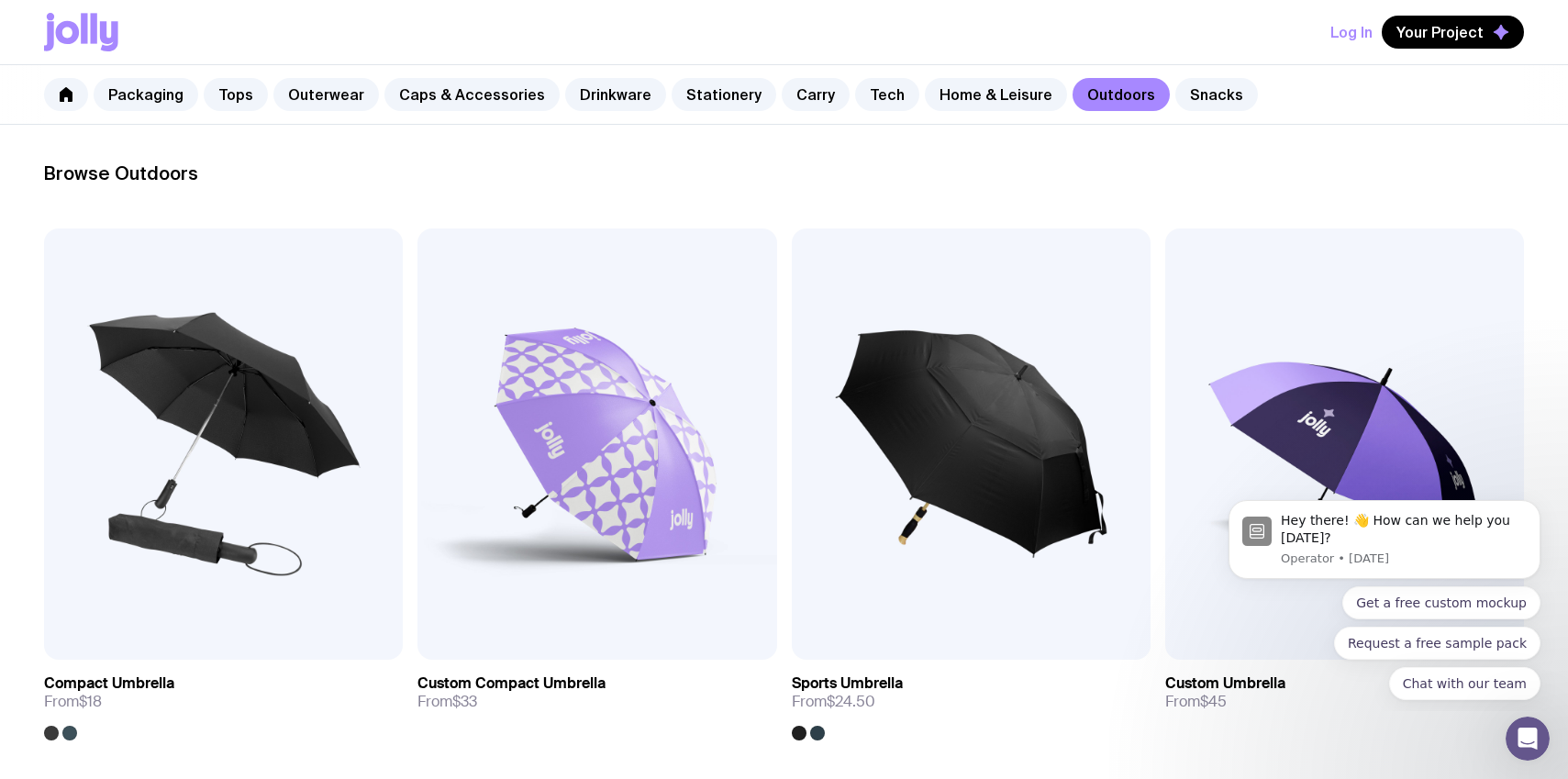
scroll to position [302, 0]
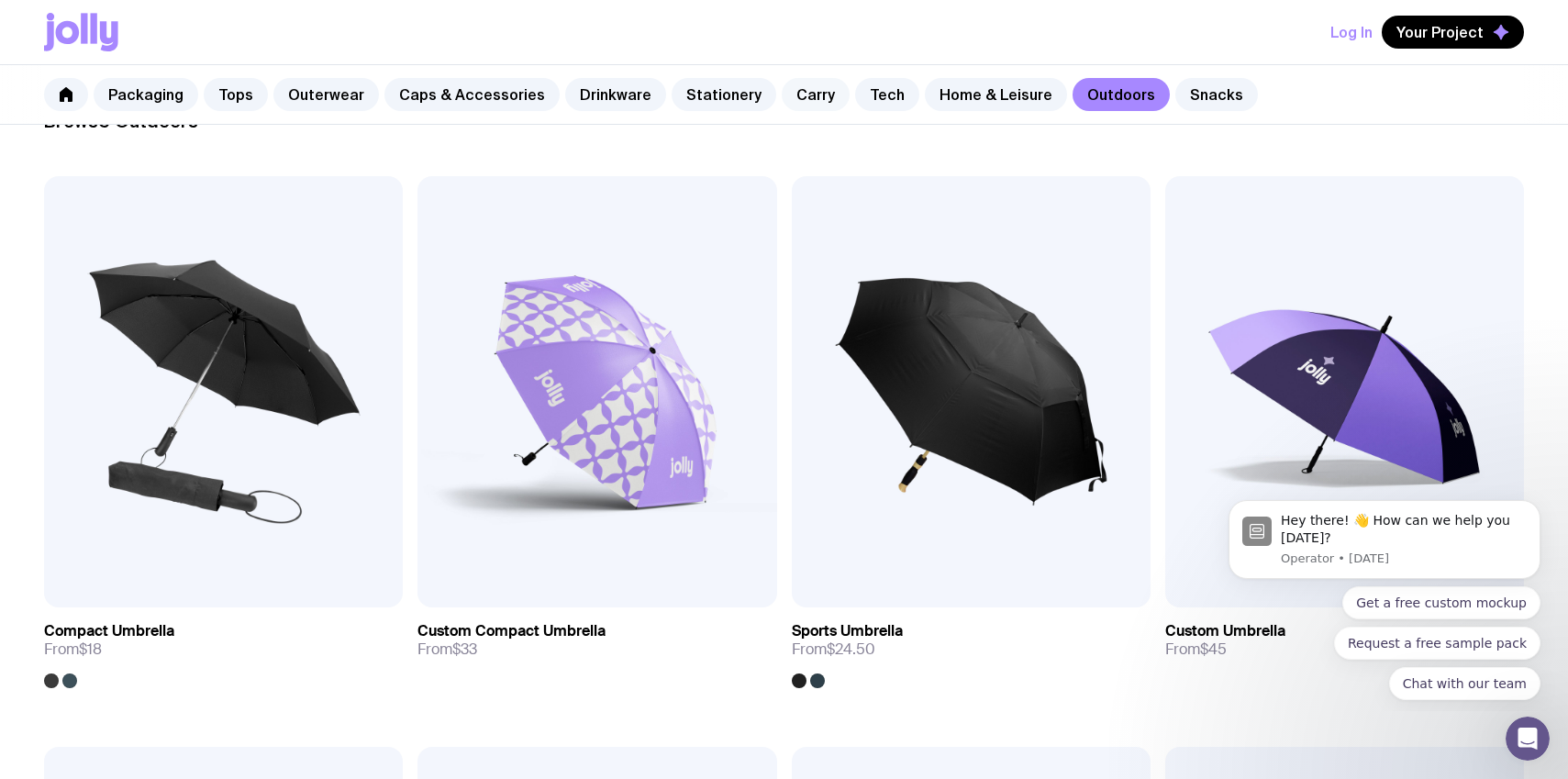
click at [799, 95] on link "Carry" at bounding box center [815, 95] width 68 height 33
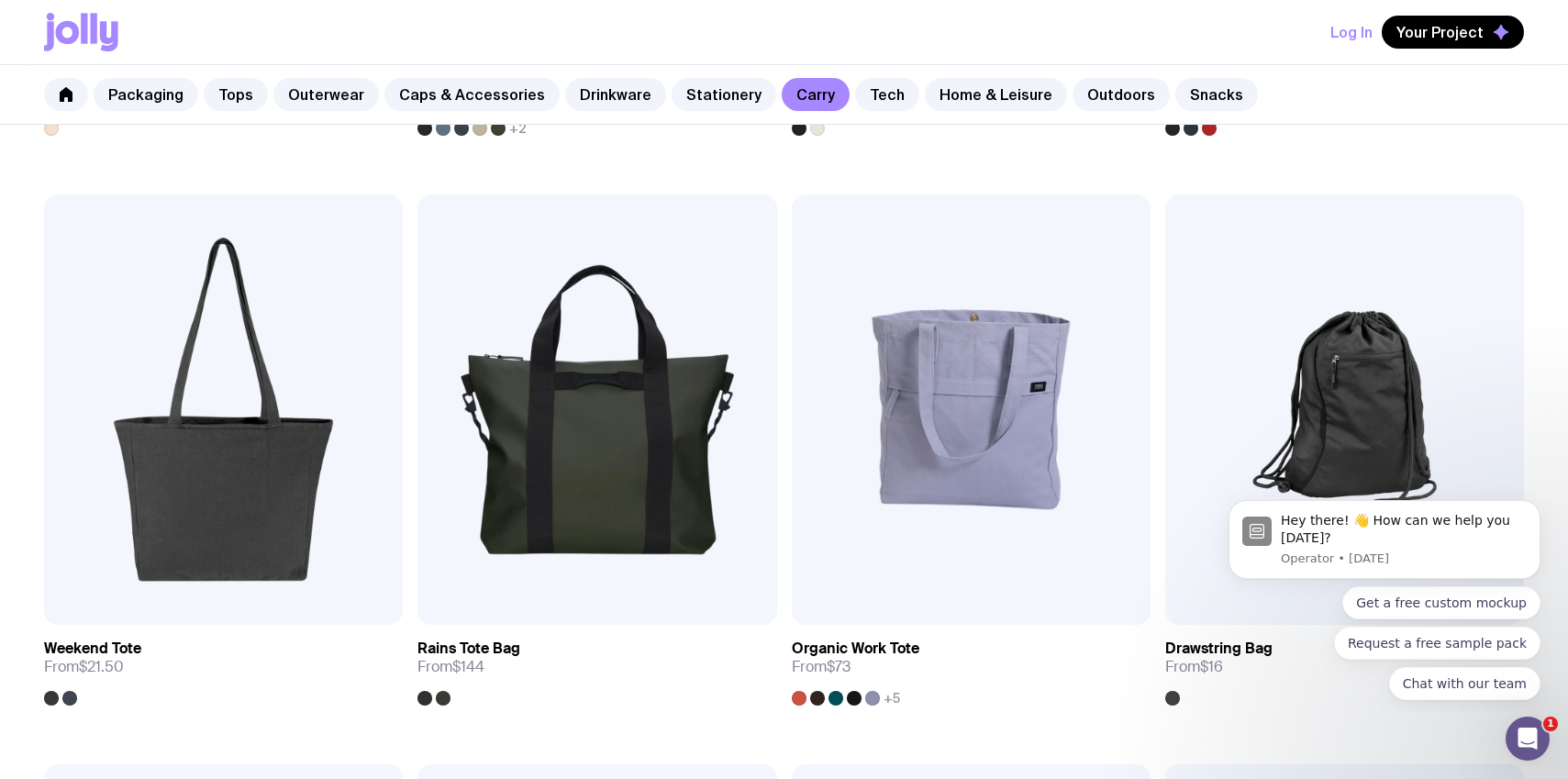
scroll to position [798, 0]
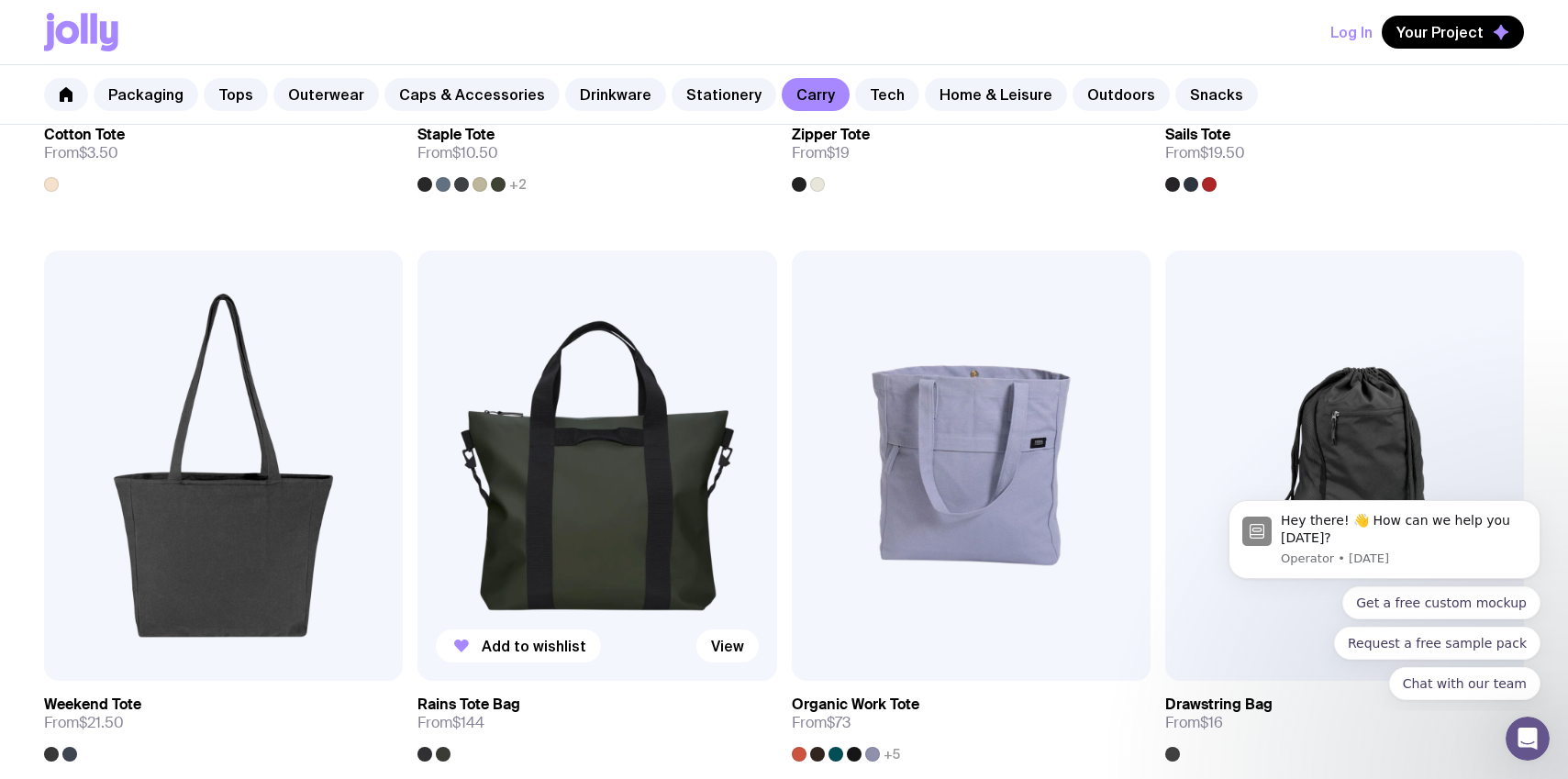
click at [424, 755] on div at bounding box center [424, 754] width 15 height 15
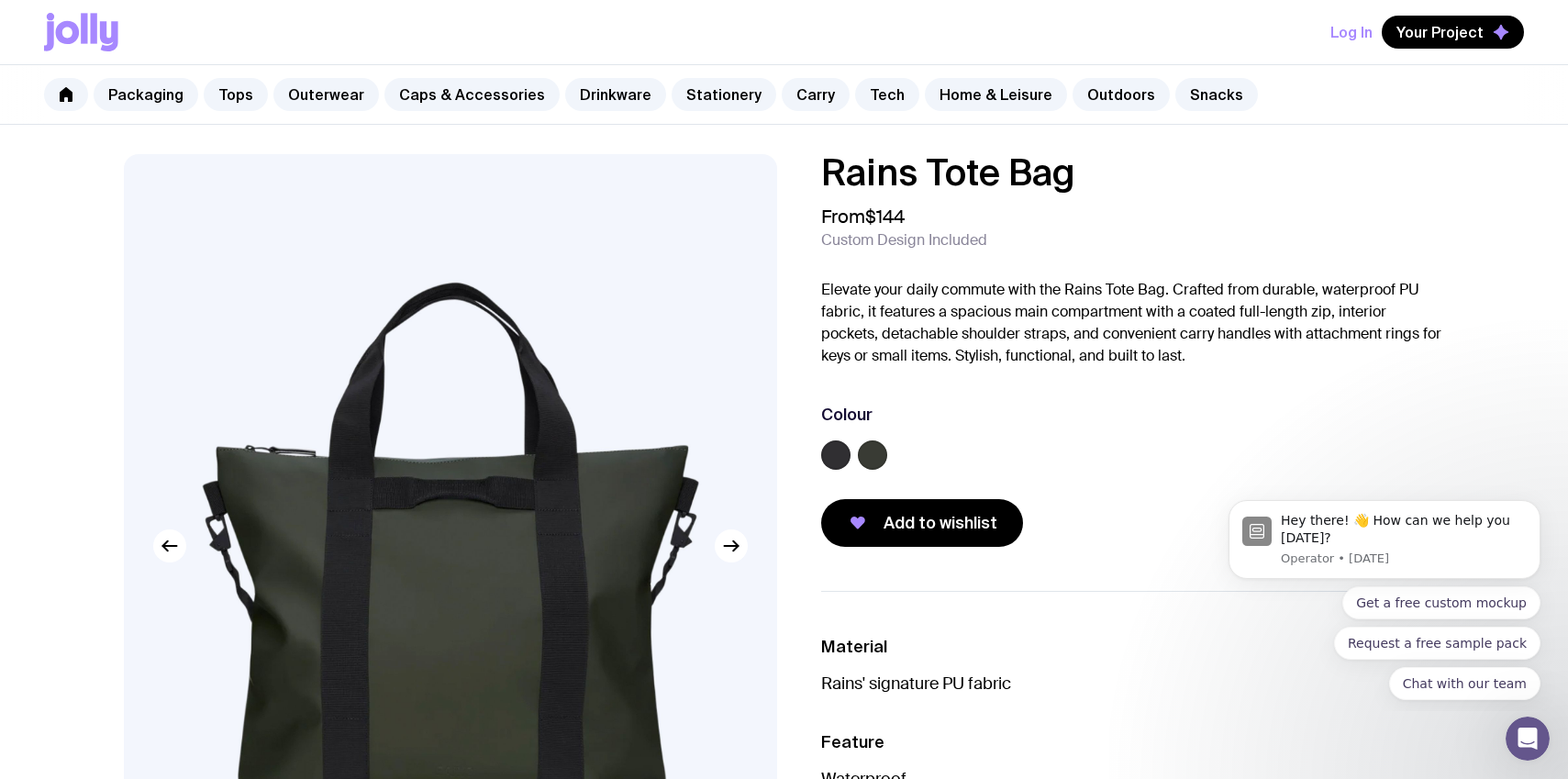
click at [840, 447] on label at bounding box center [836, 455] width 29 height 29
click at [0, 0] on input "radio" at bounding box center [0, 0] width 0 height 0
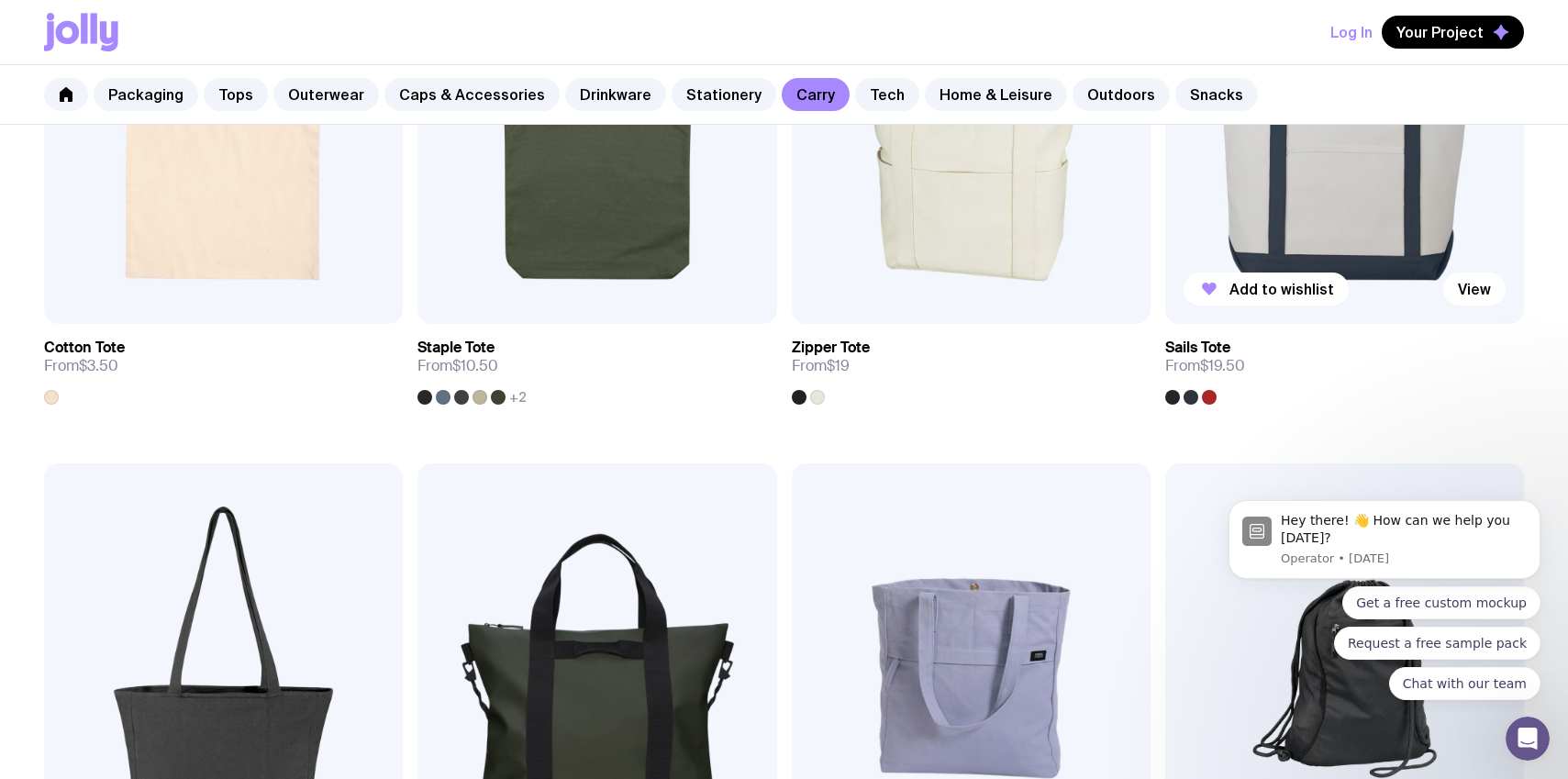
scroll to position [612, 0]
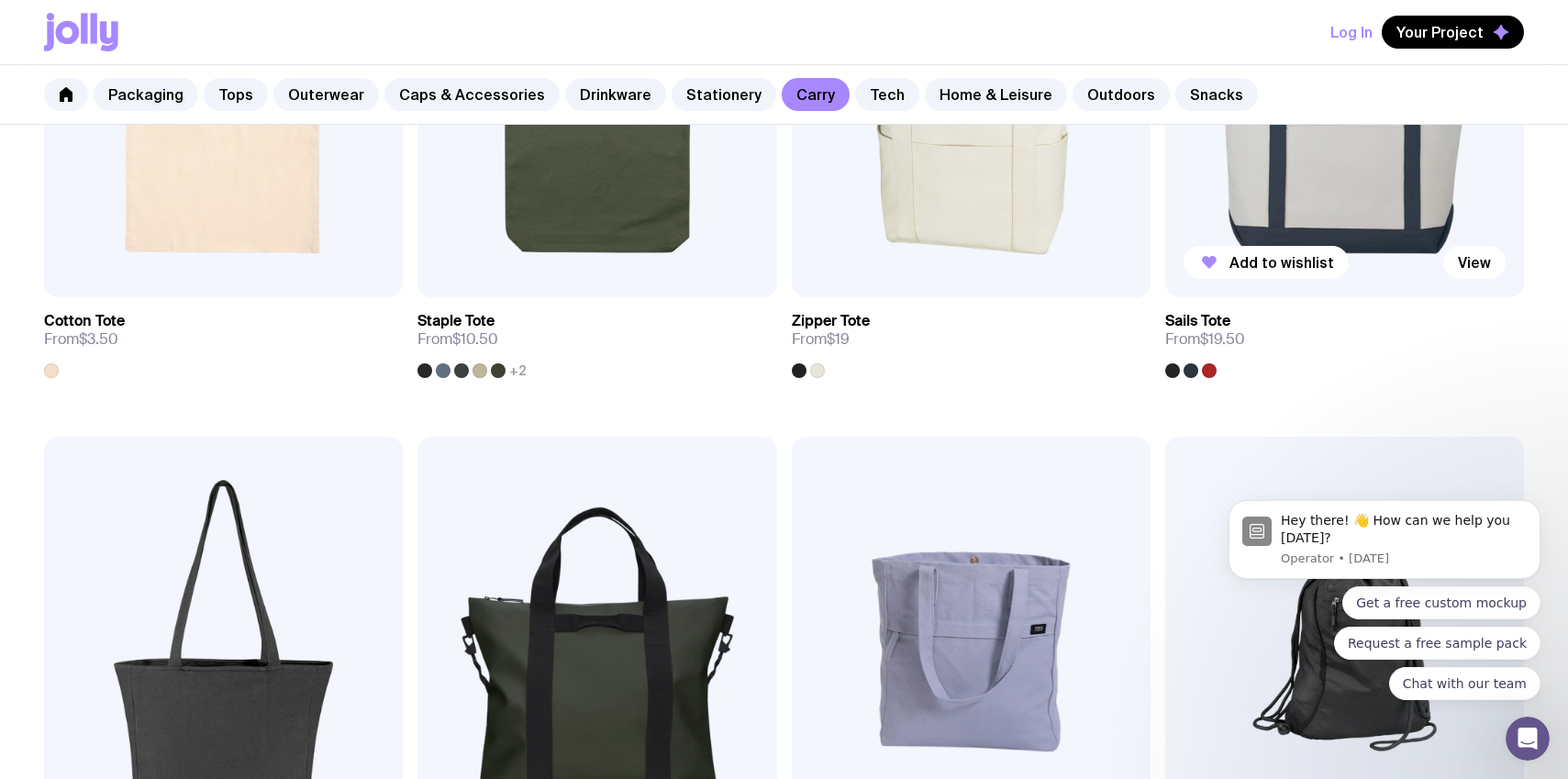
click at [1166, 372] on div at bounding box center [1172, 370] width 15 height 15
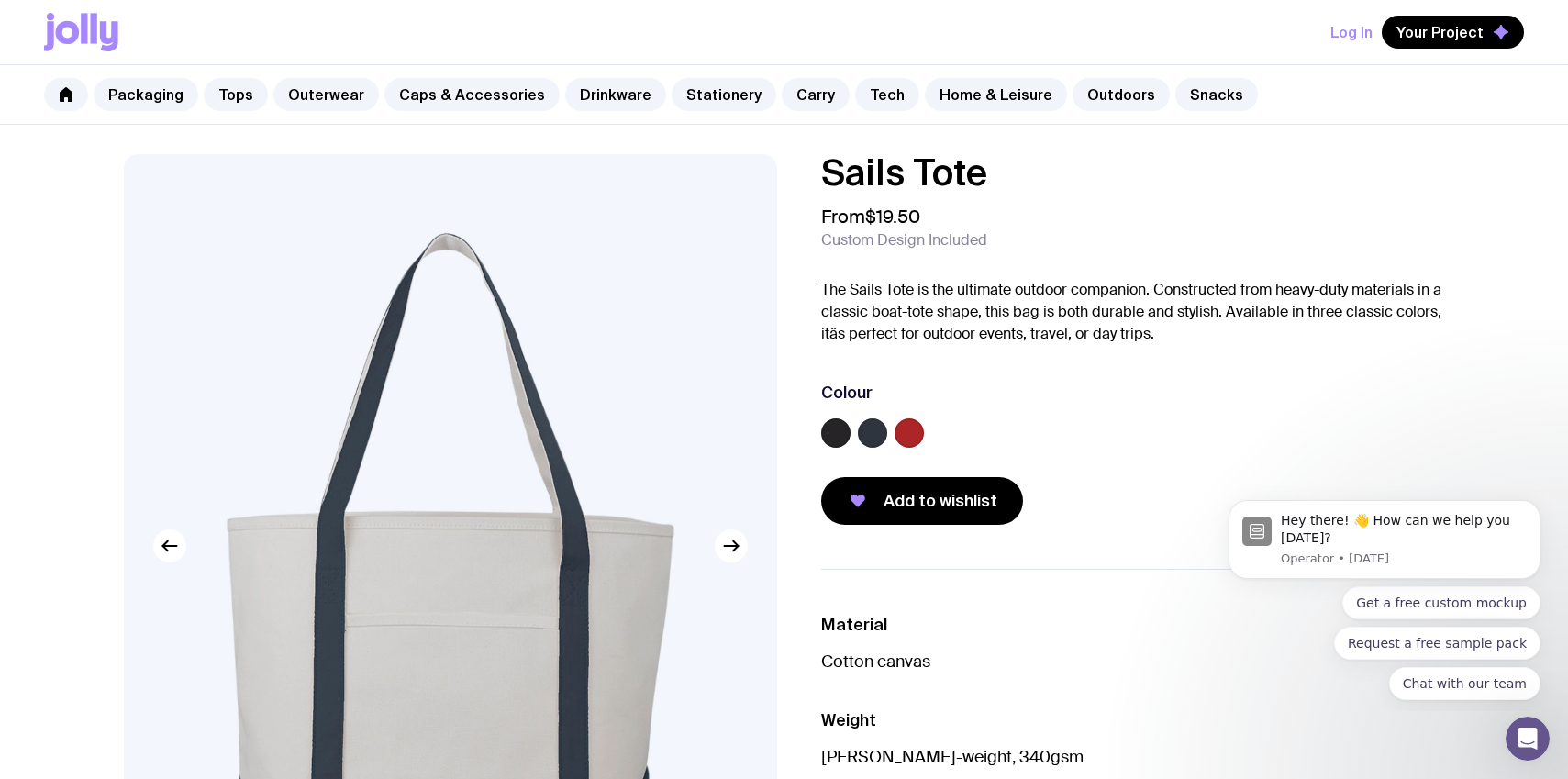
click at [867, 432] on label at bounding box center [872, 432] width 29 height 29
click at [0, 0] on input "radio" at bounding box center [0, 0] width 0 height 0
click at [831, 428] on label at bounding box center [836, 432] width 29 height 29
click at [0, 0] on input "radio" at bounding box center [0, 0] width 0 height 0
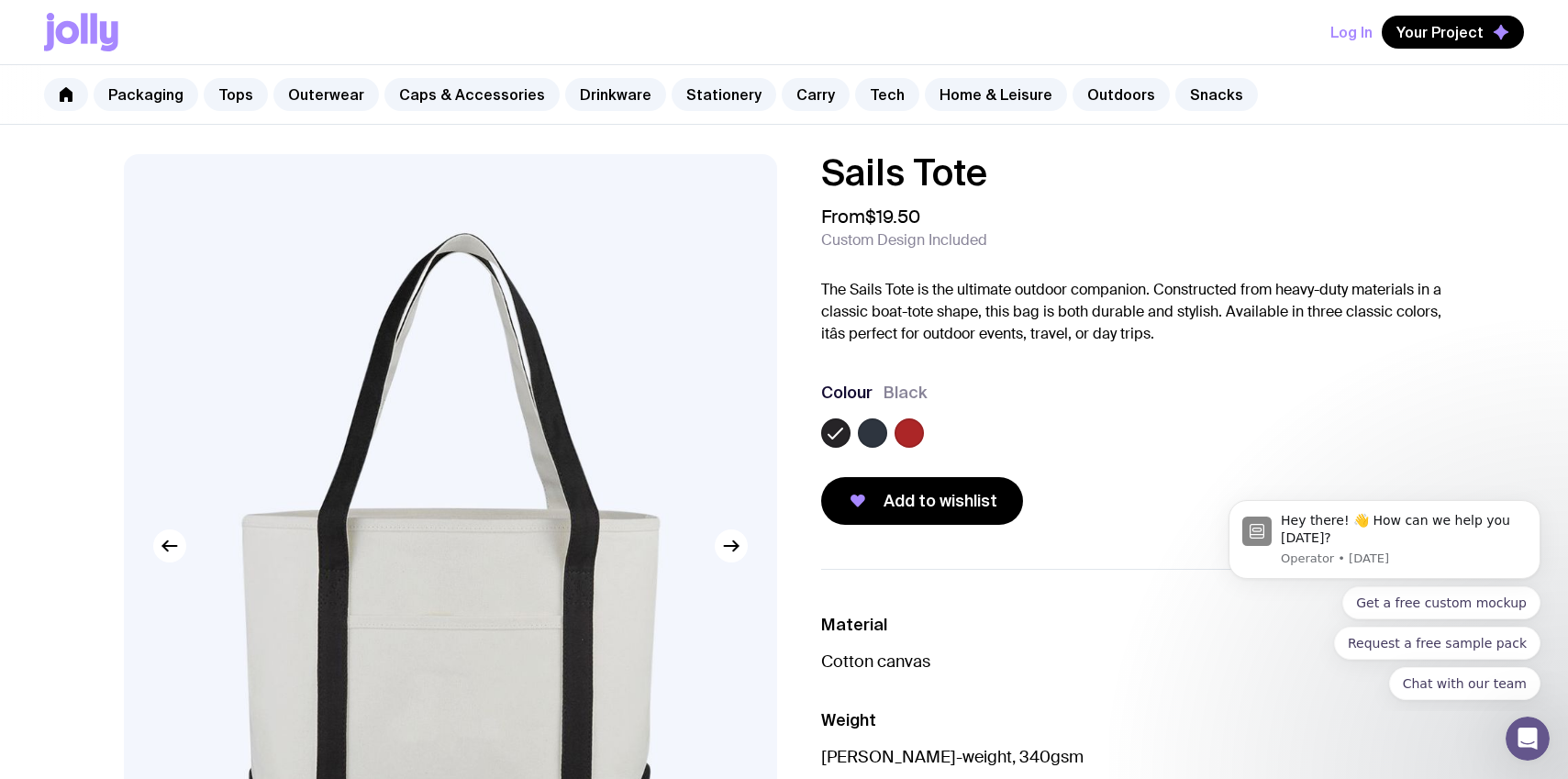
click at [911, 442] on label at bounding box center [909, 432] width 29 height 29
click at [0, 0] on input "radio" at bounding box center [0, 0] width 0 height 0
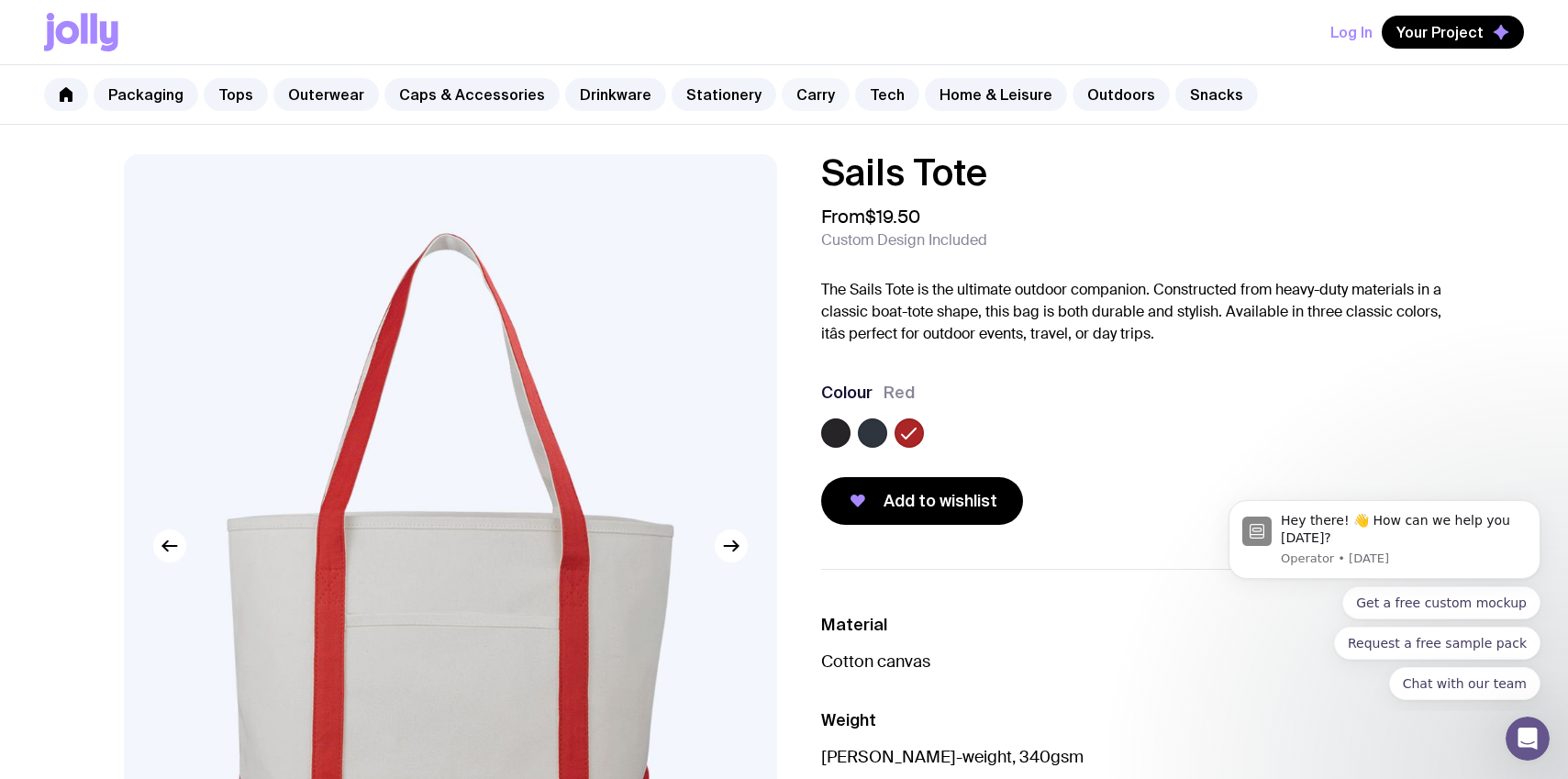
click at [783, 95] on link "Carry" at bounding box center [815, 95] width 68 height 33
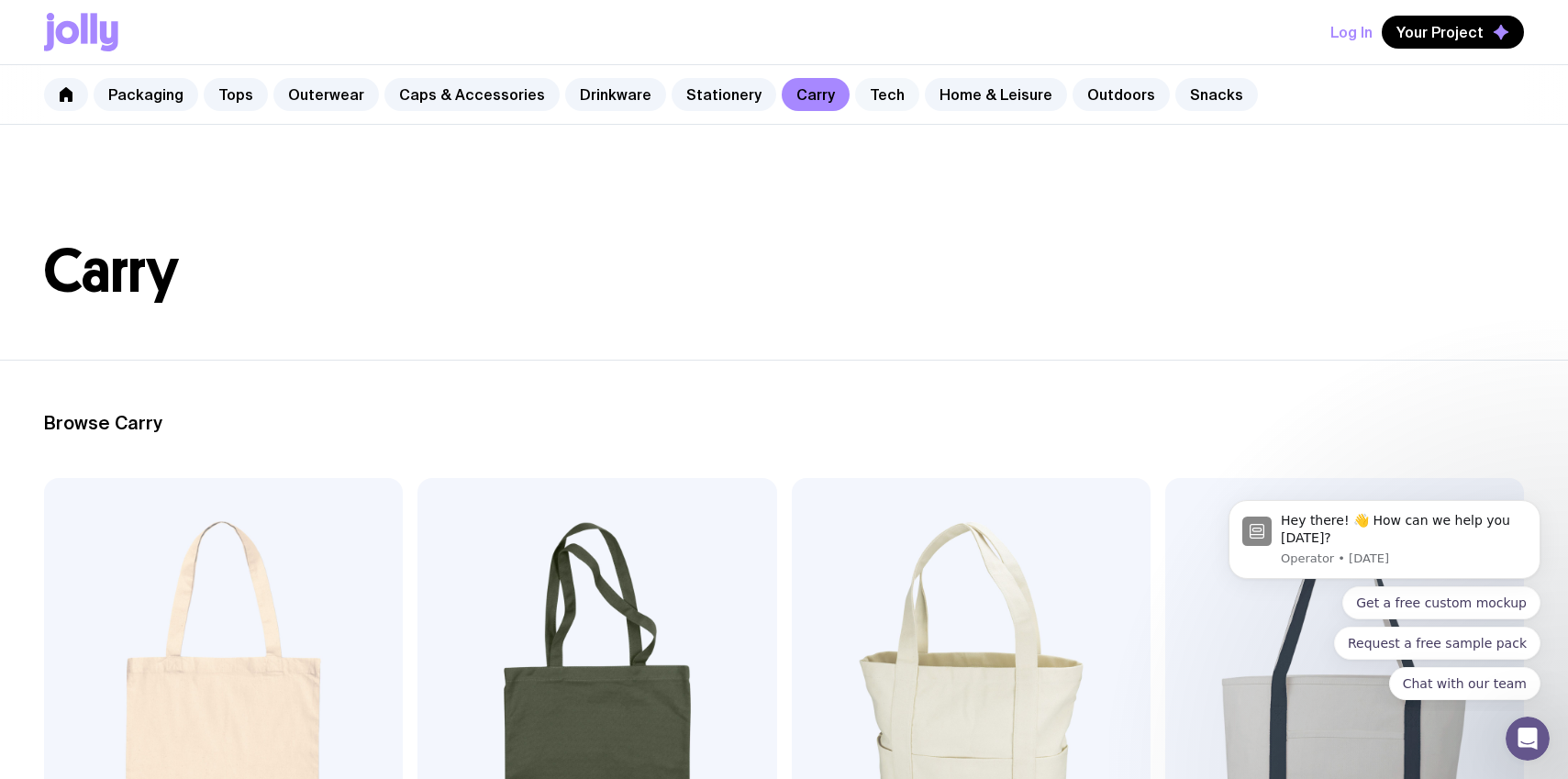
click at [855, 99] on link "Tech" at bounding box center [887, 95] width 64 height 33
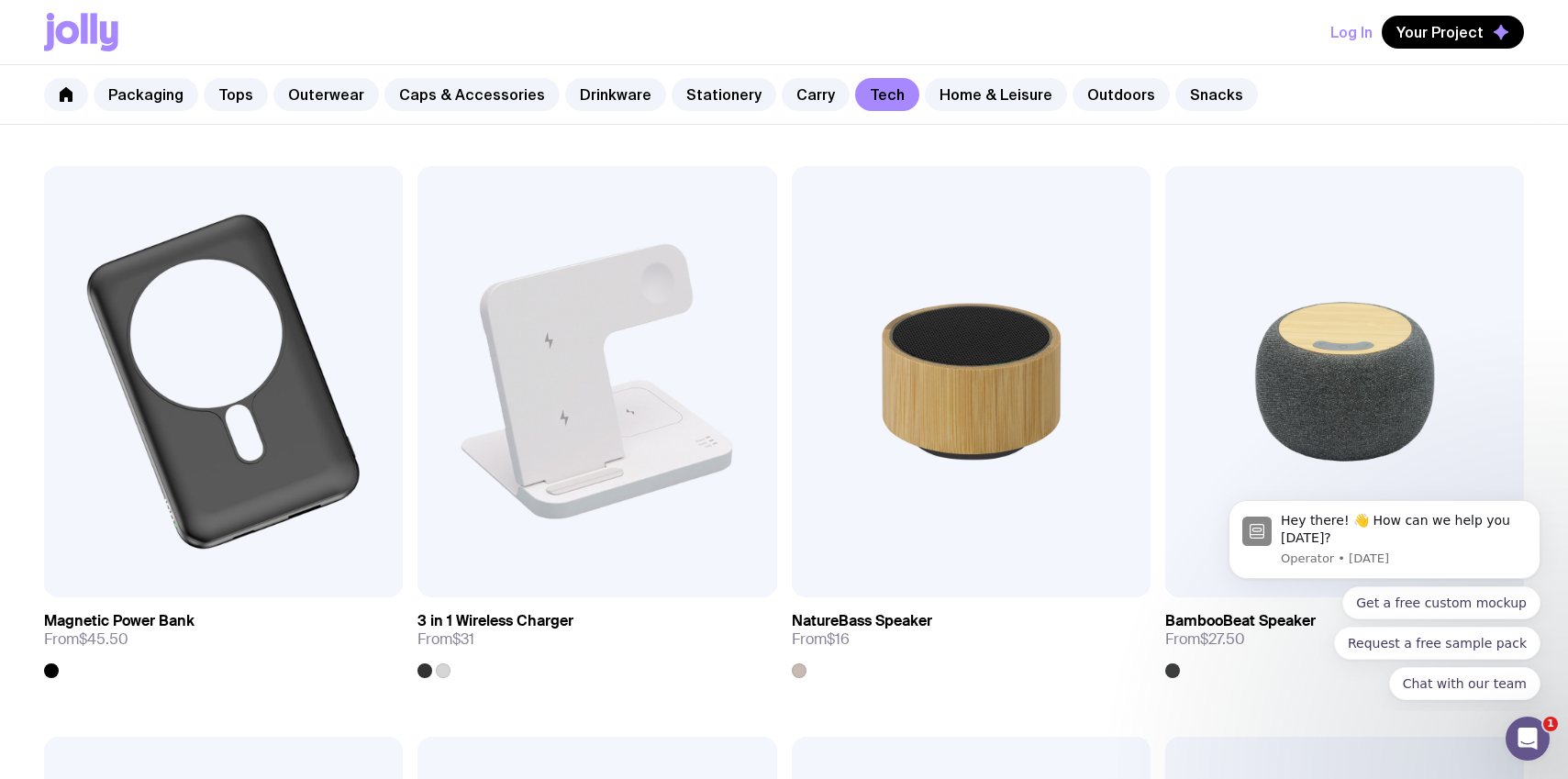
scroll to position [1450, 0]
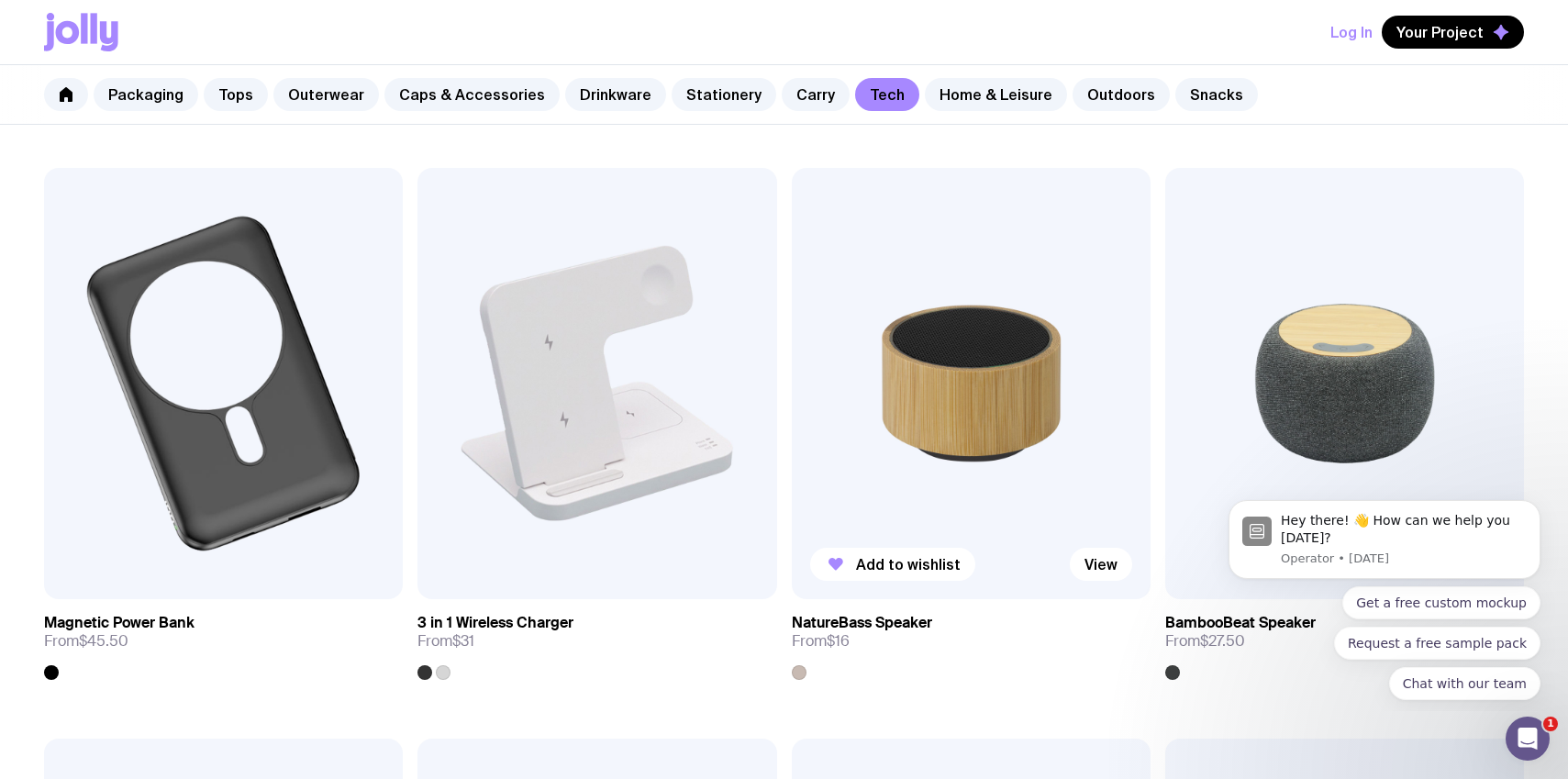
click at [884, 474] on img at bounding box center [970, 384] width 358 height 431
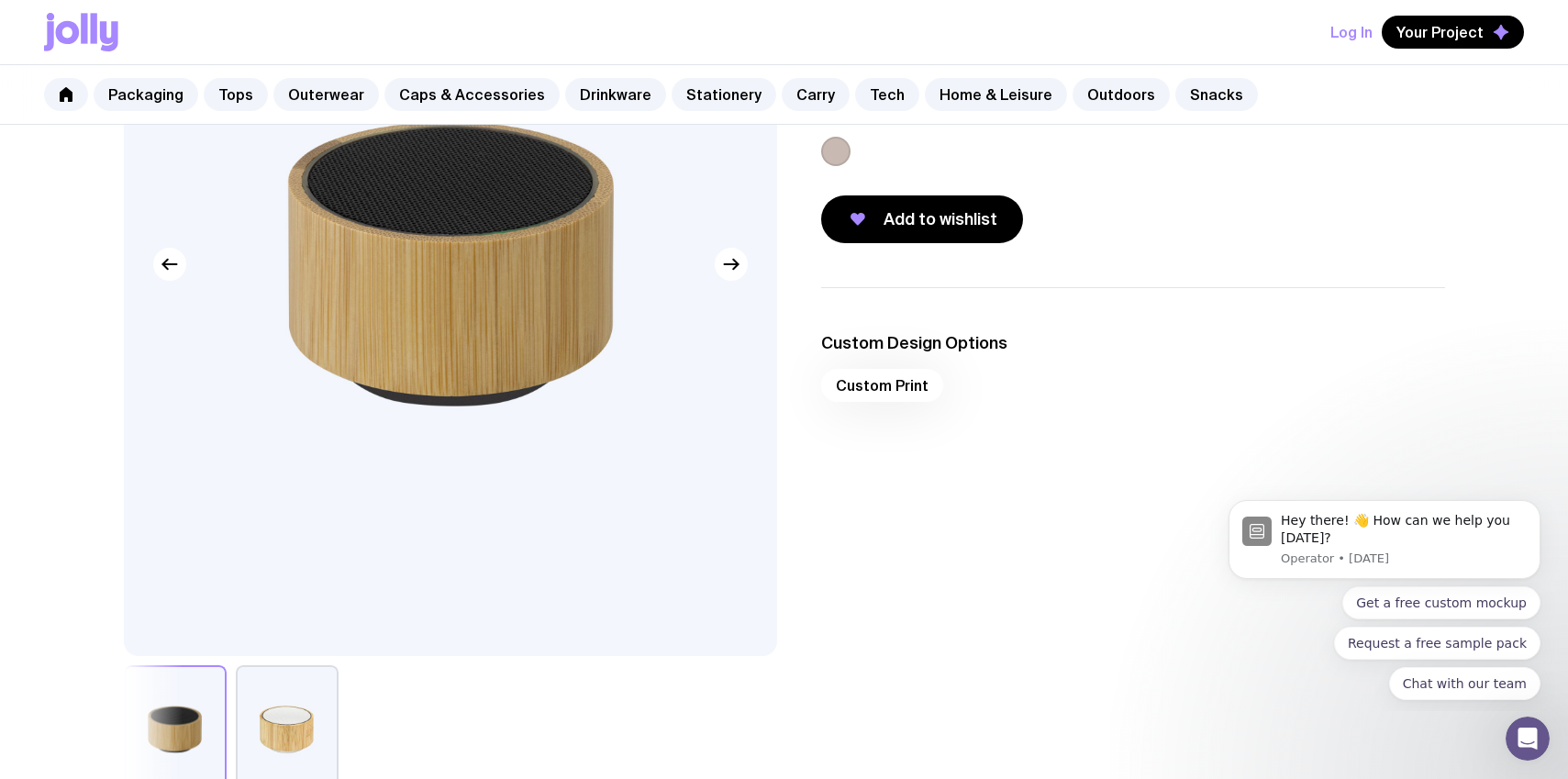
scroll to position [322, 0]
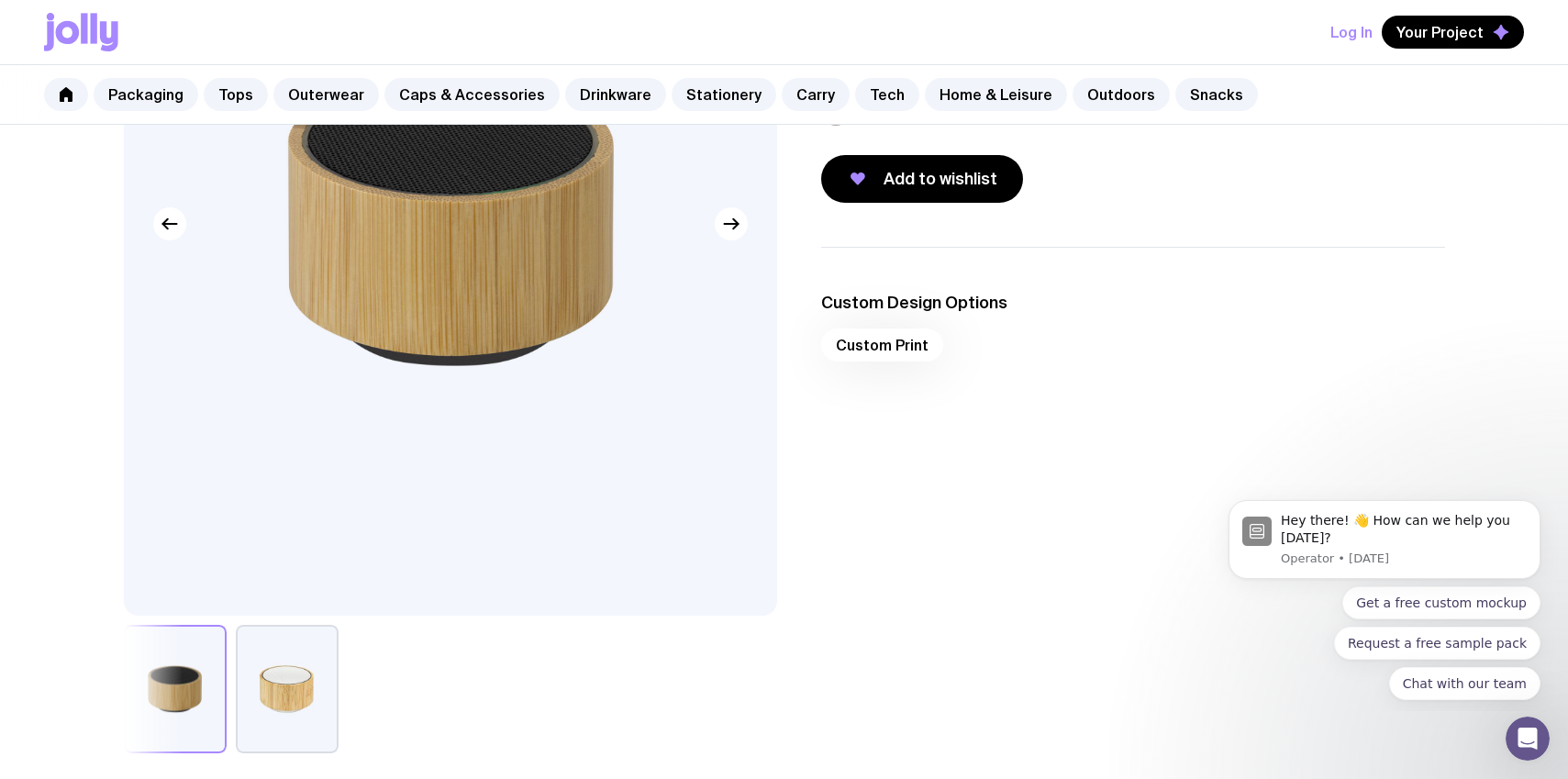
click at [879, 355] on div "Custom Print" at bounding box center [1133, 349] width 624 height 44
click at [291, 690] on button "button" at bounding box center [286, 689] width 103 height 129
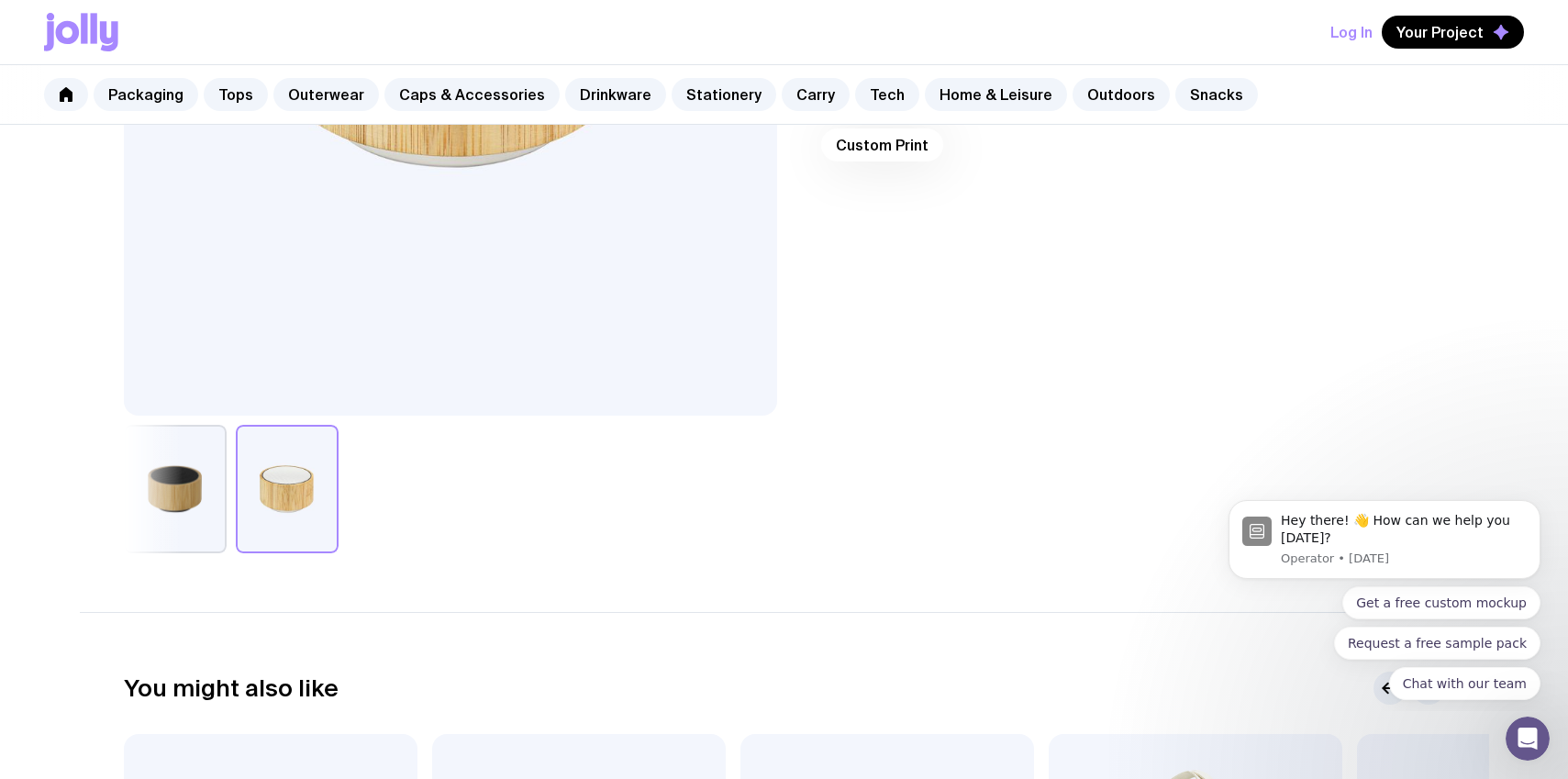
scroll to position [542, 0]
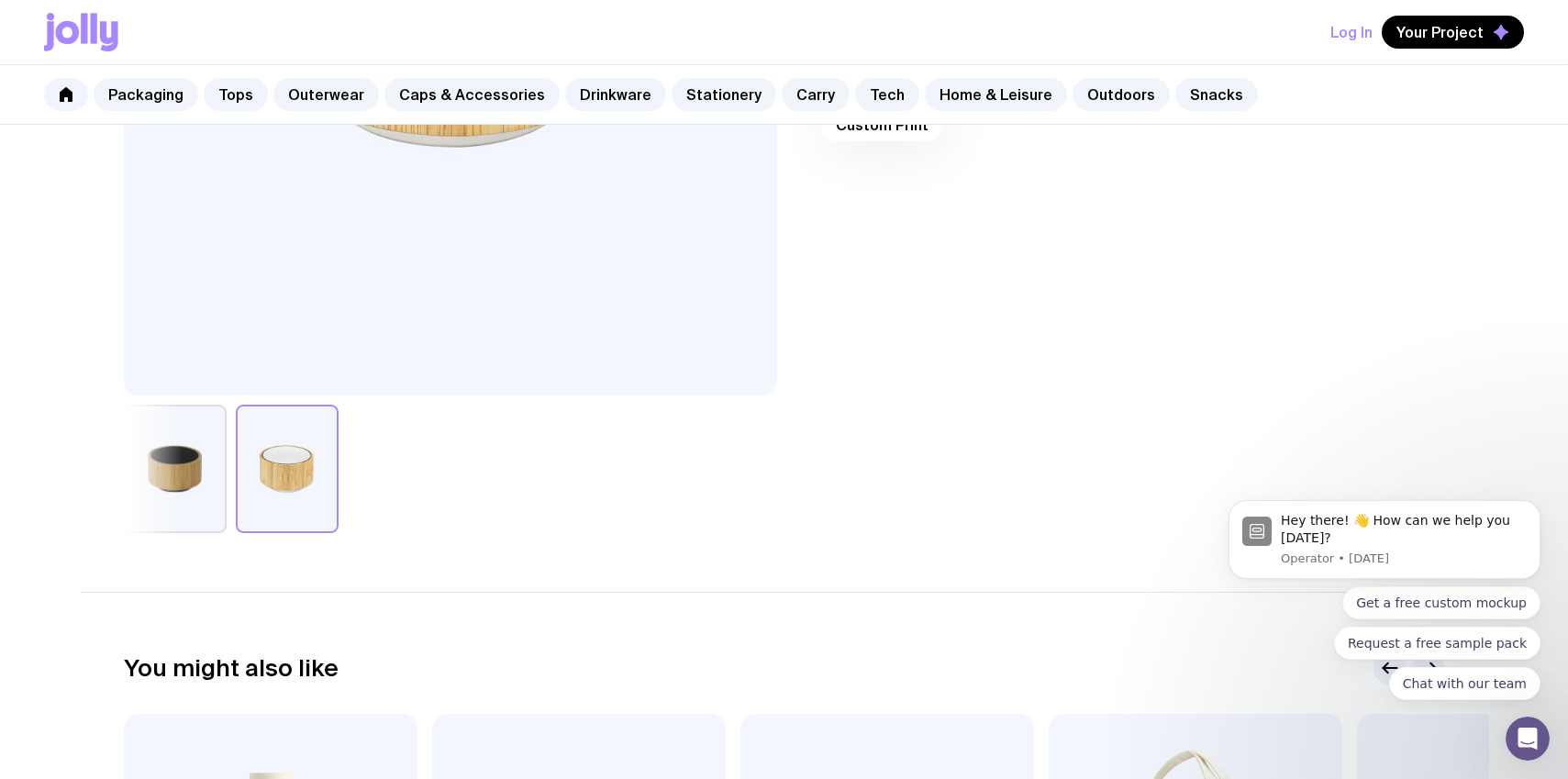
click at [208, 501] on button "button" at bounding box center [175, 469] width 103 height 129
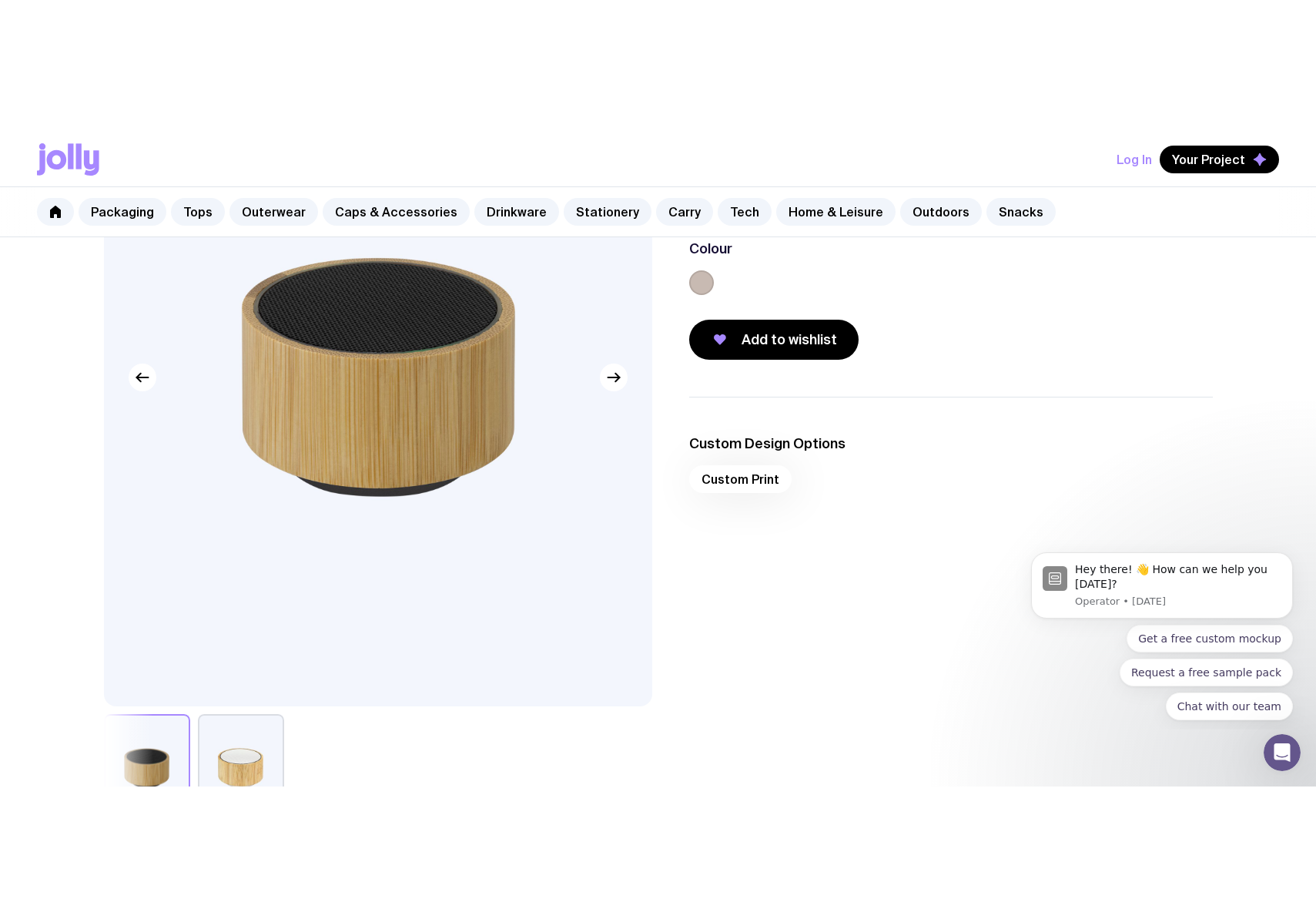
scroll to position [216, 0]
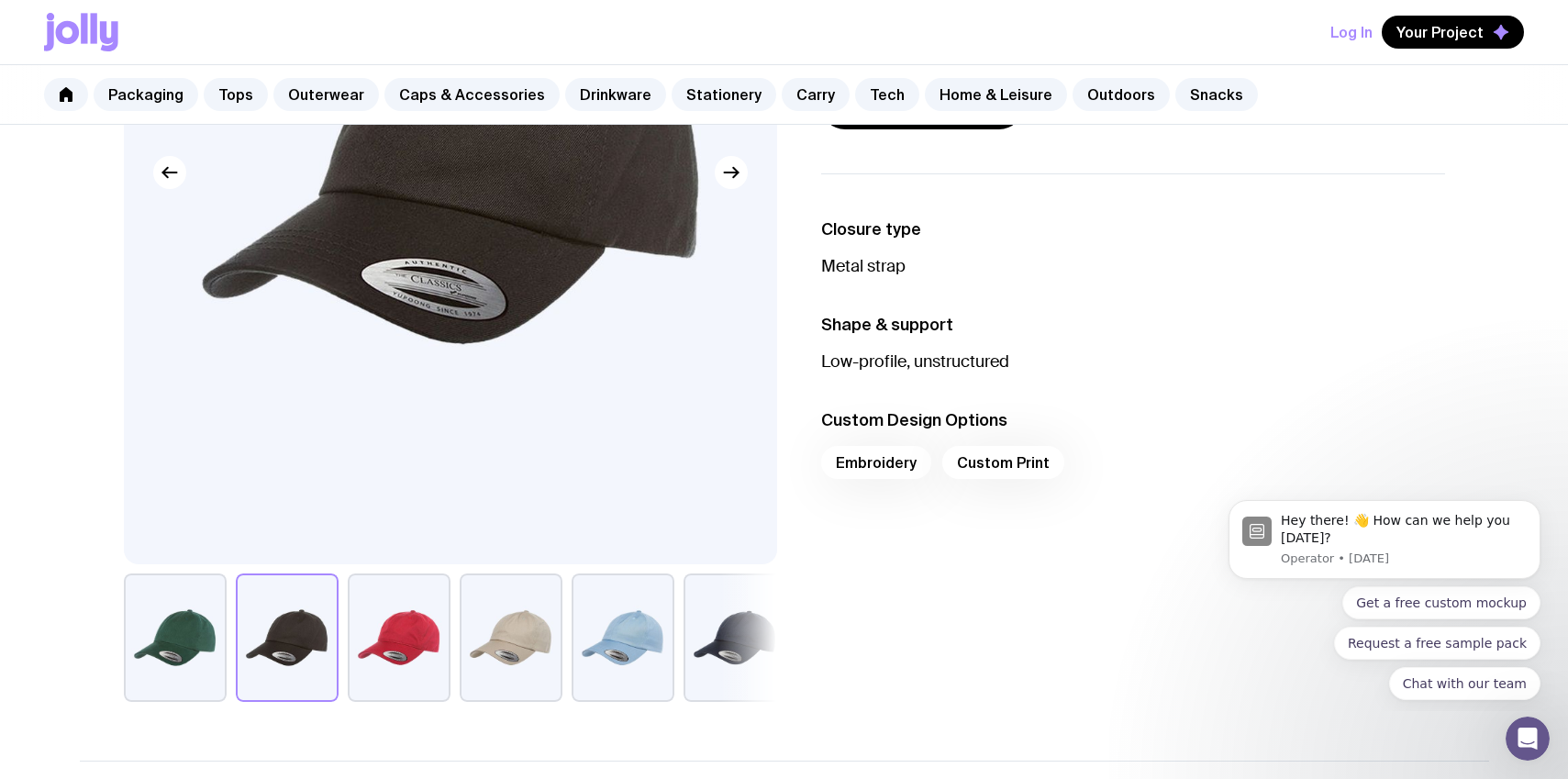
scroll to position [375, 0]
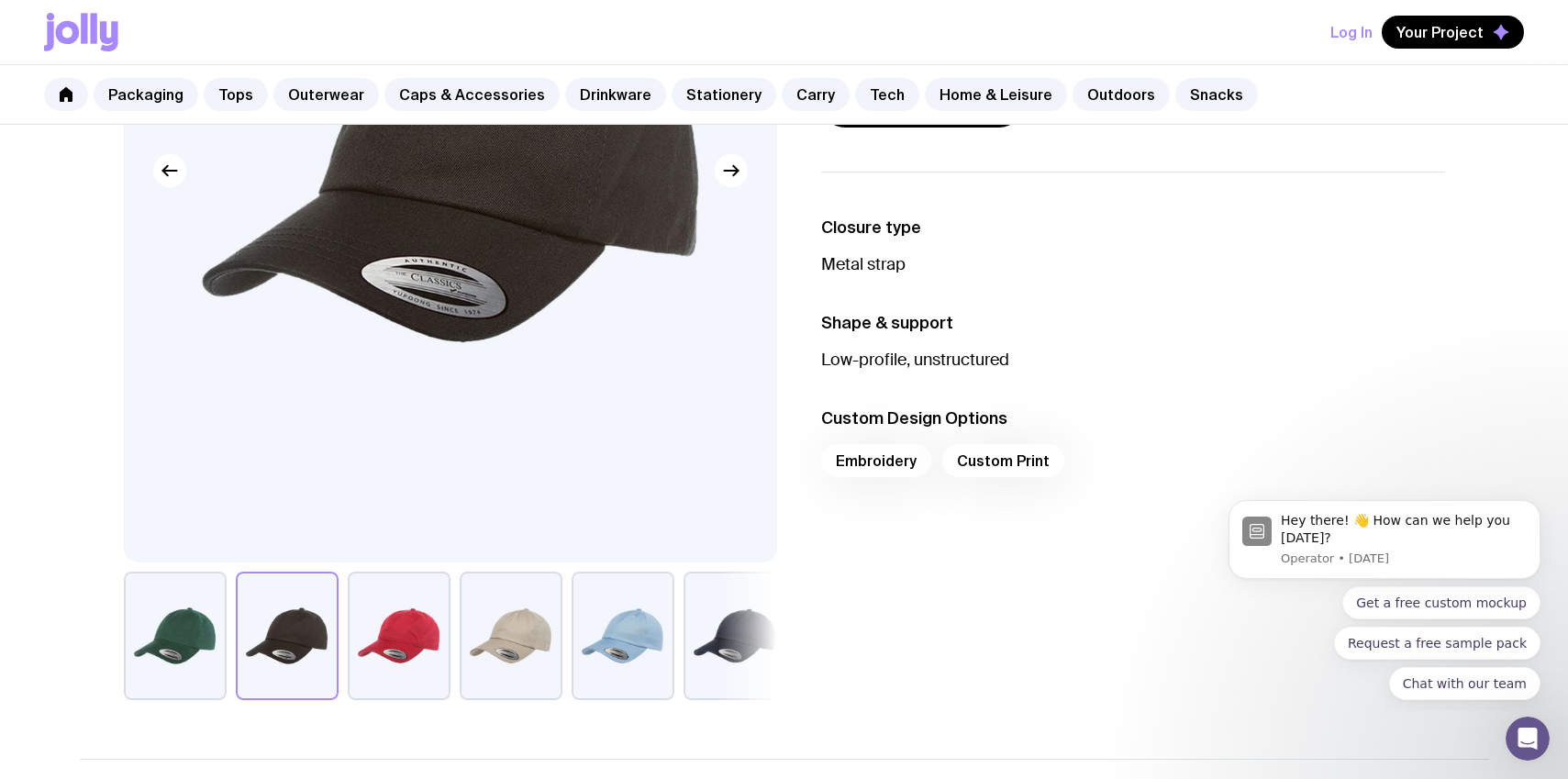
click at [147, 659] on button "button" at bounding box center [175, 636] width 103 height 129
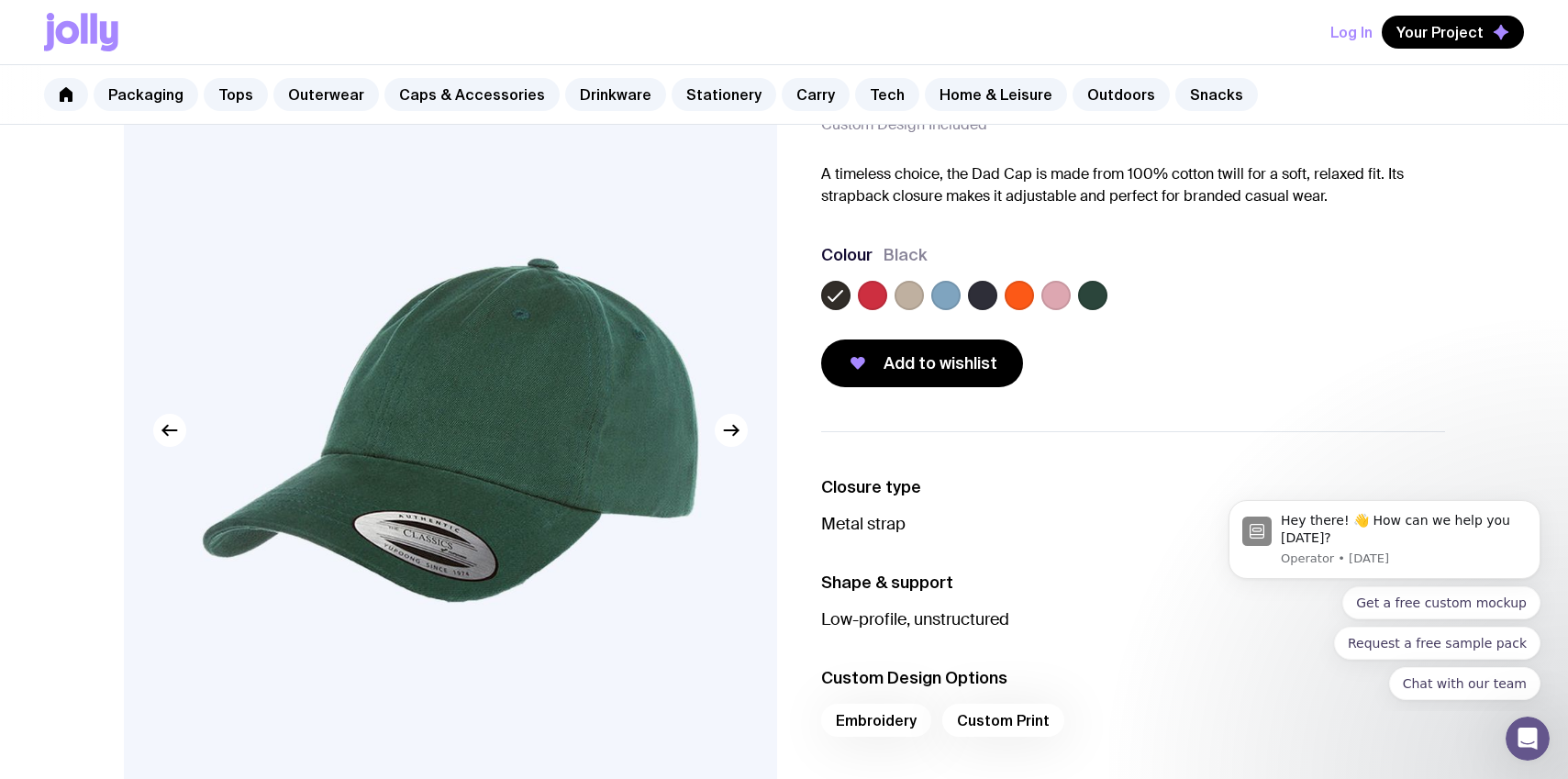
scroll to position [0, 0]
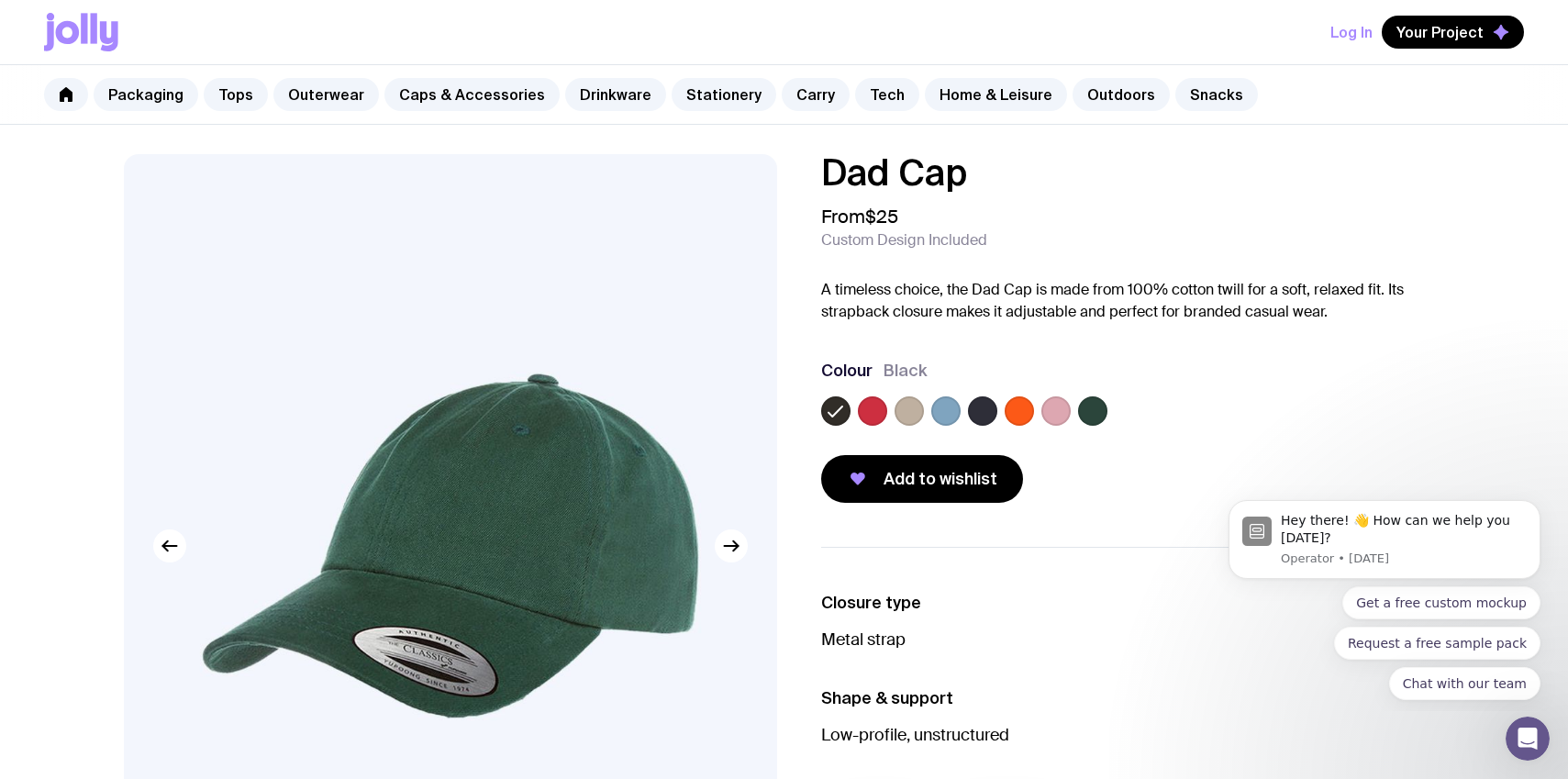
click at [984, 424] on label at bounding box center [982, 411] width 29 height 29
click at [0, 0] on input "radio" at bounding box center [0, 0] width 0 height 0
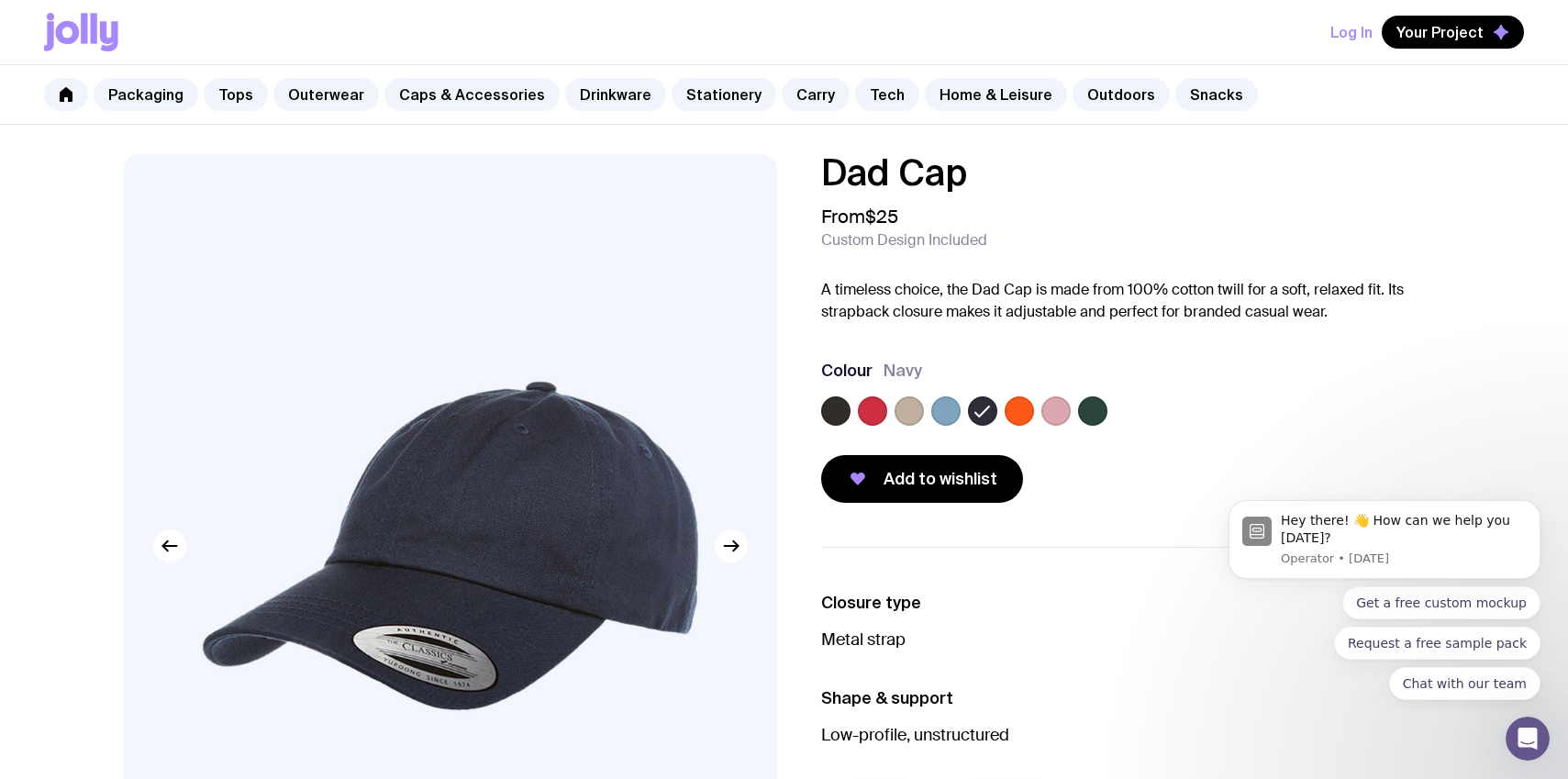
click at [830, 416] on label at bounding box center [836, 411] width 29 height 29
click at [0, 0] on input "radio" at bounding box center [0, 0] width 0 height 0
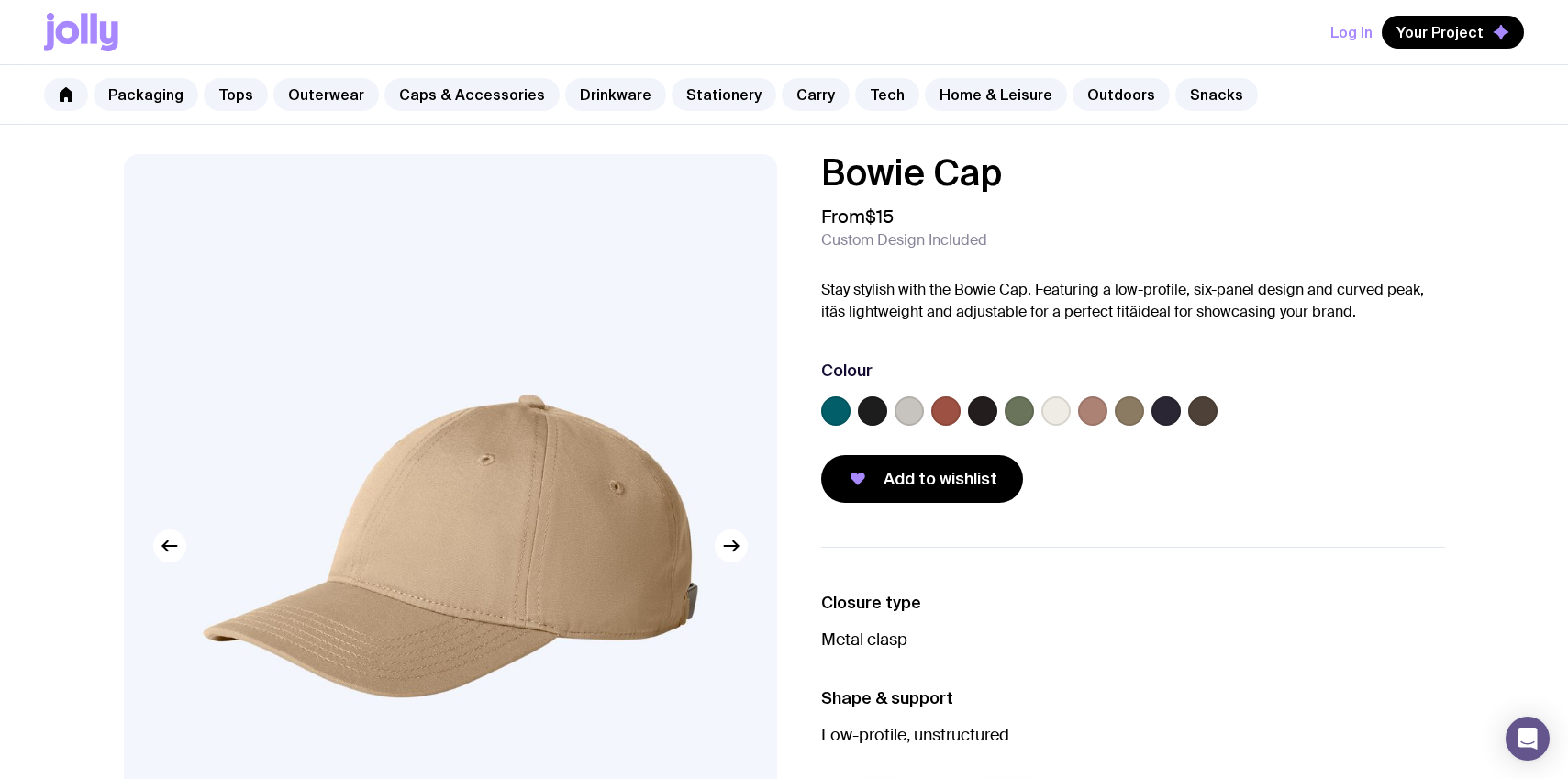
click at [872, 411] on label at bounding box center [872, 411] width 29 height 29
click at [0, 0] on input "radio" at bounding box center [0, 0] width 0 height 0
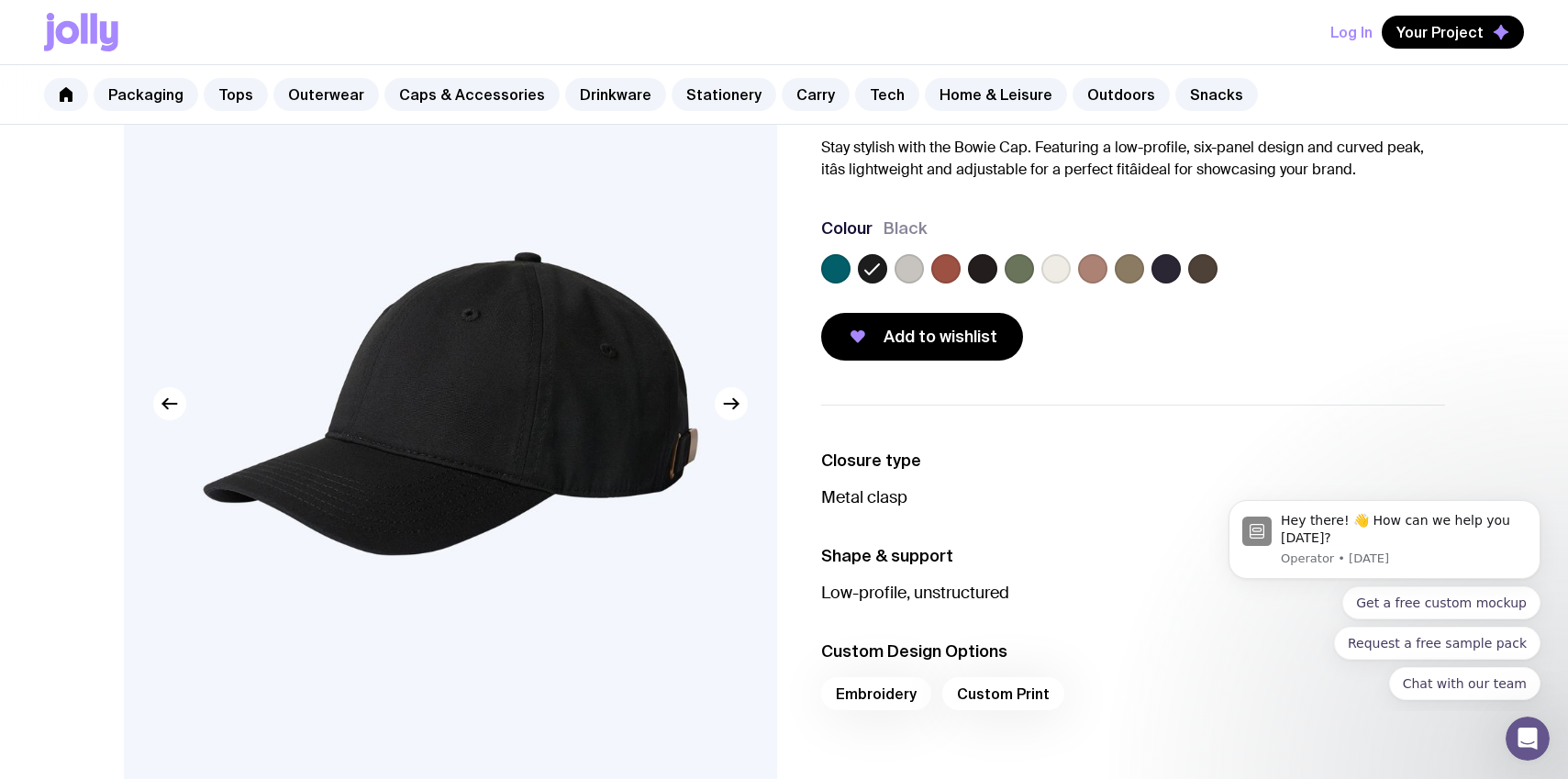
scroll to position [144, 0]
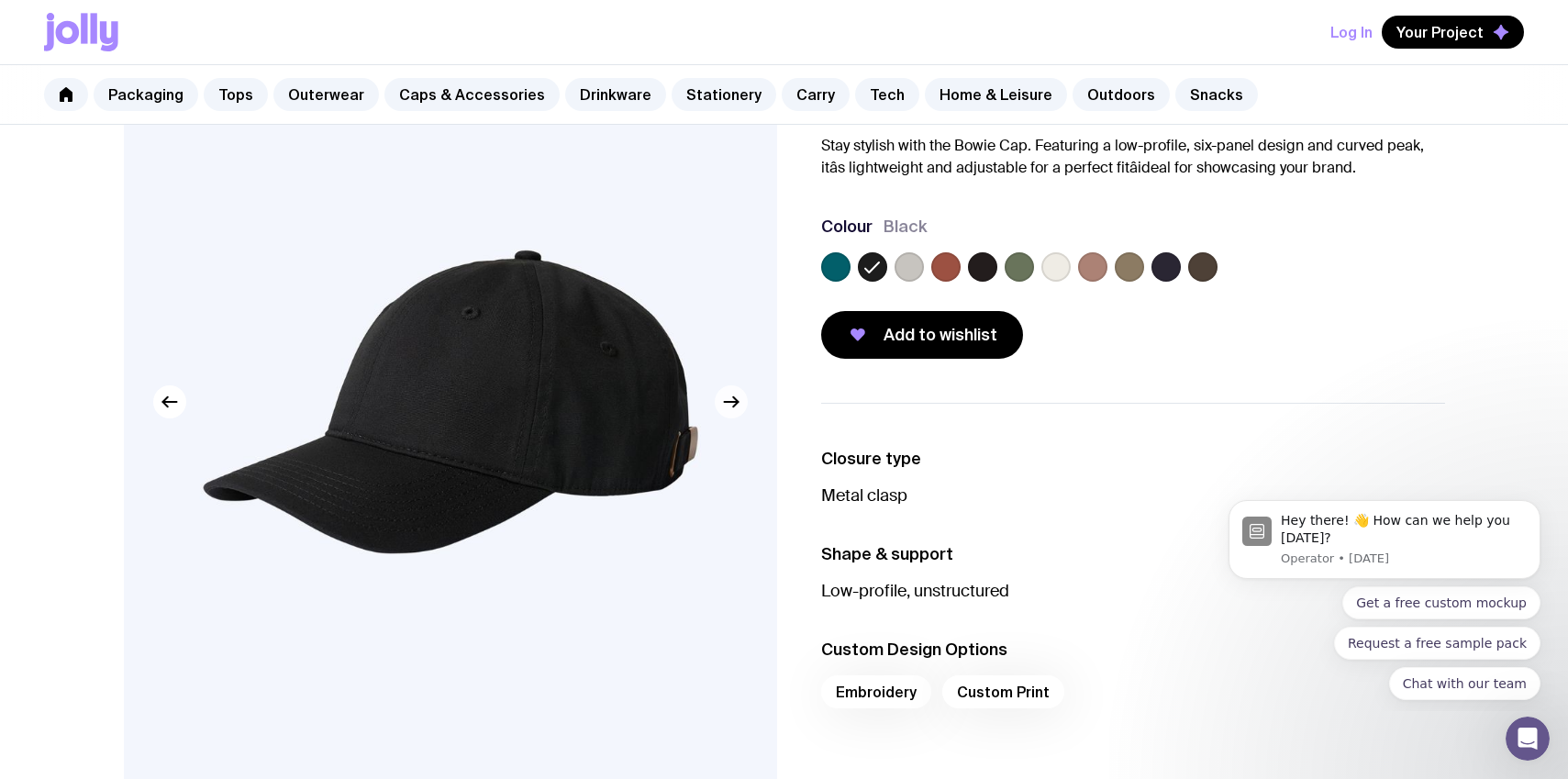
click at [738, 409] on icon "button" at bounding box center [730, 401] width 22 height 22
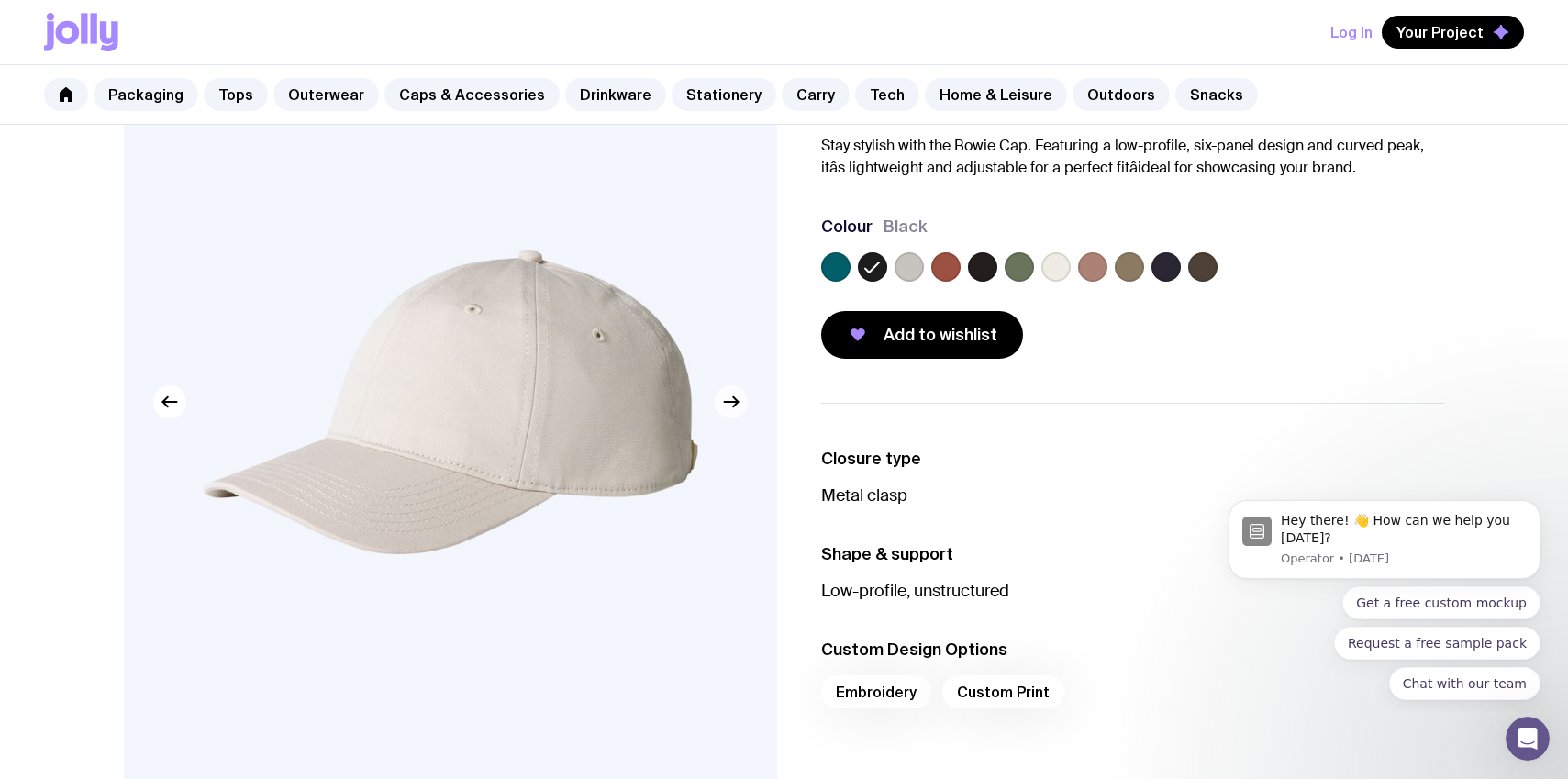
click at [738, 409] on icon "button" at bounding box center [730, 401] width 22 height 22
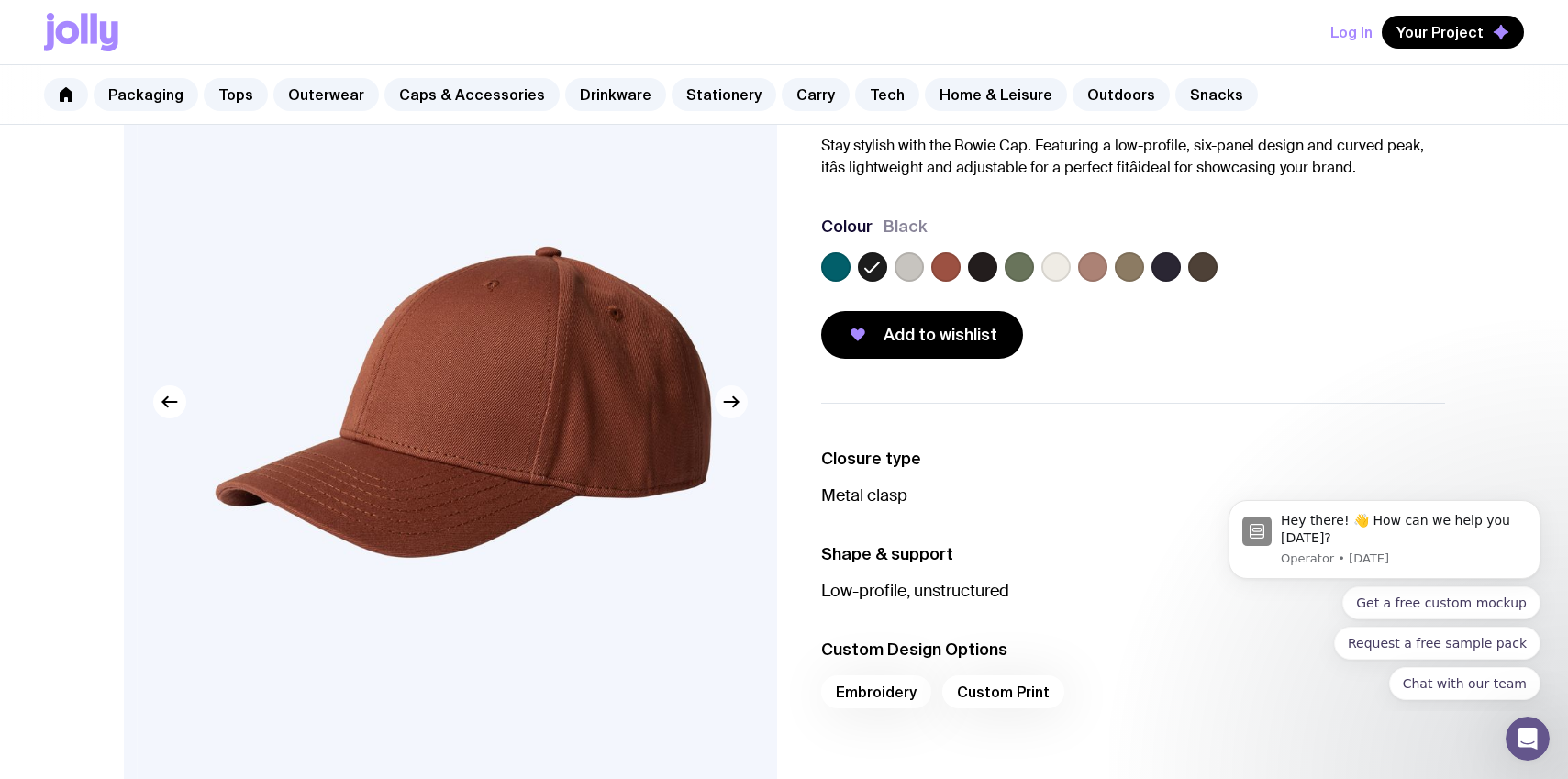
click at [738, 409] on icon "button" at bounding box center [730, 401] width 22 height 22
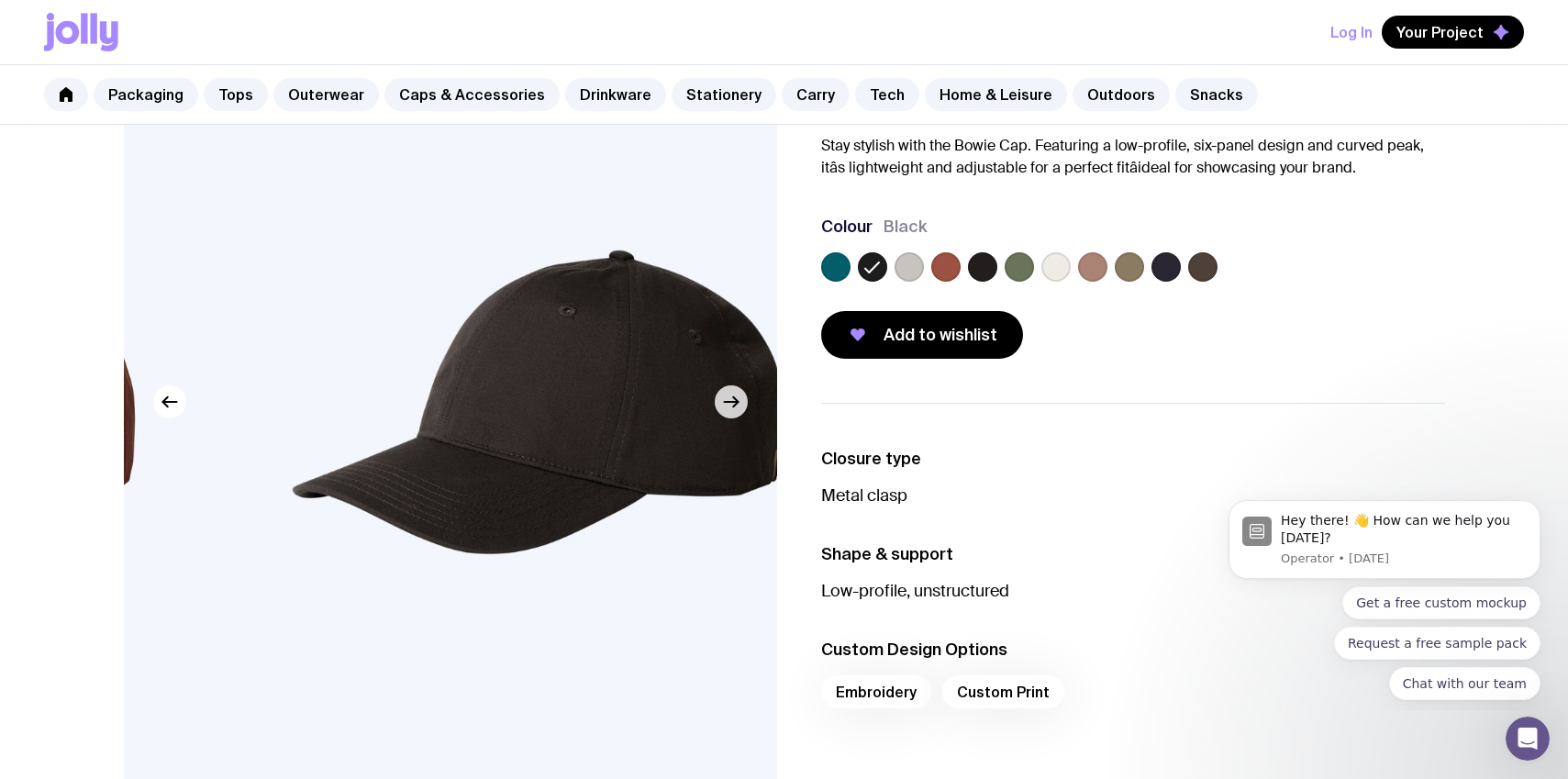
click at [738, 409] on icon "button" at bounding box center [730, 401] width 22 height 22
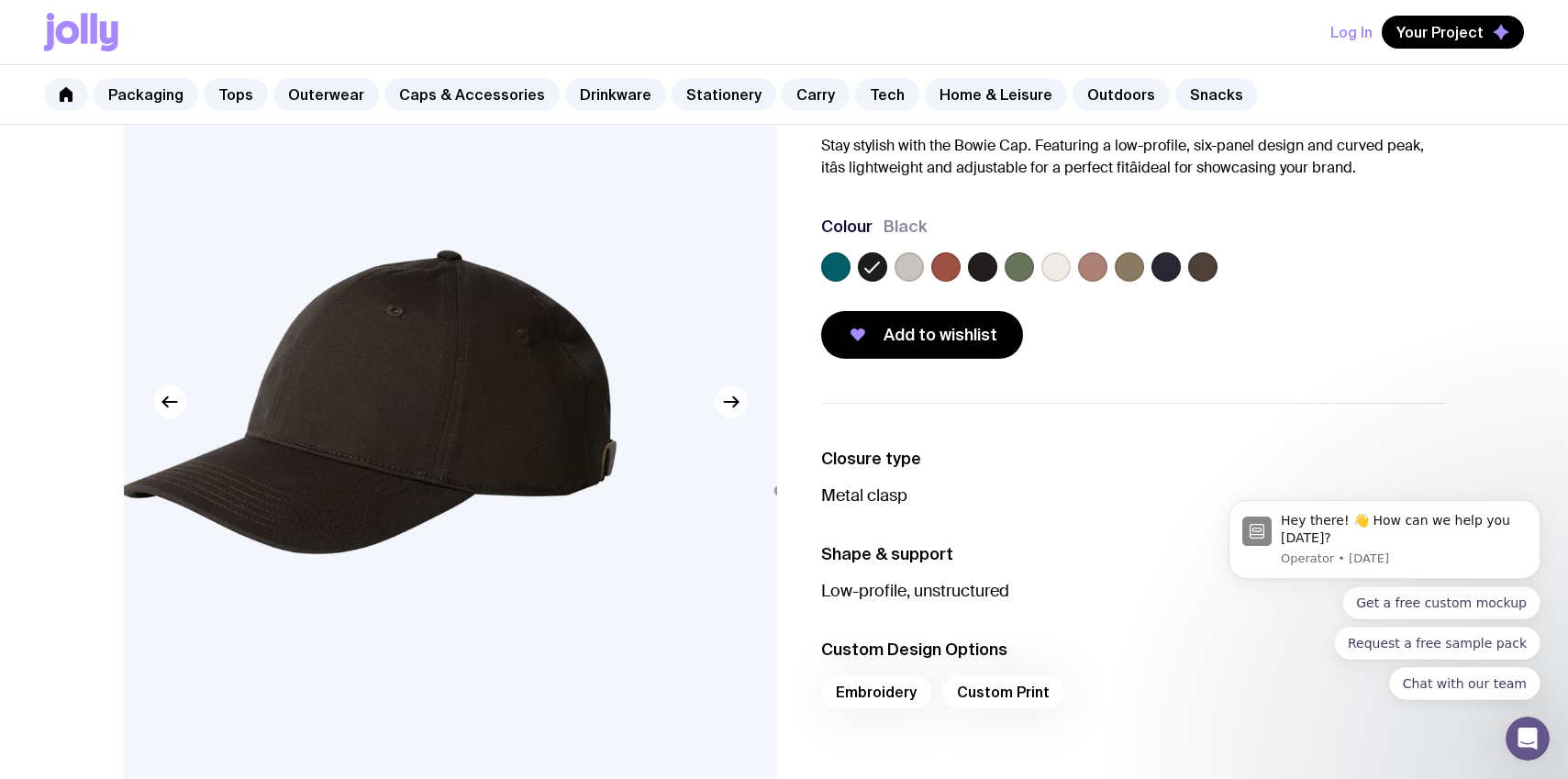
click at [738, 409] on icon "button" at bounding box center [730, 401] width 22 height 22
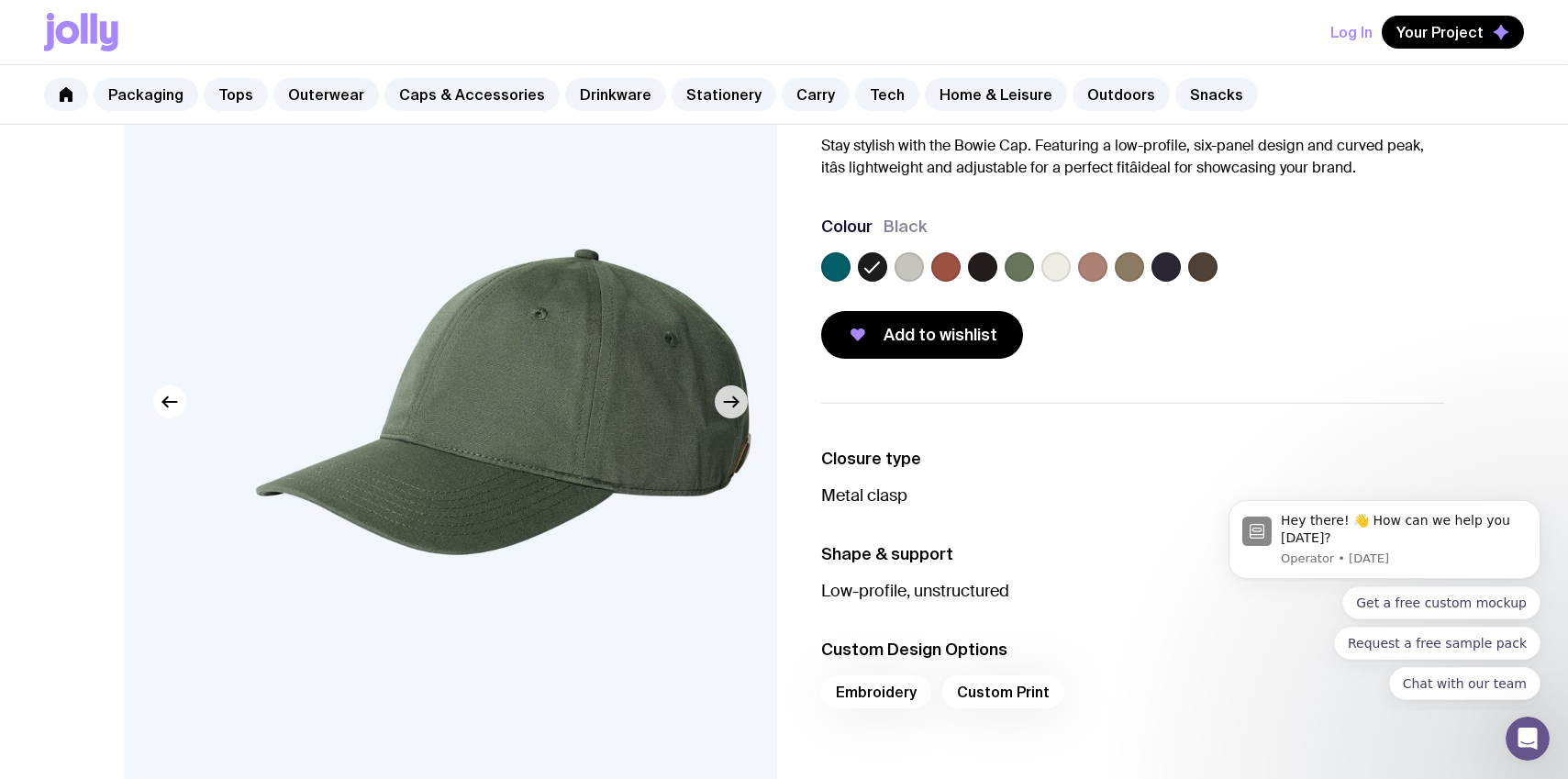
click at [738, 409] on icon "button" at bounding box center [730, 401] width 22 height 22
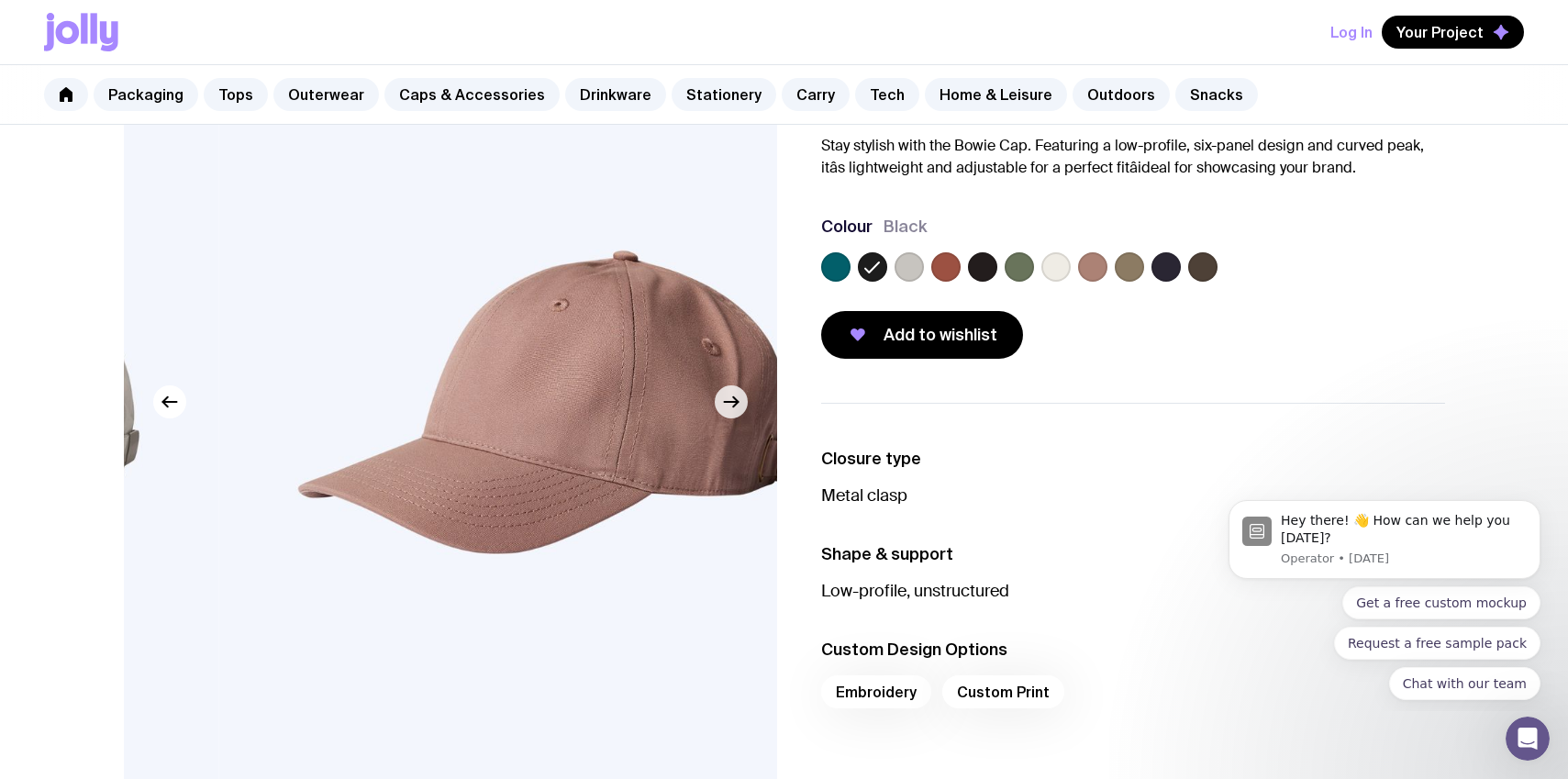
click at [738, 409] on icon "button" at bounding box center [730, 401] width 22 height 22
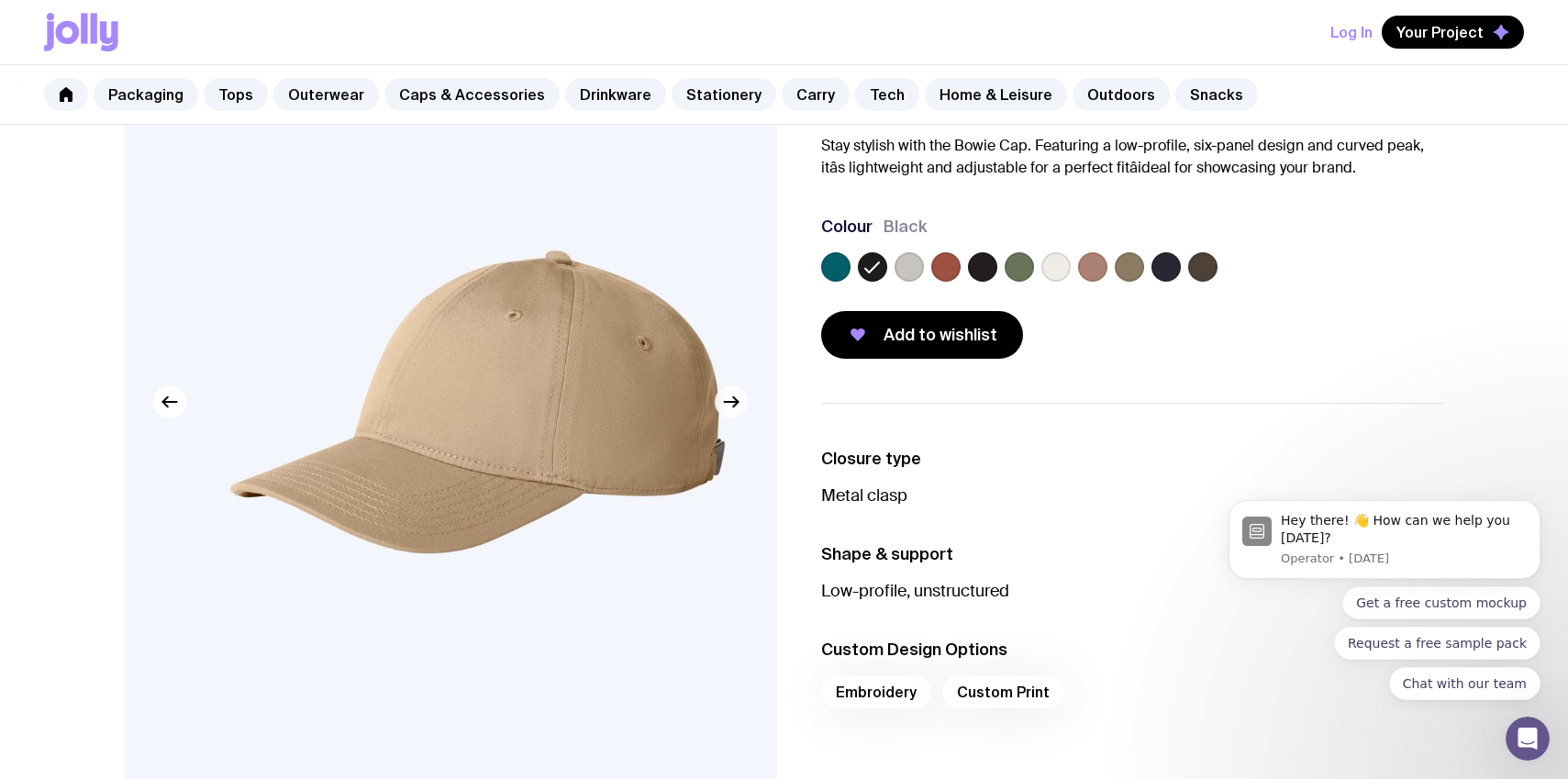
click at [738, 409] on icon "button" at bounding box center [730, 401] width 22 height 22
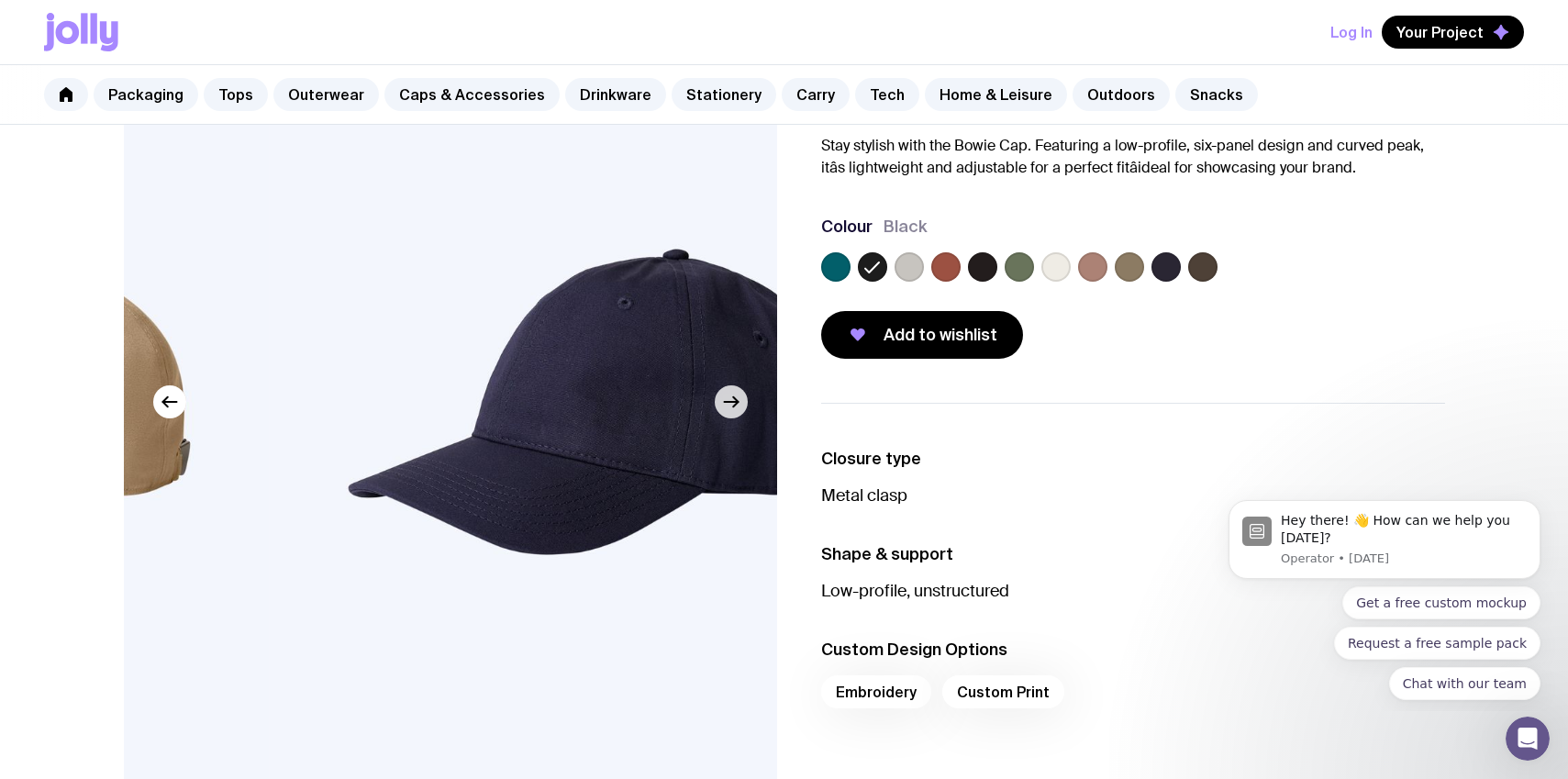
click at [738, 409] on icon "button" at bounding box center [730, 401] width 22 height 22
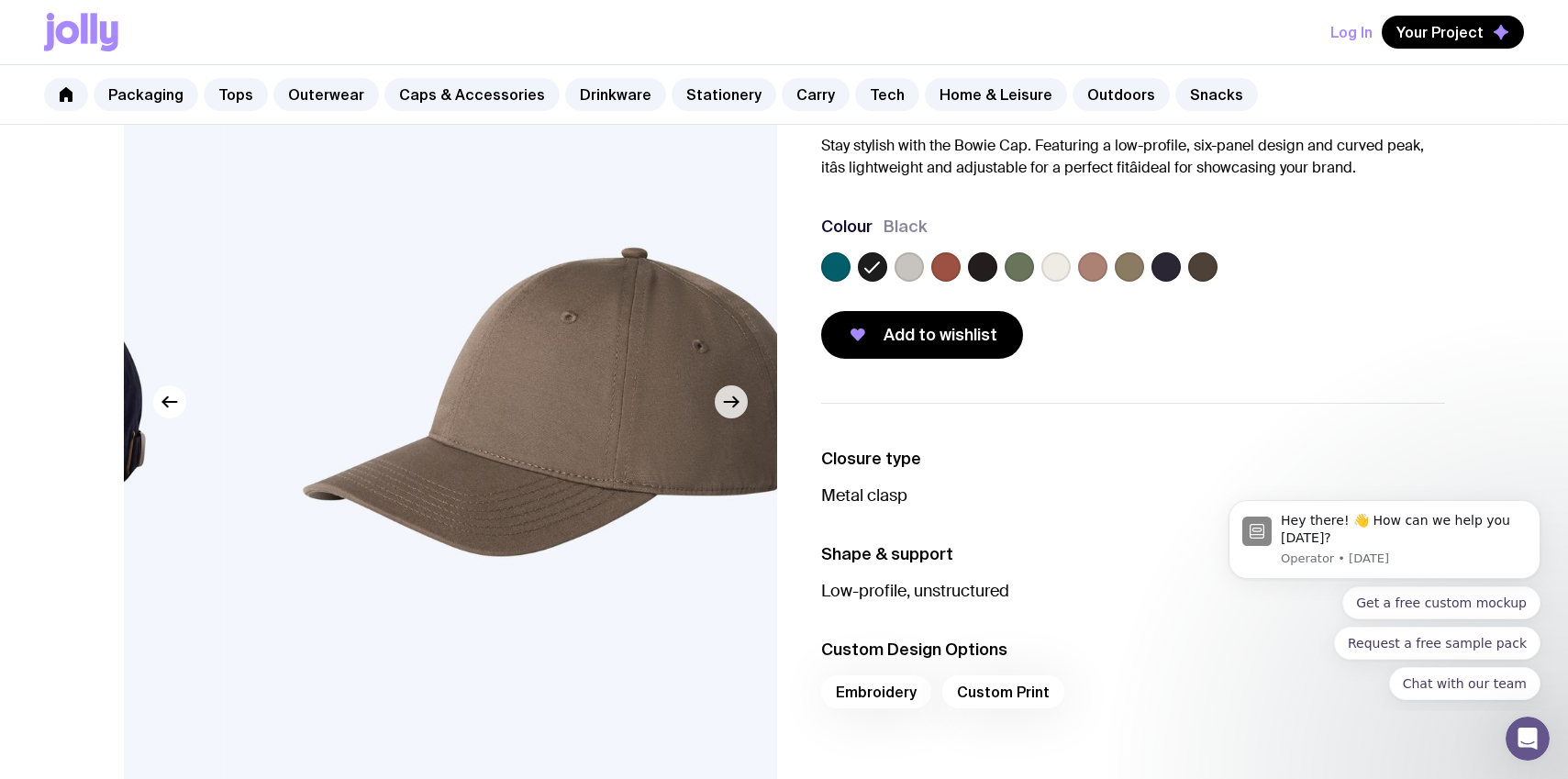
click at [738, 409] on icon "button" at bounding box center [730, 401] width 22 height 22
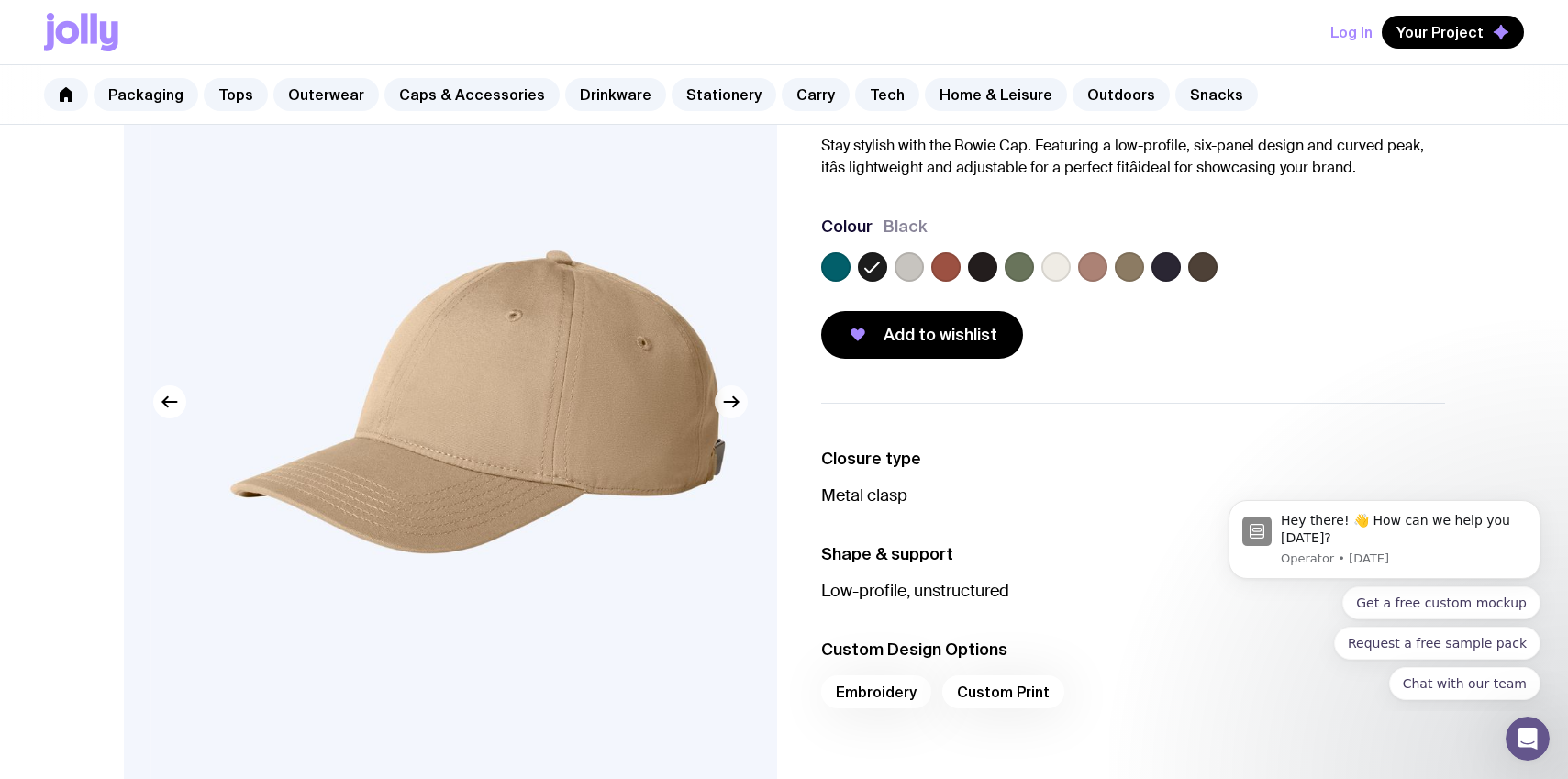
click at [738, 409] on icon "button" at bounding box center [730, 401] width 22 height 22
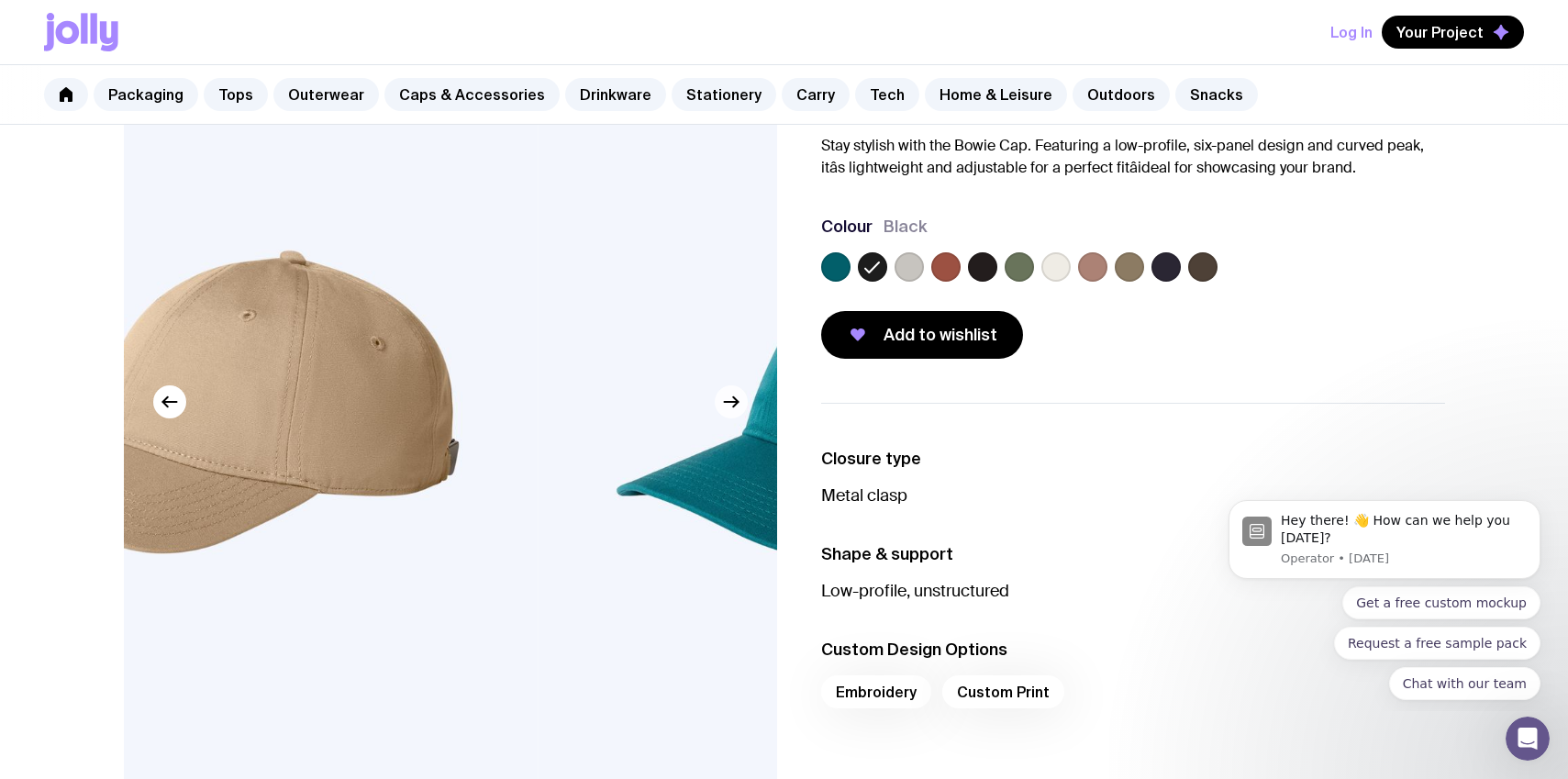
click at [738, 409] on icon "button" at bounding box center [730, 401] width 22 height 22
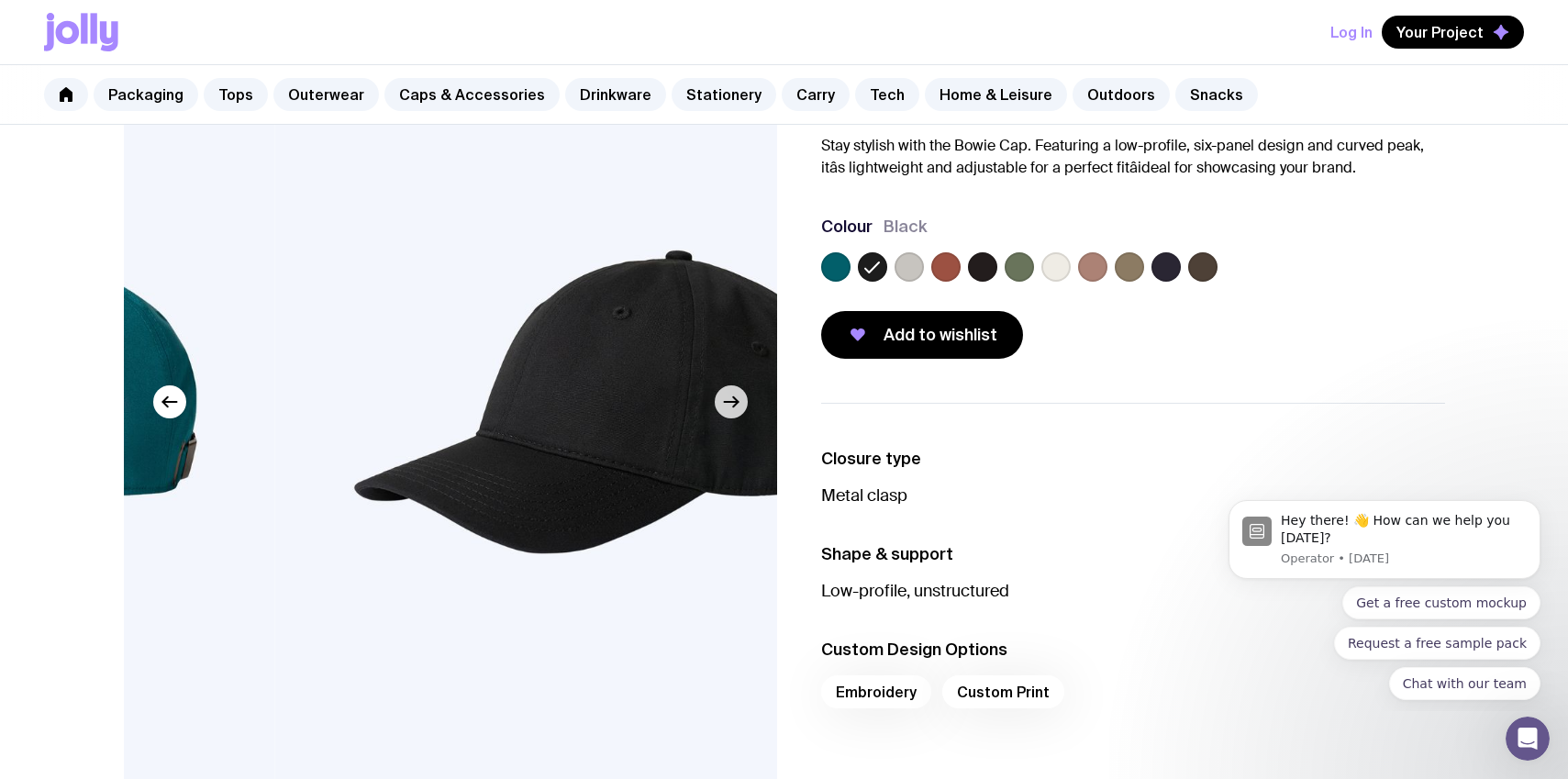
click at [738, 409] on icon "button" at bounding box center [730, 401] width 22 height 22
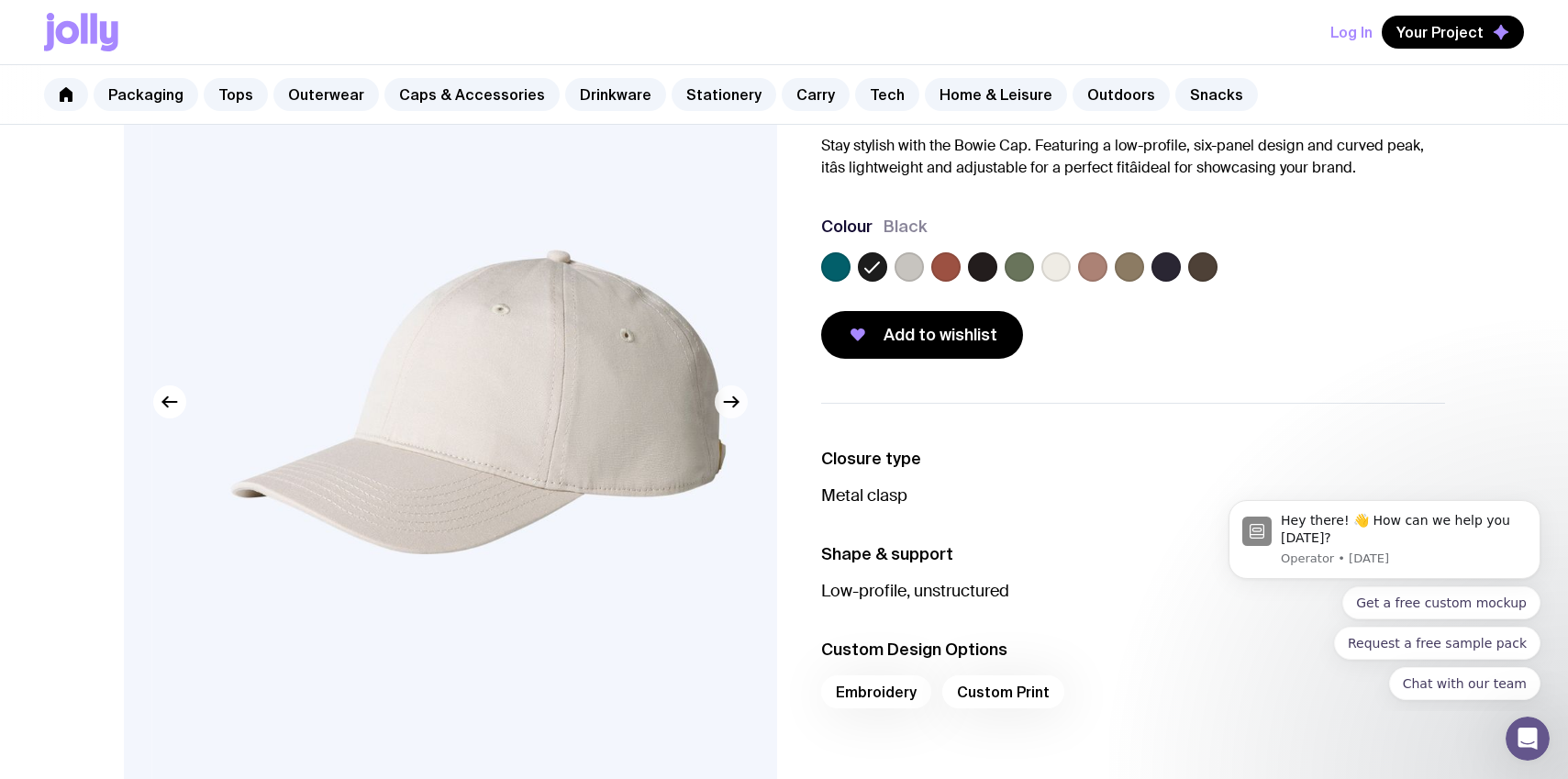
click at [738, 409] on icon "button" at bounding box center [730, 401] width 22 height 22
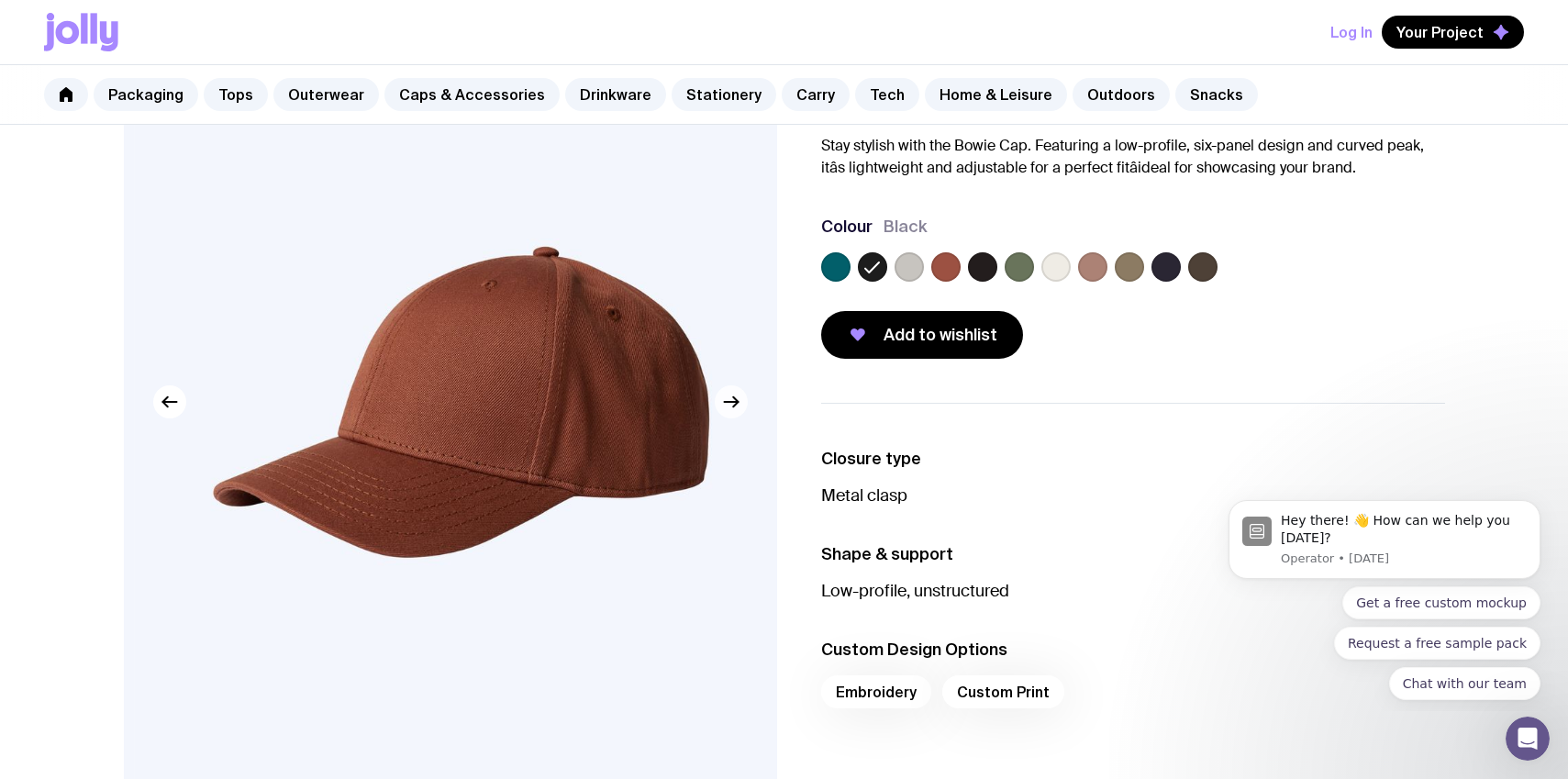
click at [738, 409] on icon "button" at bounding box center [730, 401] width 22 height 22
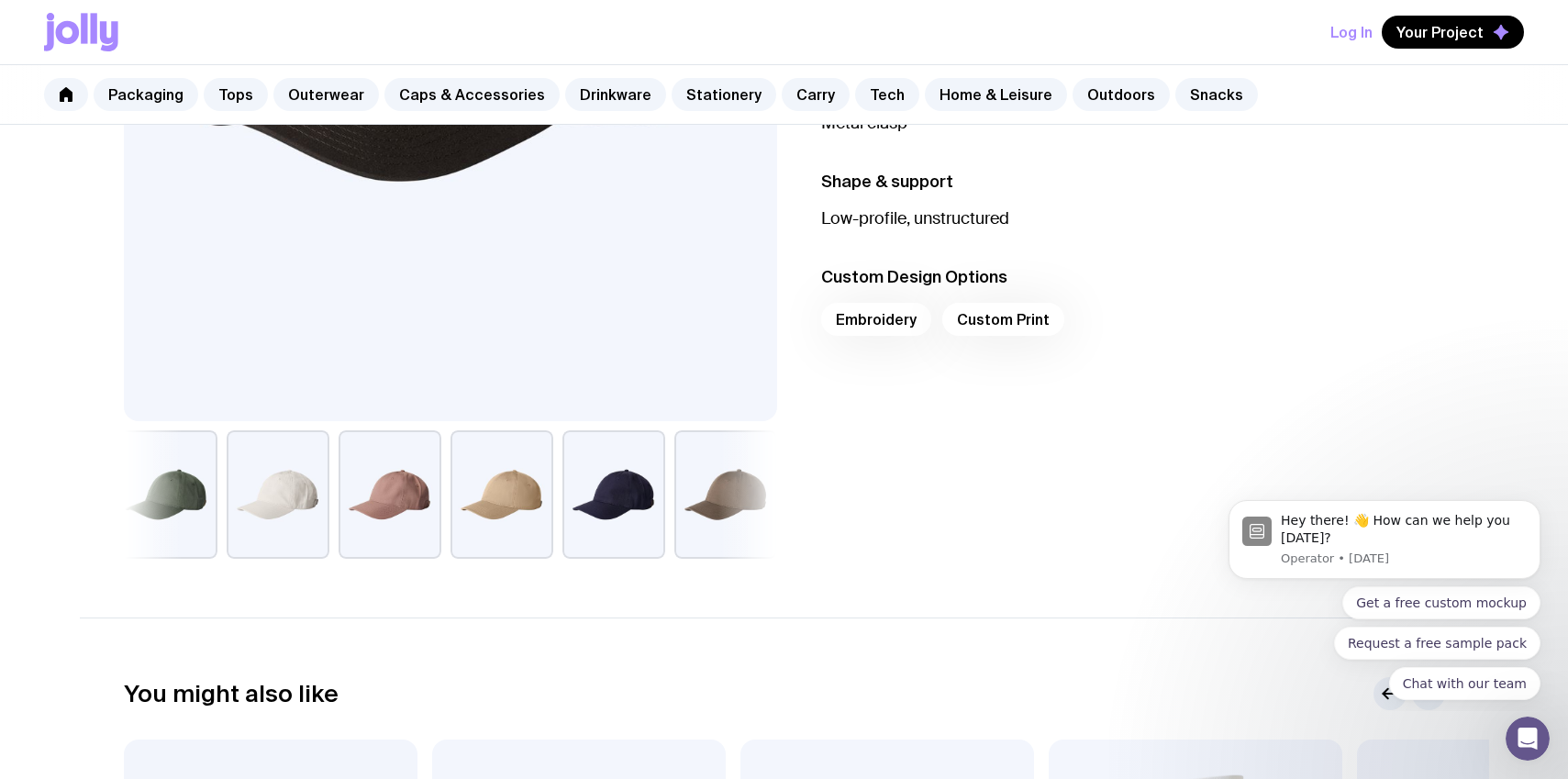
scroll to position [553, 0]
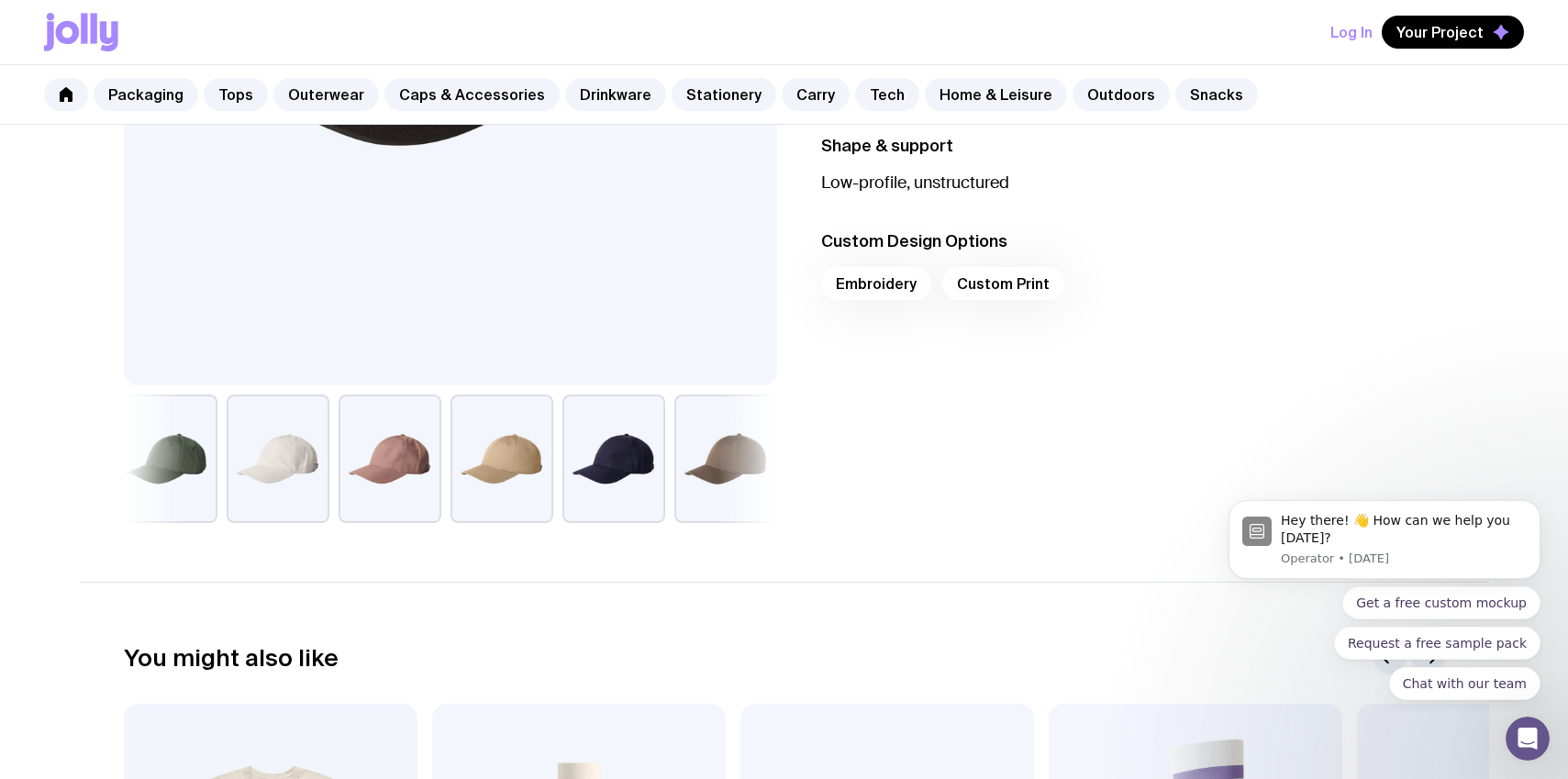
click at [547, 474] on button "button" at bounding box center [501, 459] width 103 height 129
click at [390, 476] on button "button" at bounding box center [390, 459] width 103 height 129
click at [287, 467] on button "button" at bounding box center [277, 459] width 103 height 129
click at [186, 464] on button "button" at bounding box center [165, 459] width 103 height 129
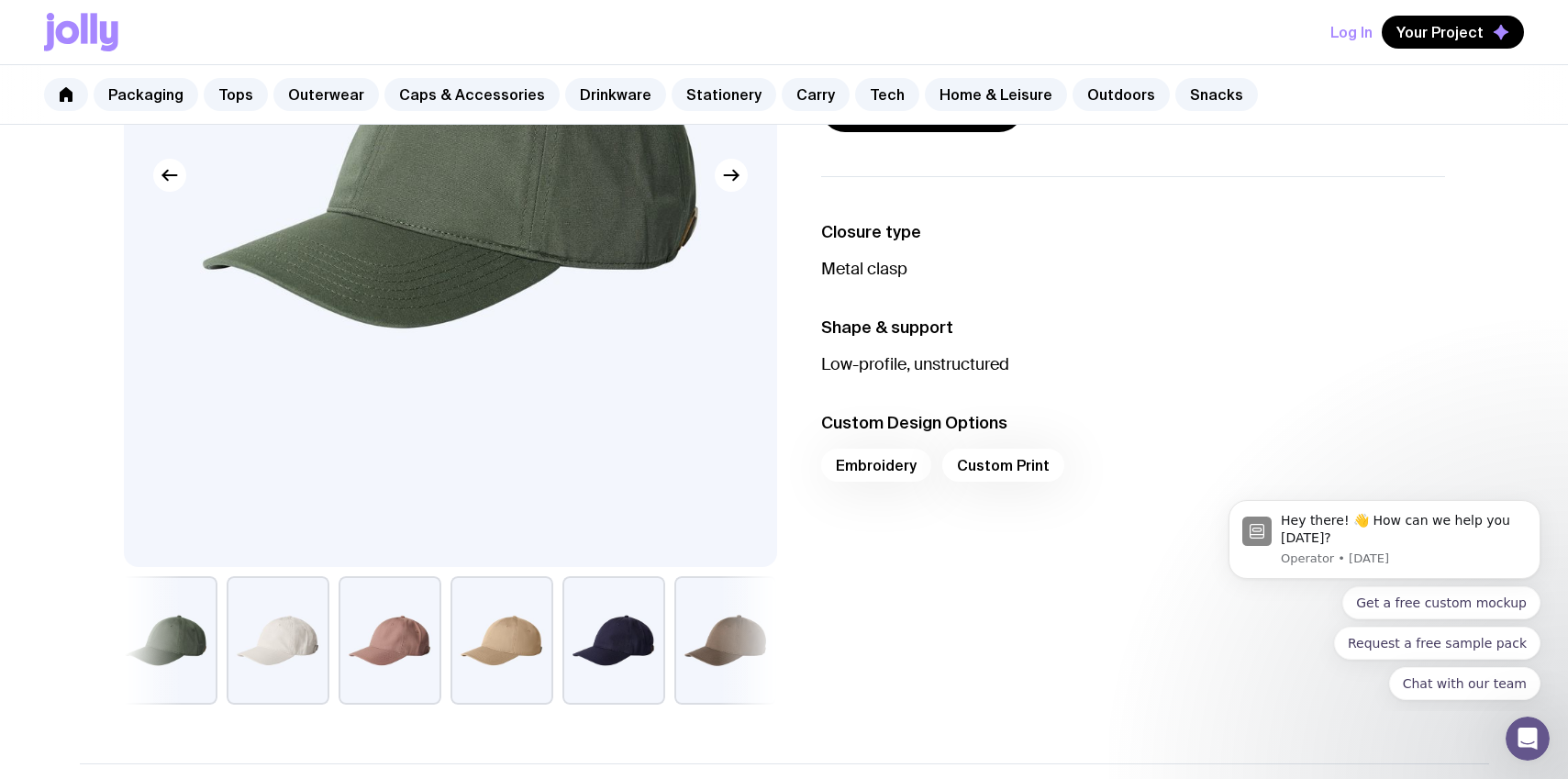
scroll to position [0, 0]
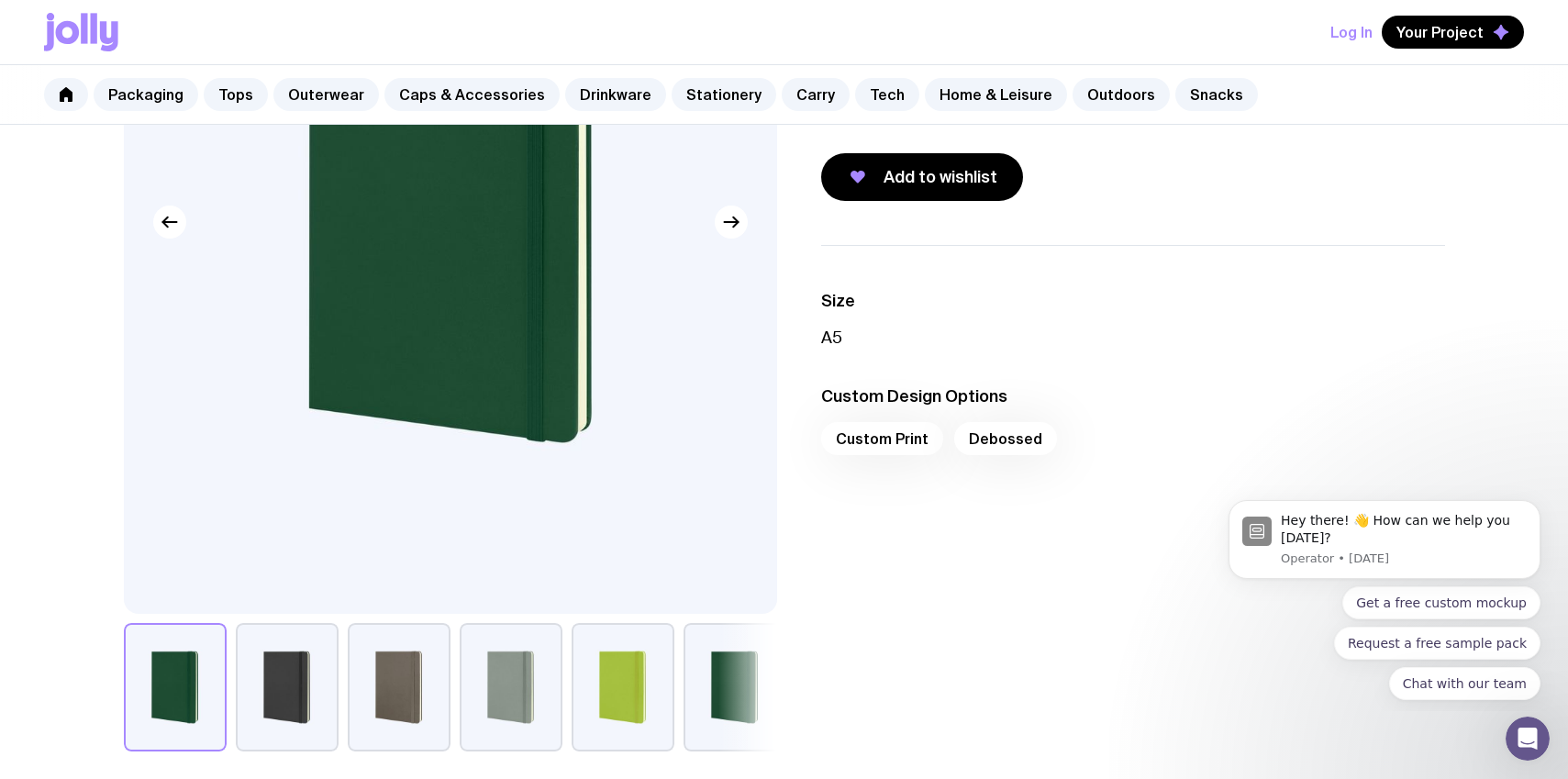
scroll to position [350, 0]
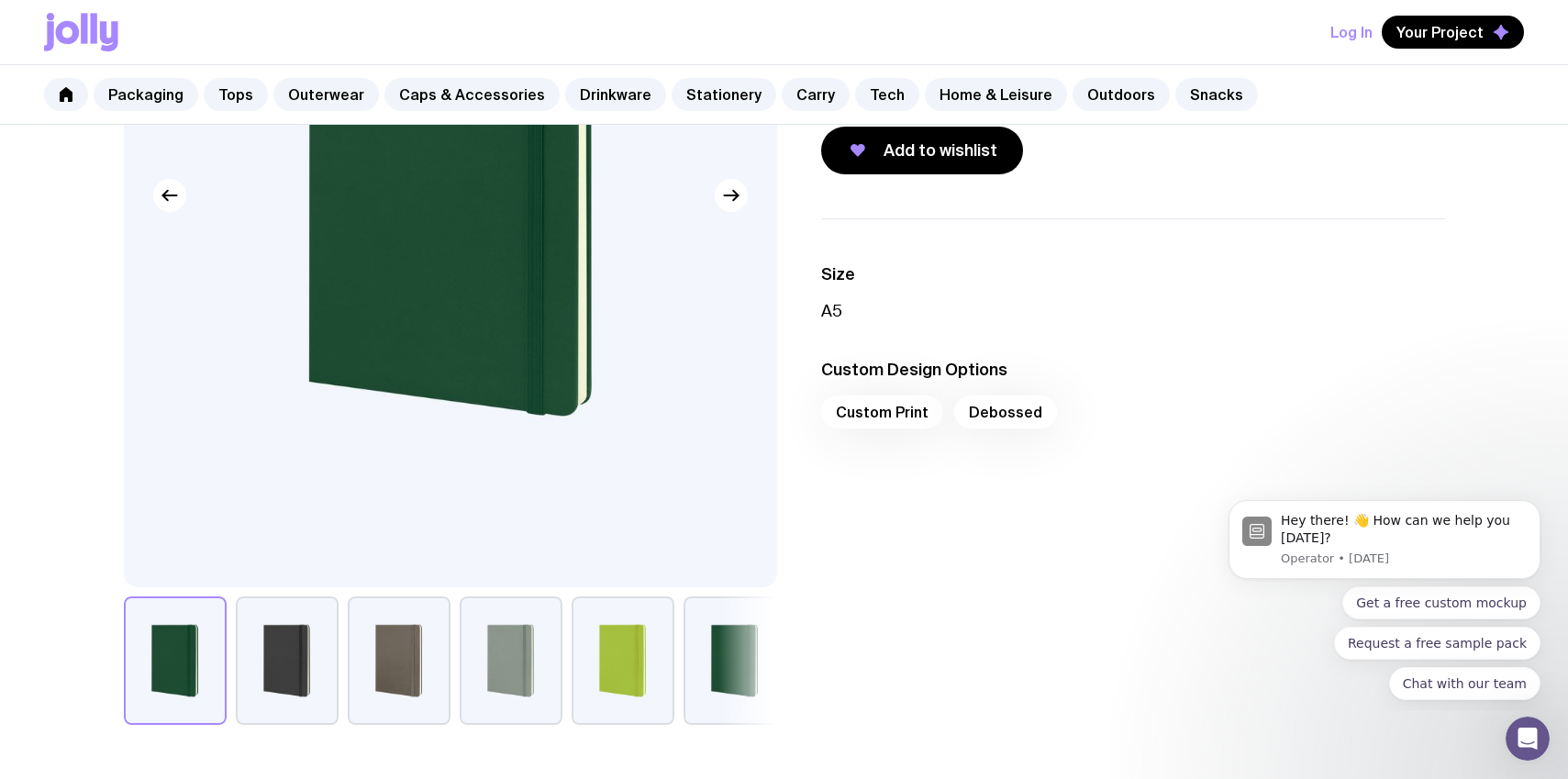
click at [279, 654] on button "button" at bounding box center [286, 661] width 103 height 129
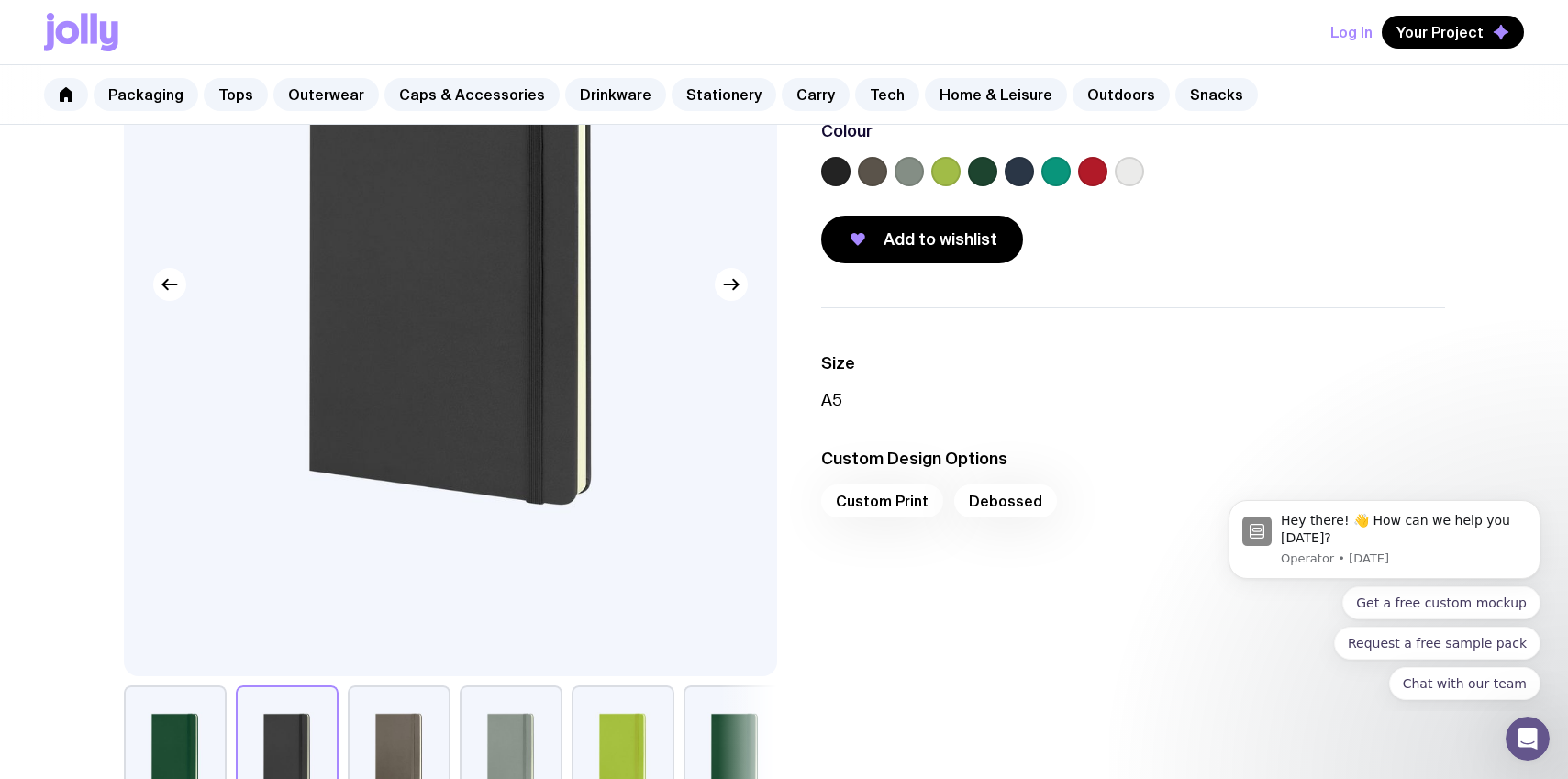
scroll to position [250, 0]
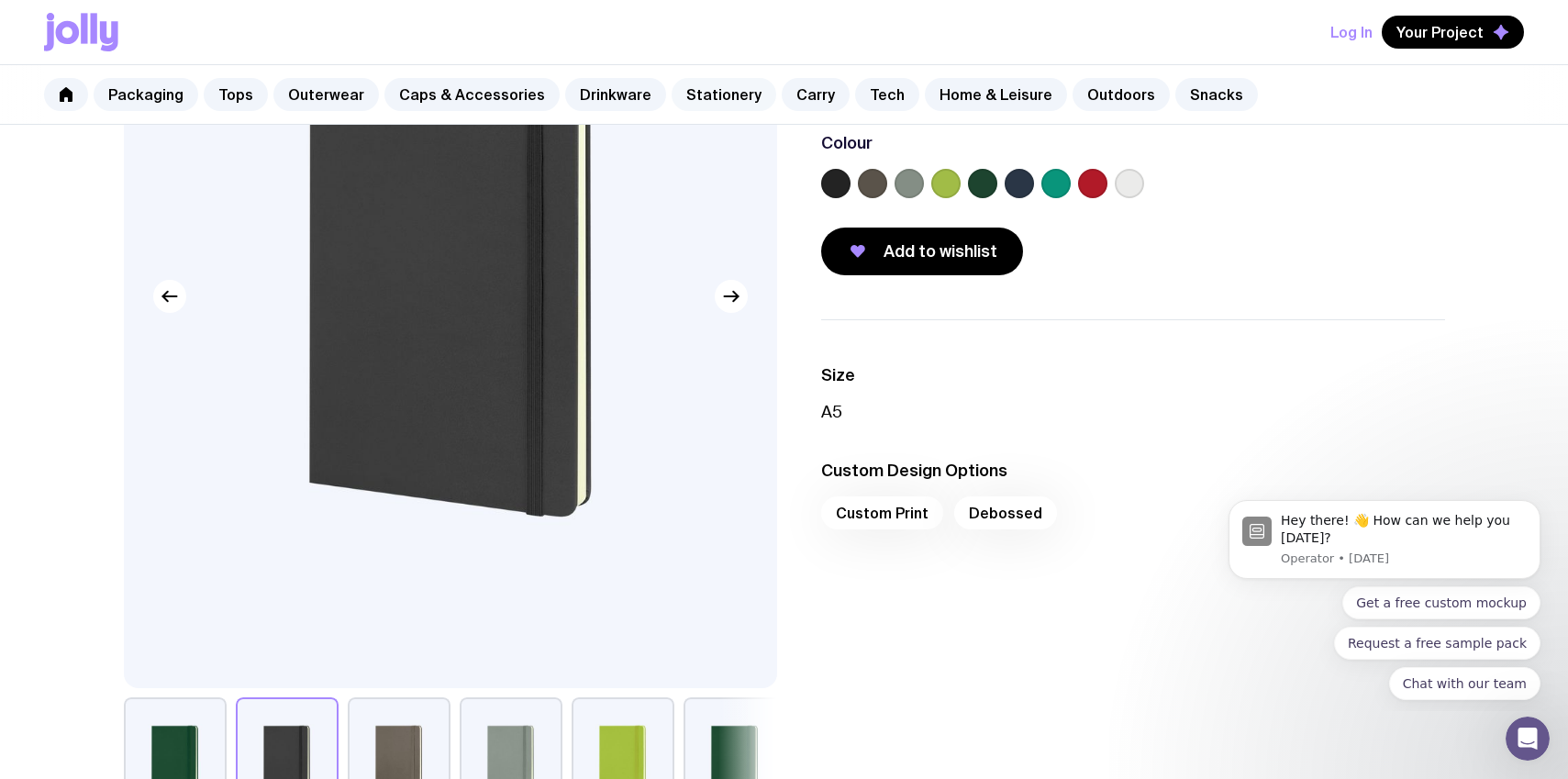
click at [697, 100] on link "Stationery" at bounding box center [723, 95] width 104 height 33
